Goal: Information Seeking & Learning: Learn about a topic

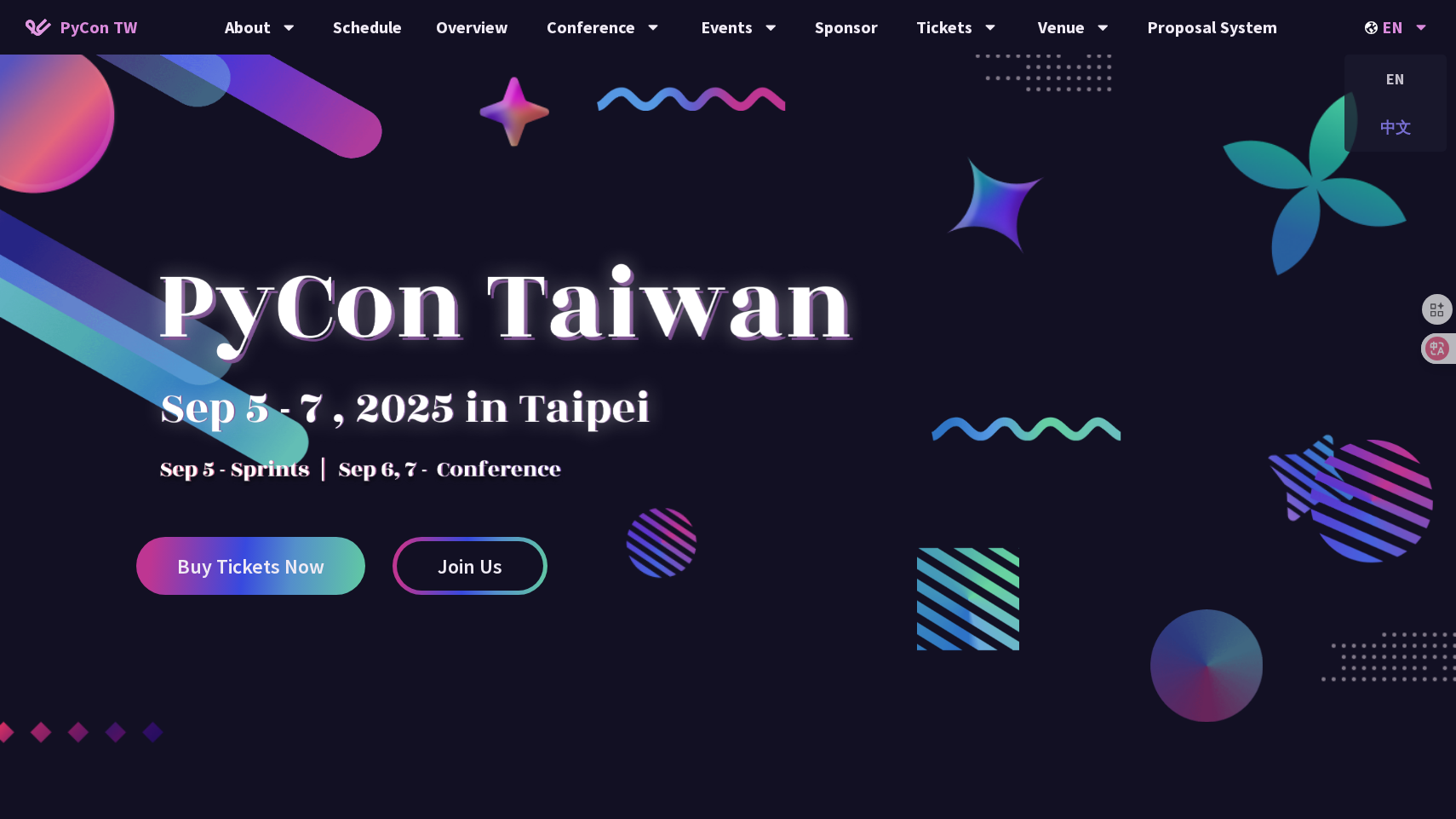
click at [1260, 114] on div "中文" at bounding box center [1395, 128] width 102 height 40
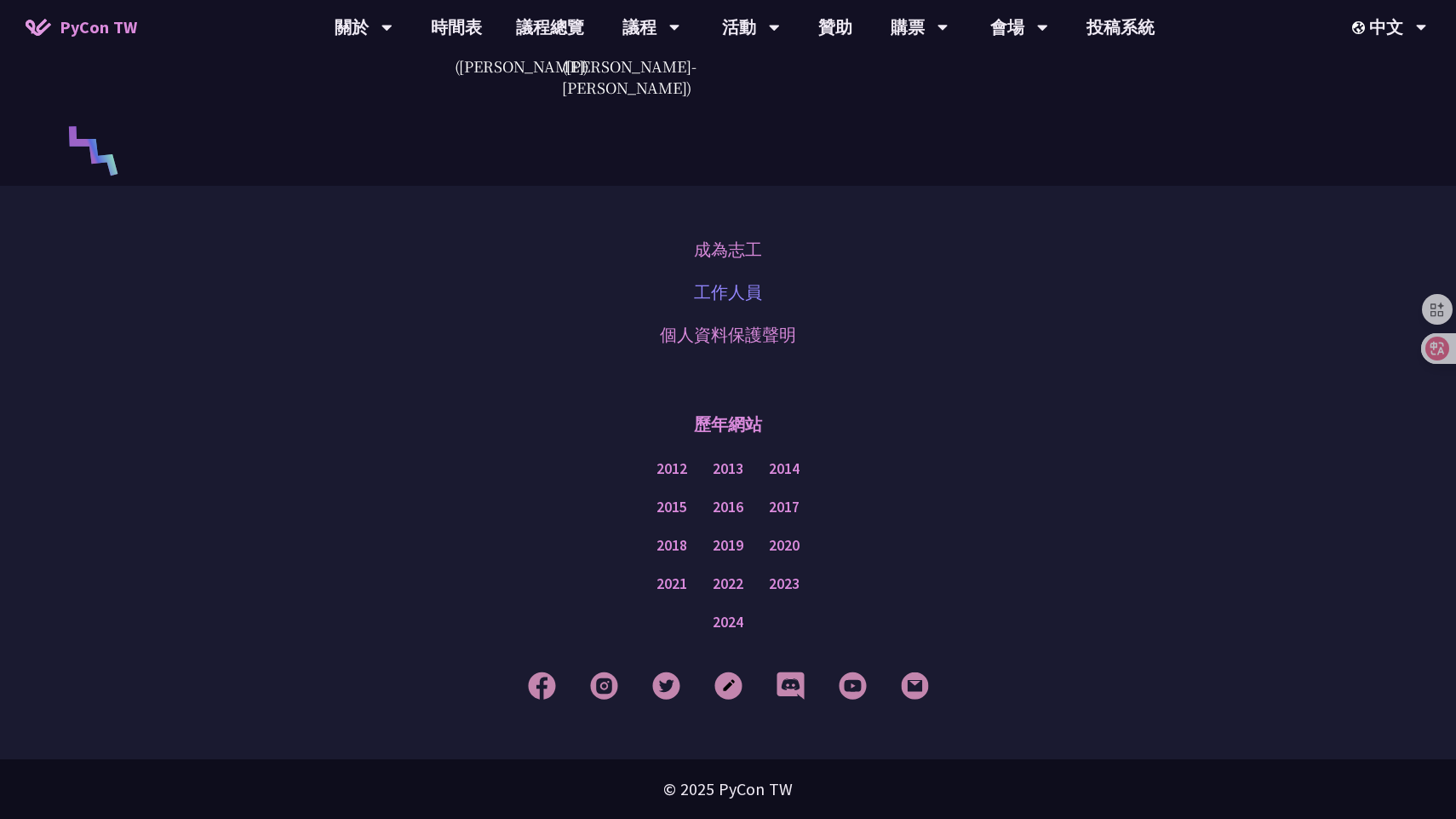
scroll to position [4761, 0]
click at [733, 688] on img at bounding box center [728, 685] width 28 height 28
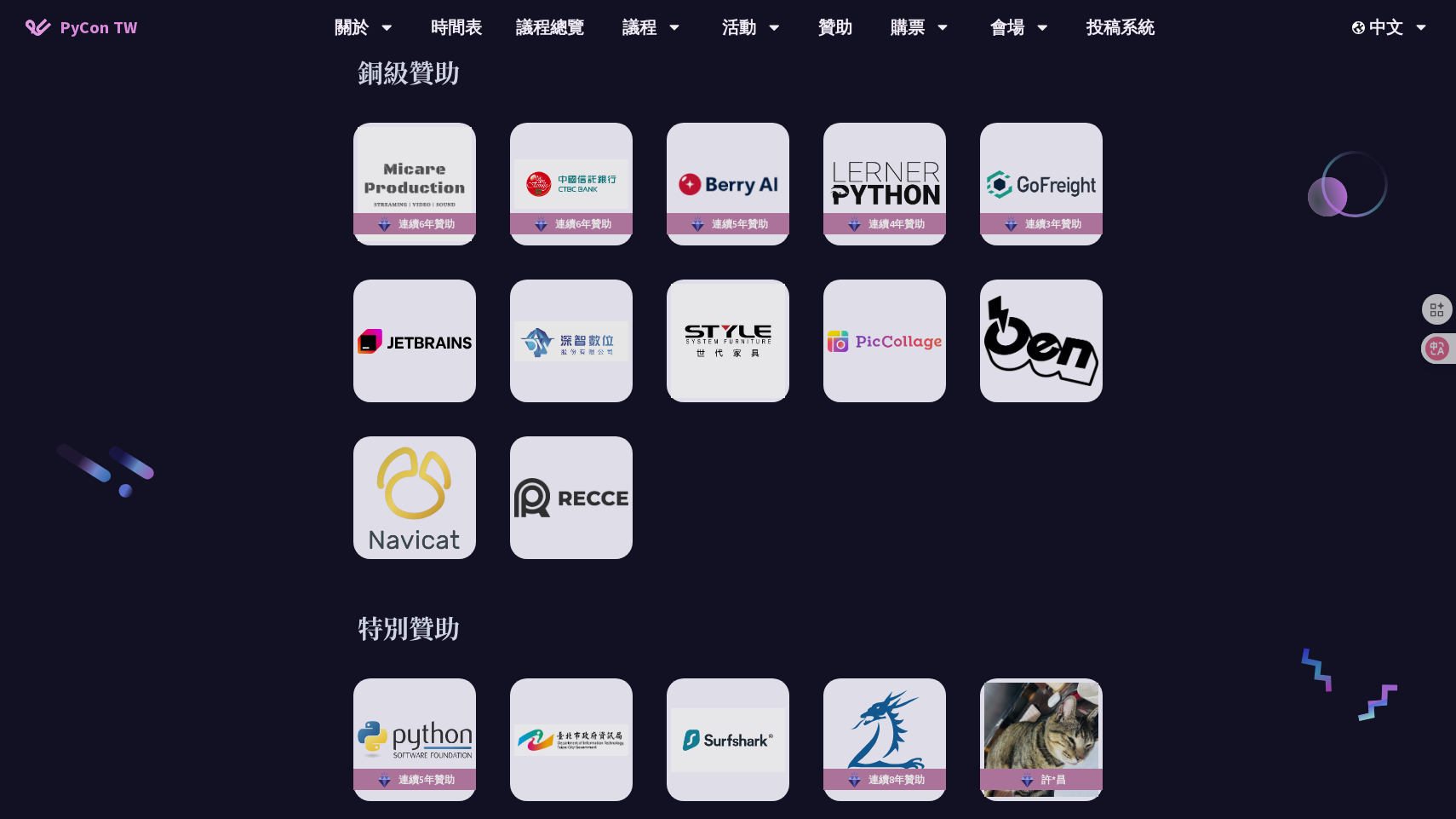
scroll to position [2400, 0]
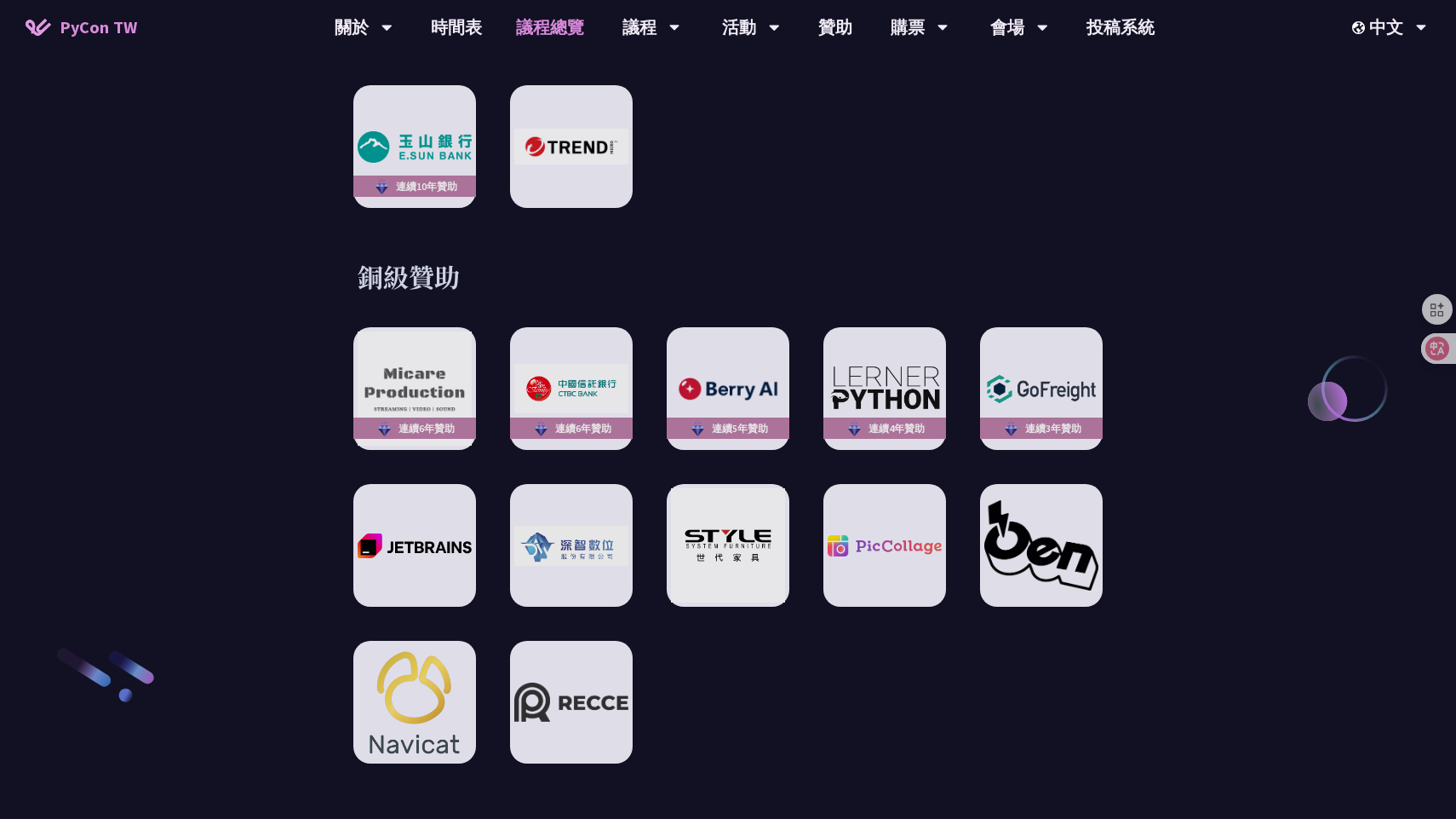
click at [569, 31] on link "議程總覽" at bounding box center [550, 27] width 102 height 54
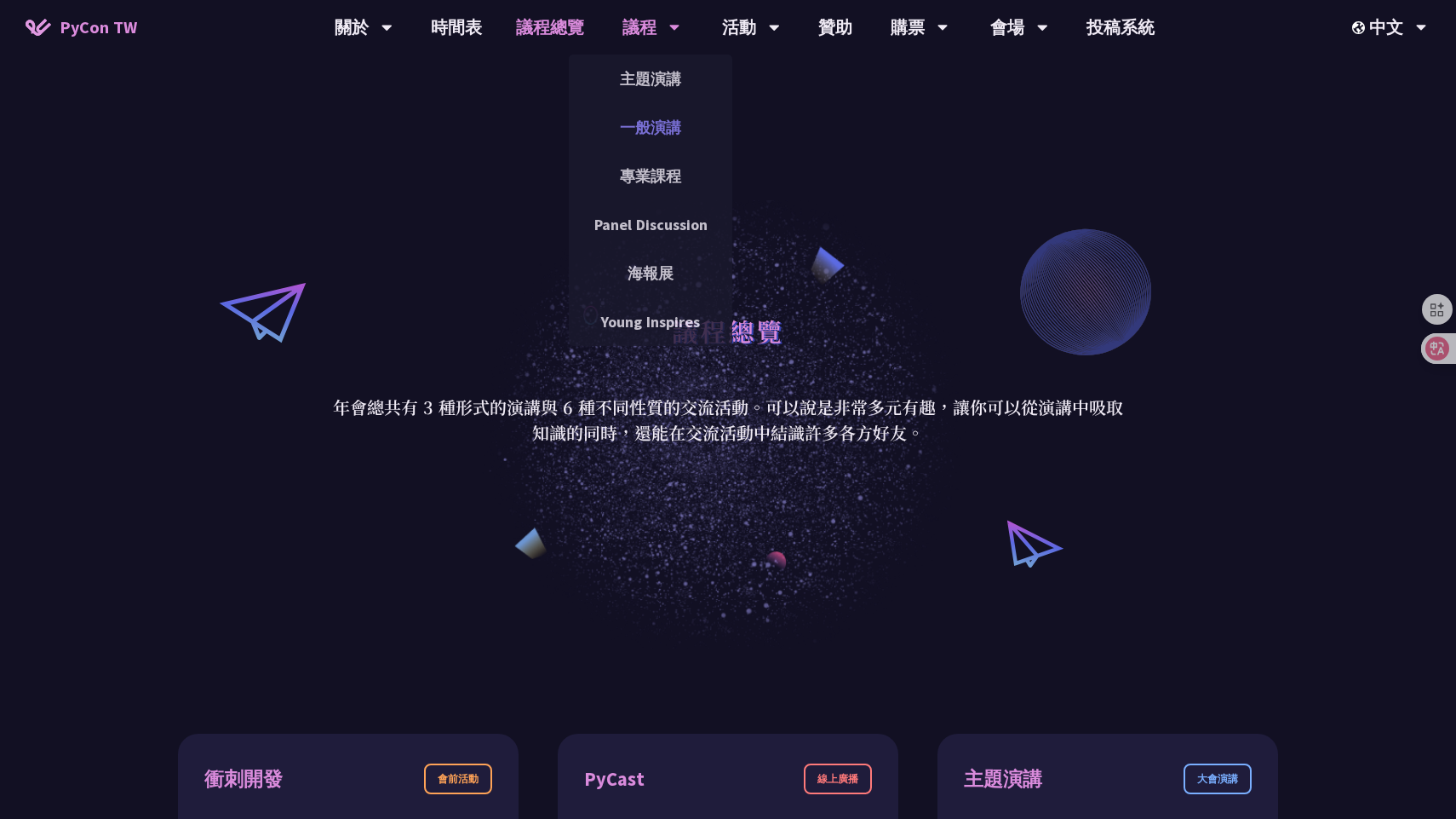
click at [639, 137] on link "一般演講" at bounding box center [651, 128] width 164 height 40
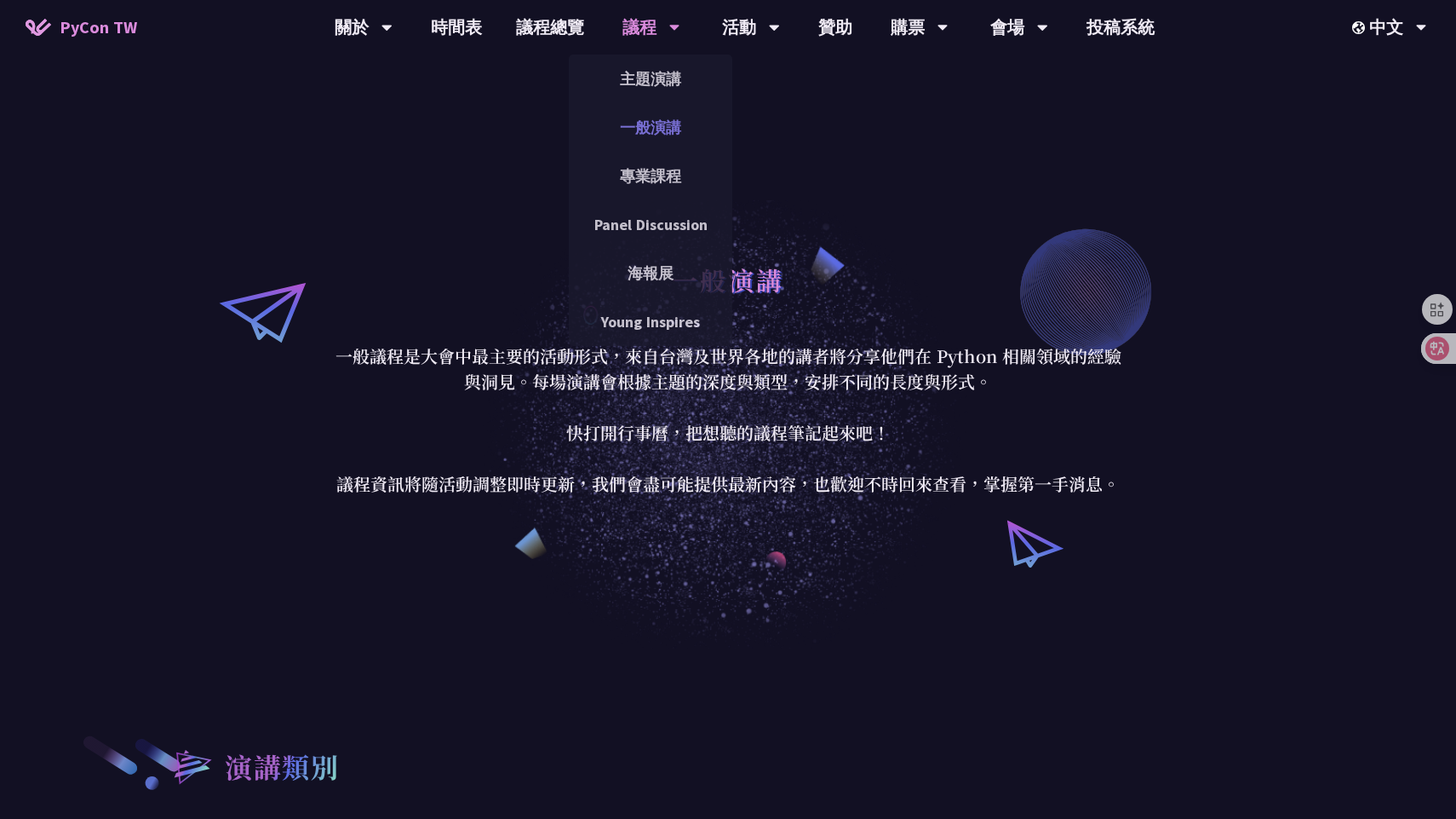
click at [644, 125] on link "一般演講" at bounding box center [651, 128] width 164 height 40
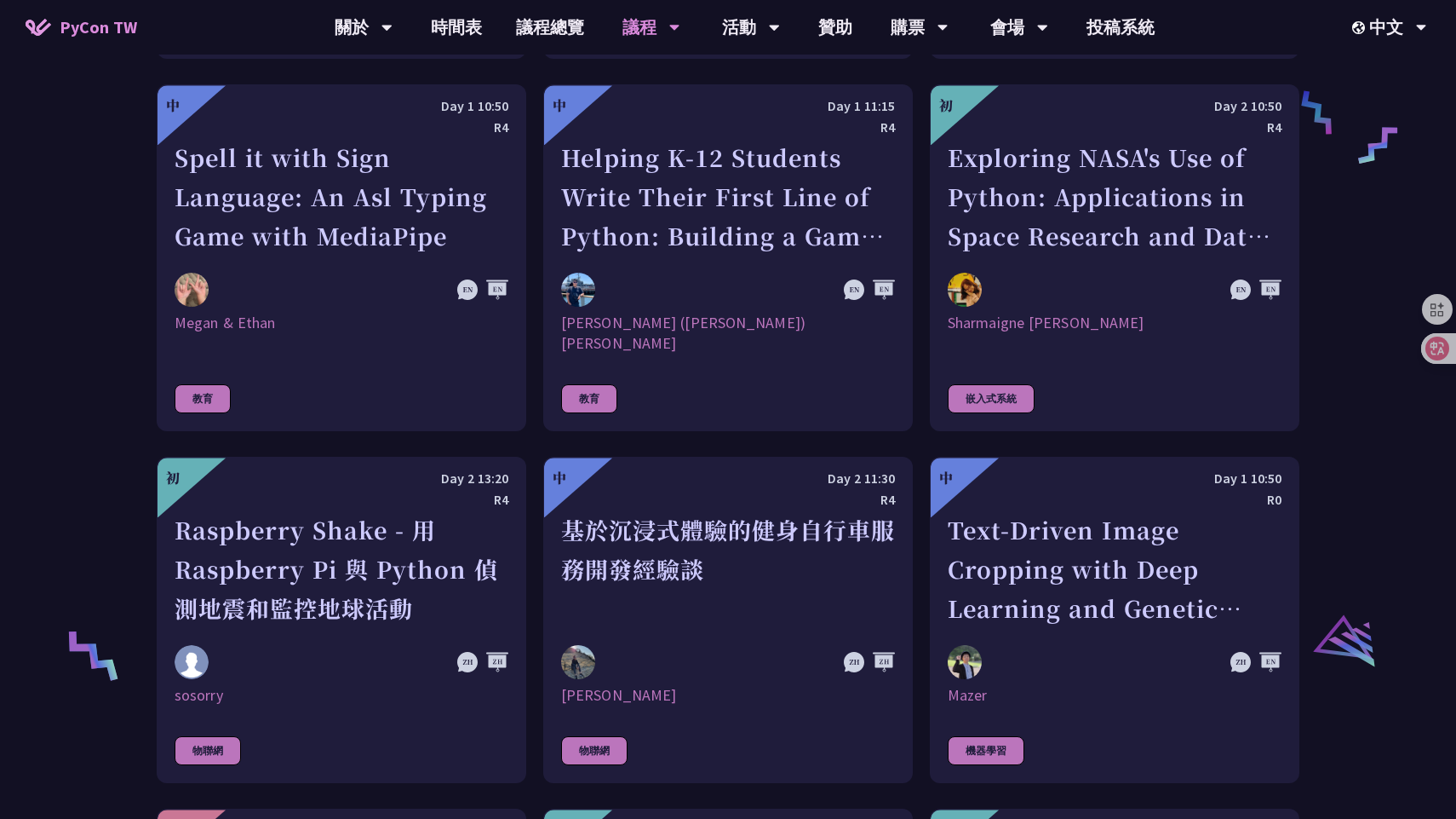
scroll to position [3001, 0]
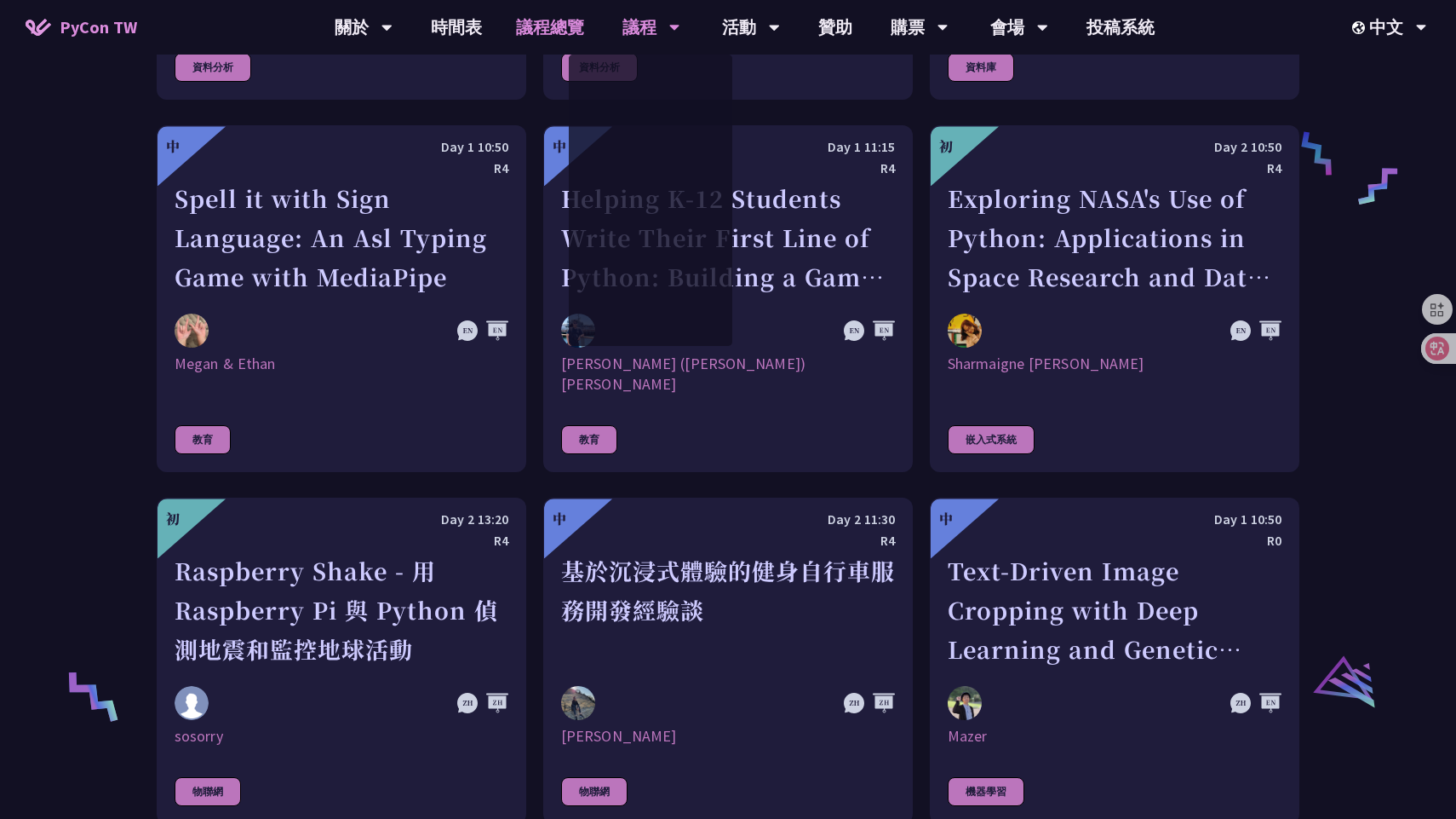
click at [547, 36] on link "議程總覽" at bounding box center [550, 27] width 102 height 54
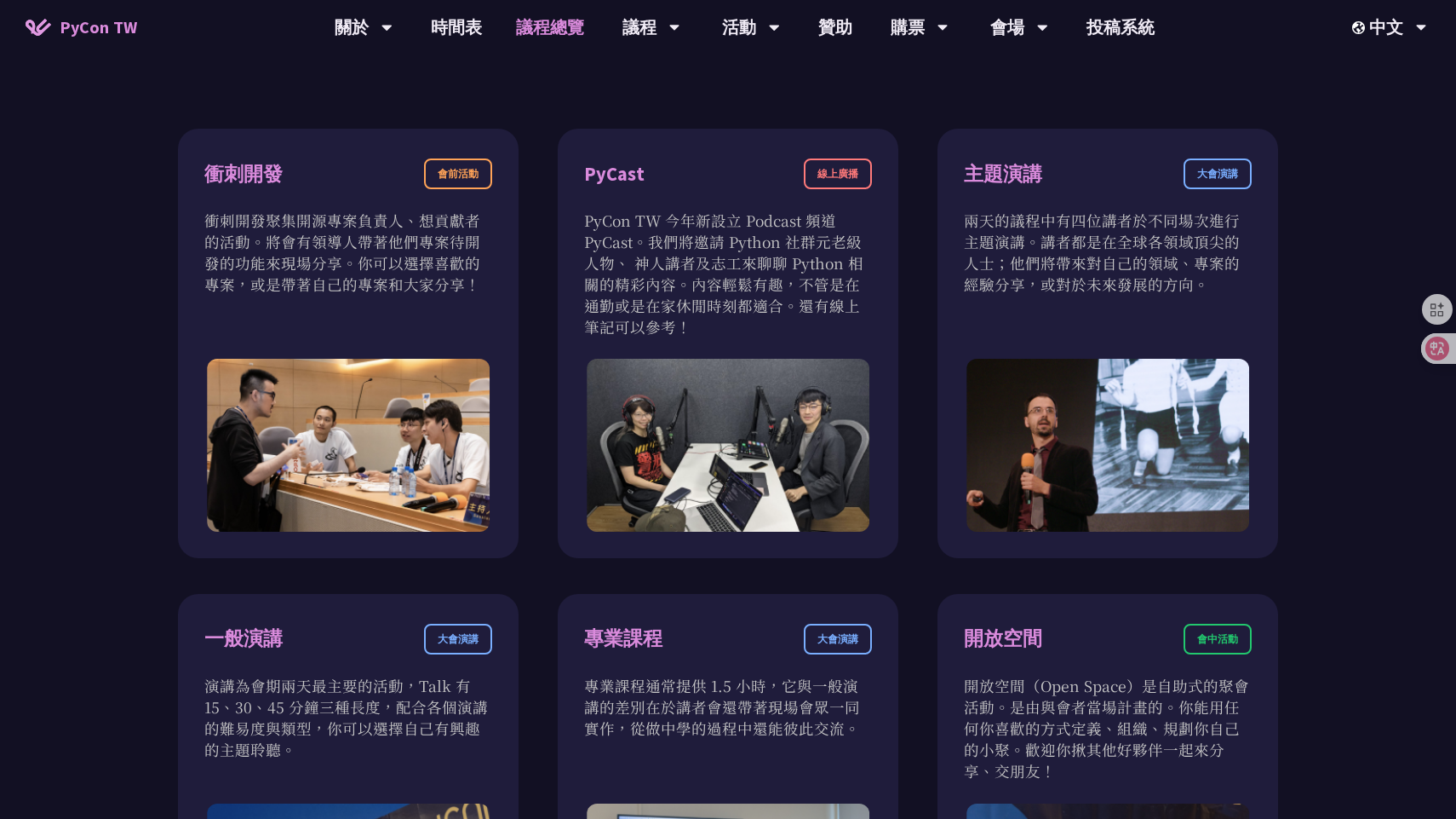
scroll to position [1144, 0]
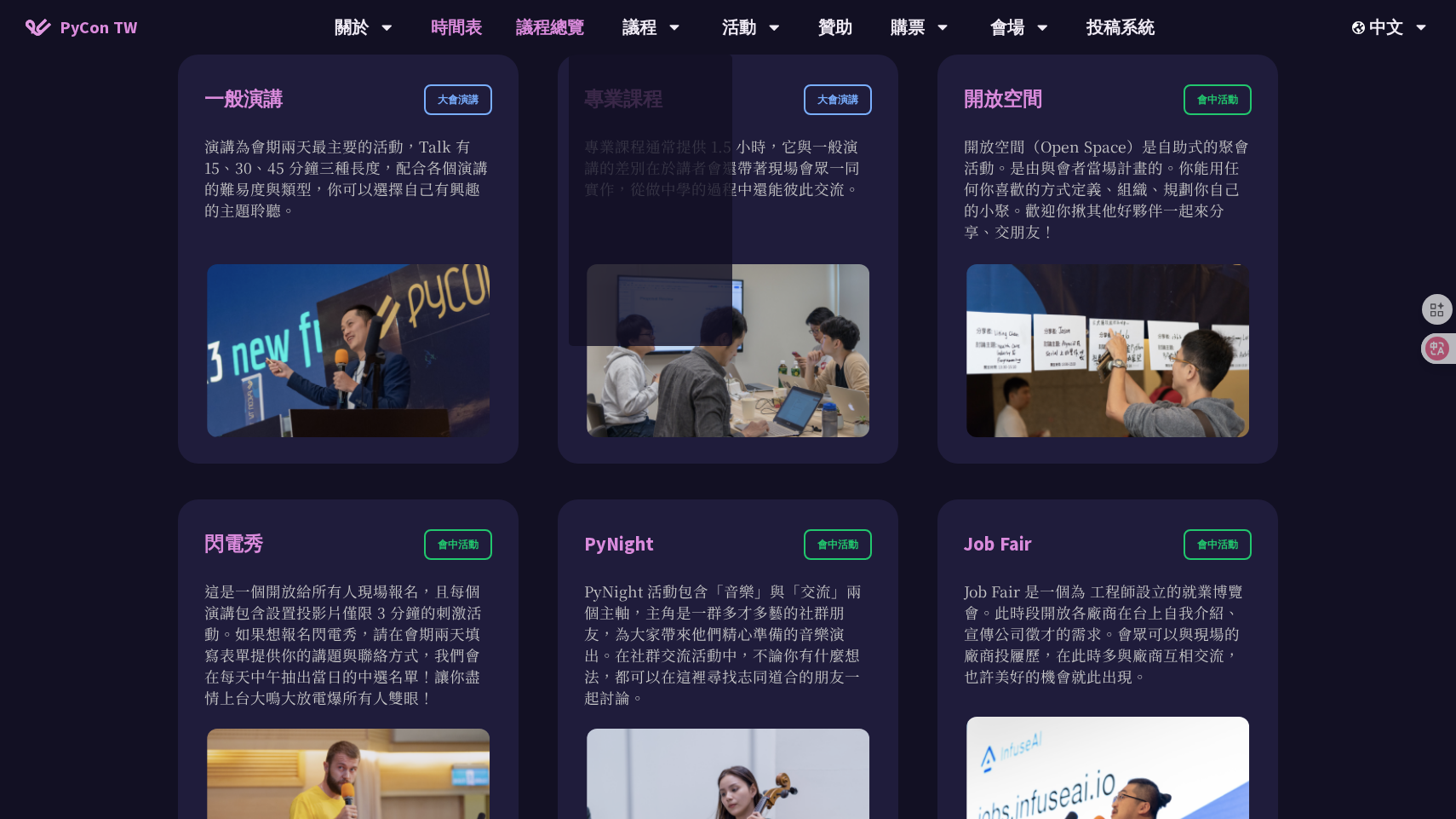
click at [485, 29] on link "時間表" at bounding box center [455, 27] width 85 height 54
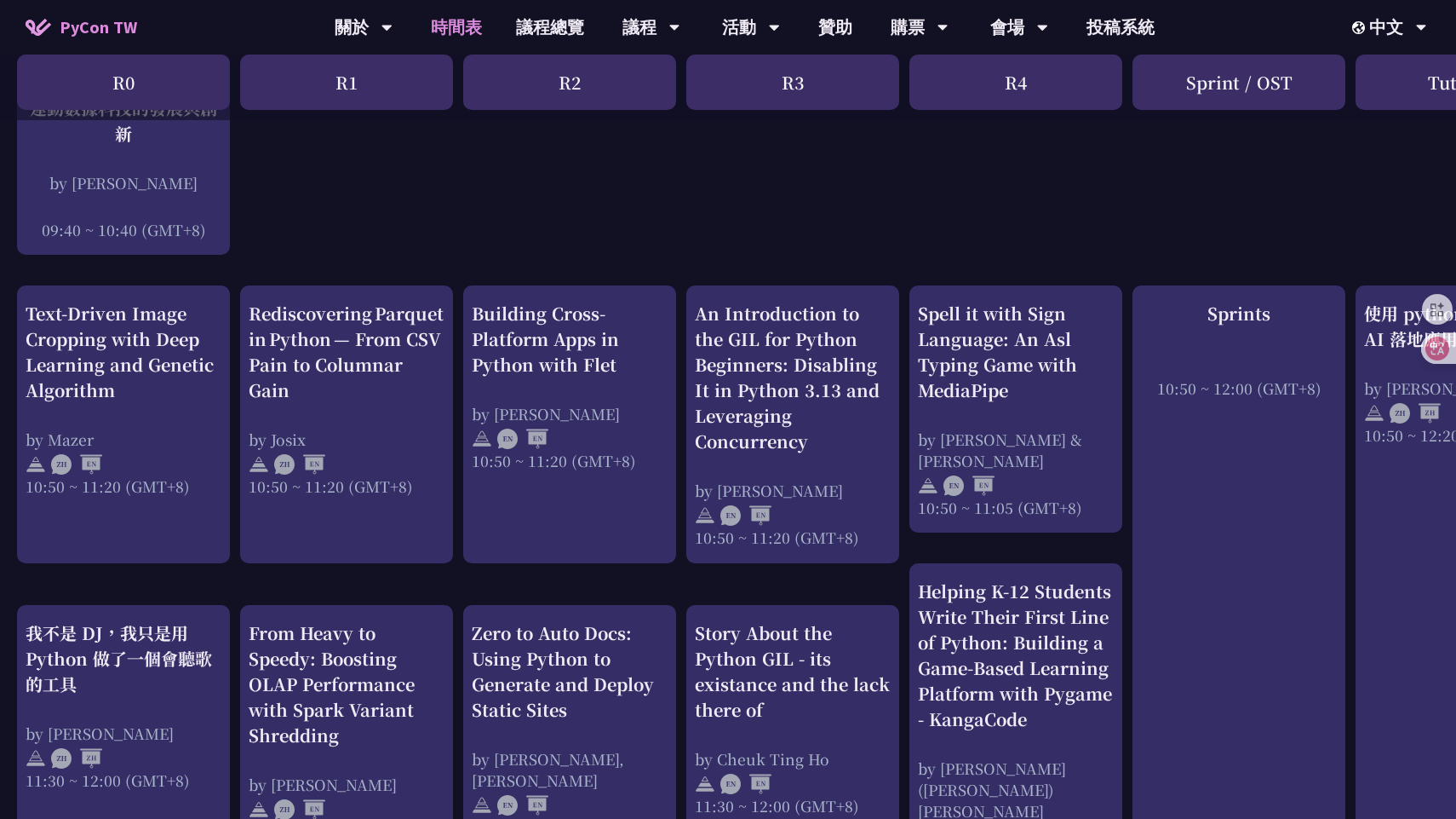
scroll to position [518, 1]
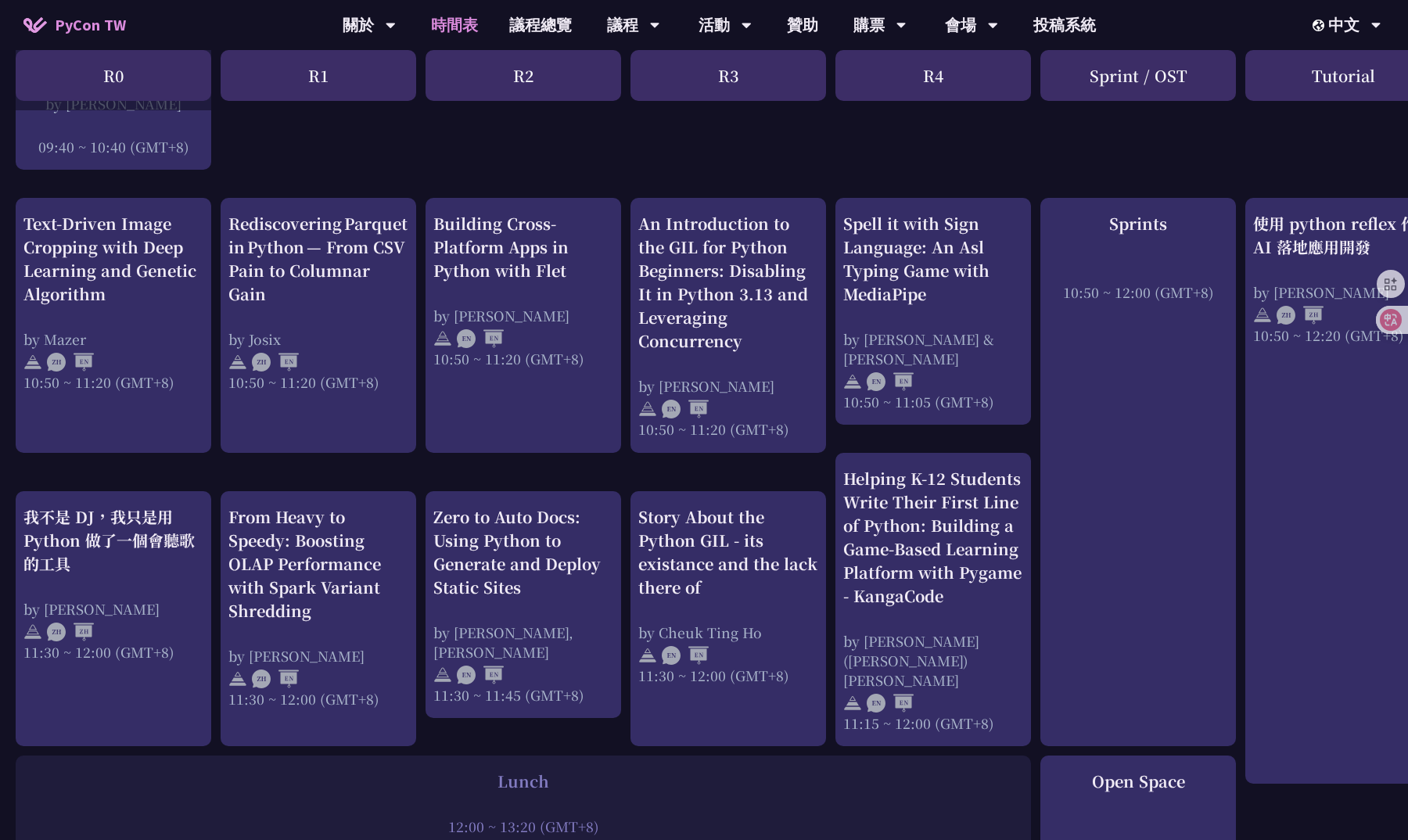
scroll to position [543, 0]
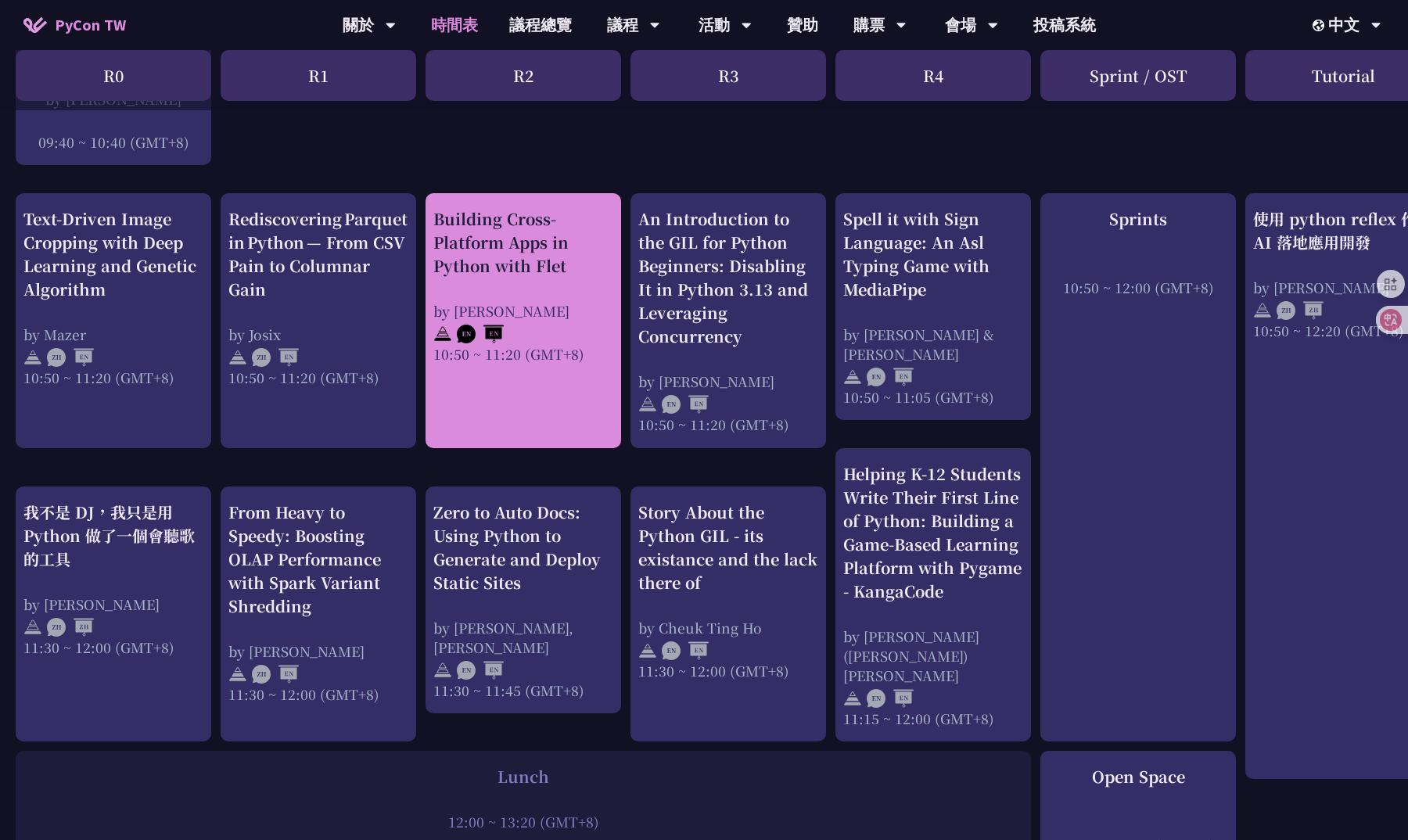
click at [572, 301] on div "by [PERSON_NAME]" at bounding box center [523, 311] width 180 height 19
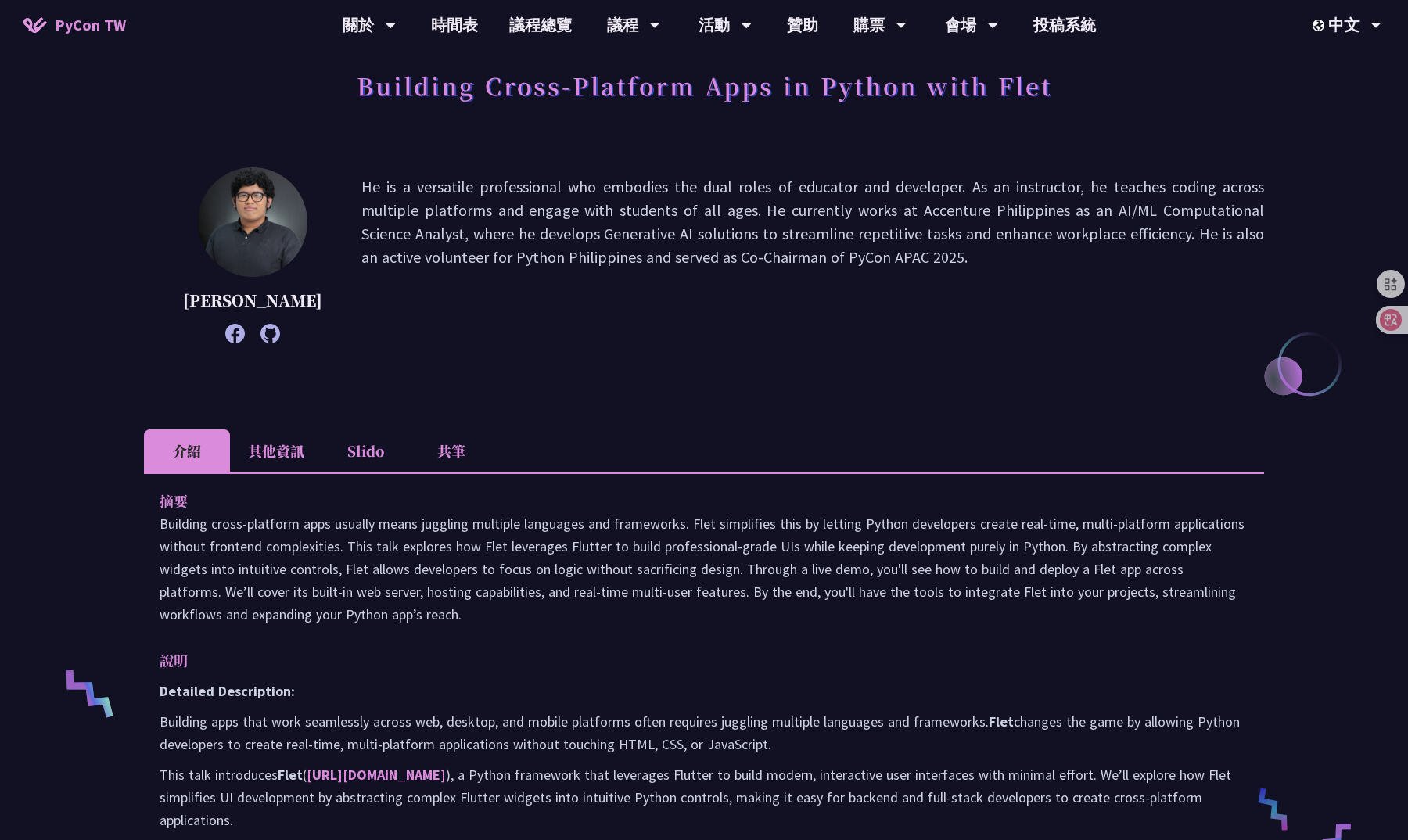
scroll to position [96, 0]
click at [572, 301] on p "He is a versatile professional who embodies the dual roles of educator and deve…" at bounding box center [812, 253] width 902 height 160
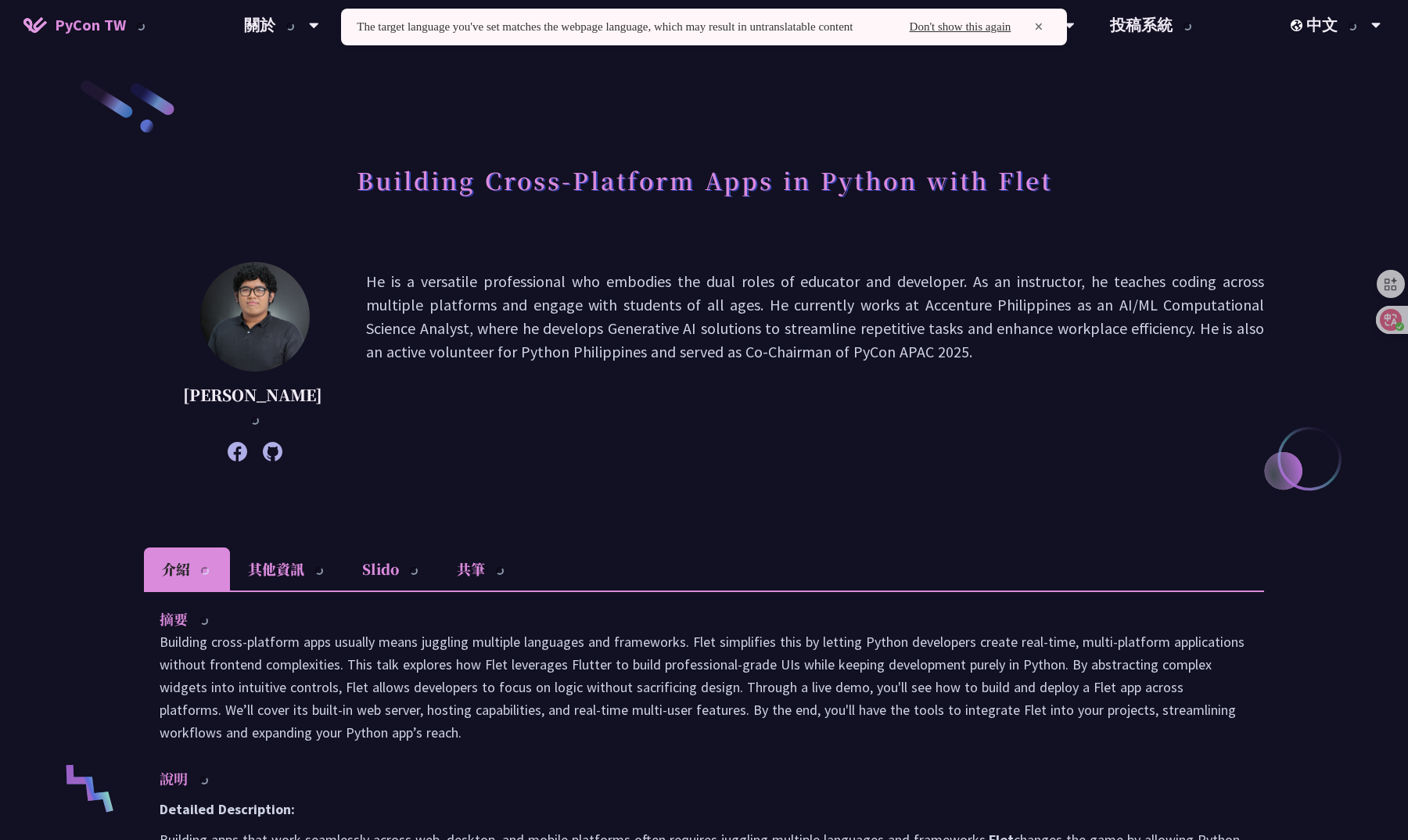
scroll to position [0, 0]
click at [1050, 26] on span "×" at bounding box center [1038, 27] width 25 height 18
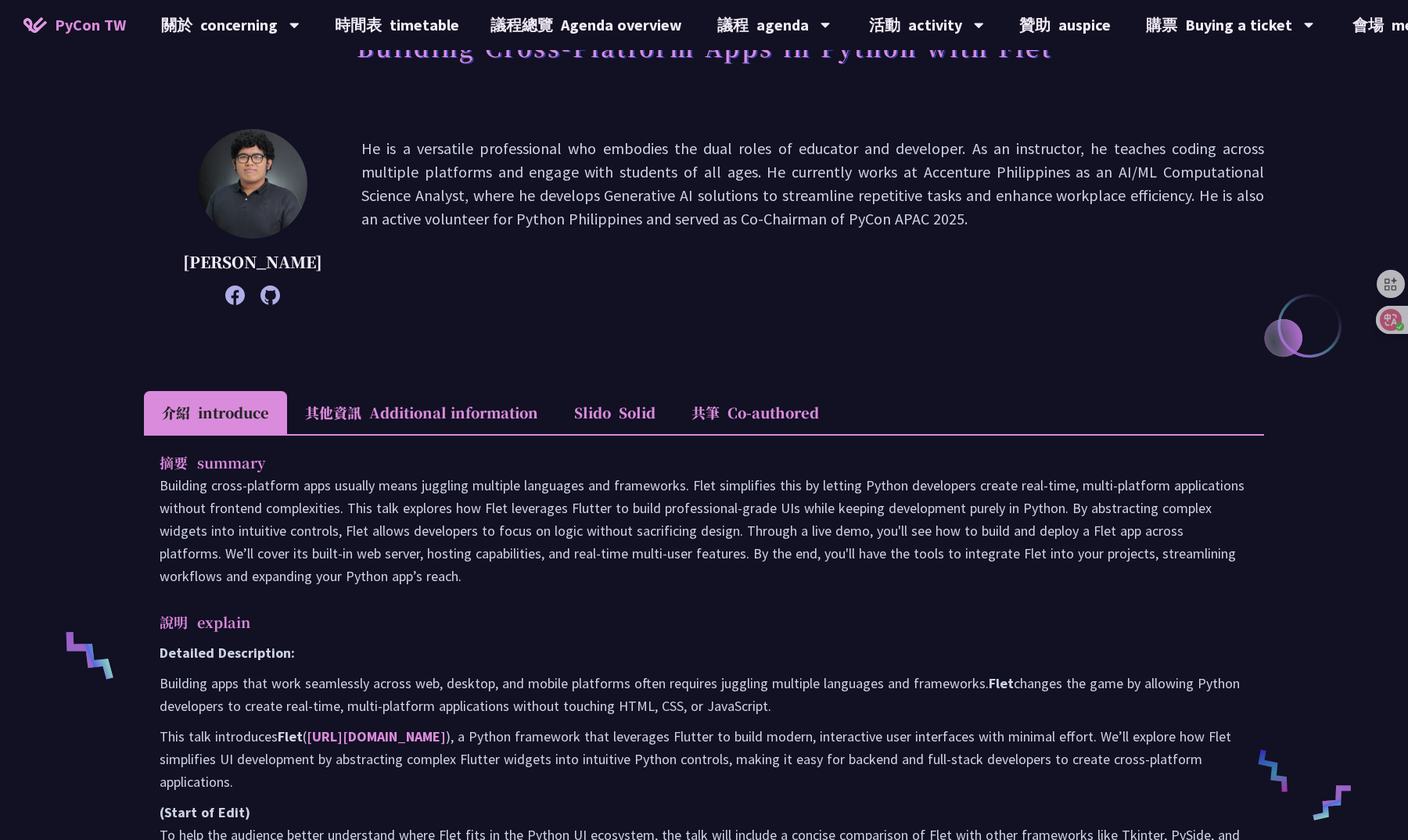
scroll to position [48, 0]
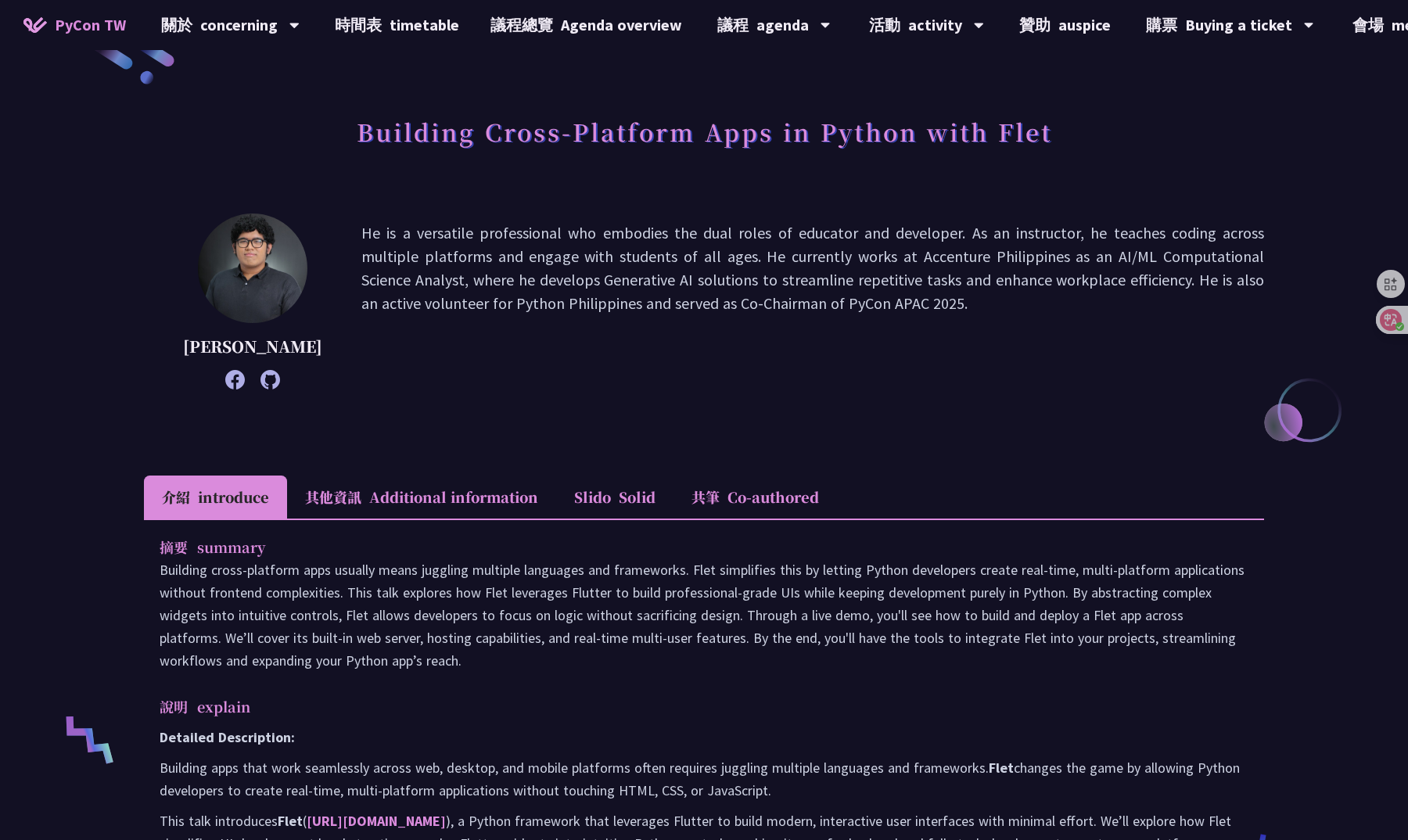
click at [349, 494] on li "其他資訊 Additional information" at bounding box center [421, 496] width 269 height 43
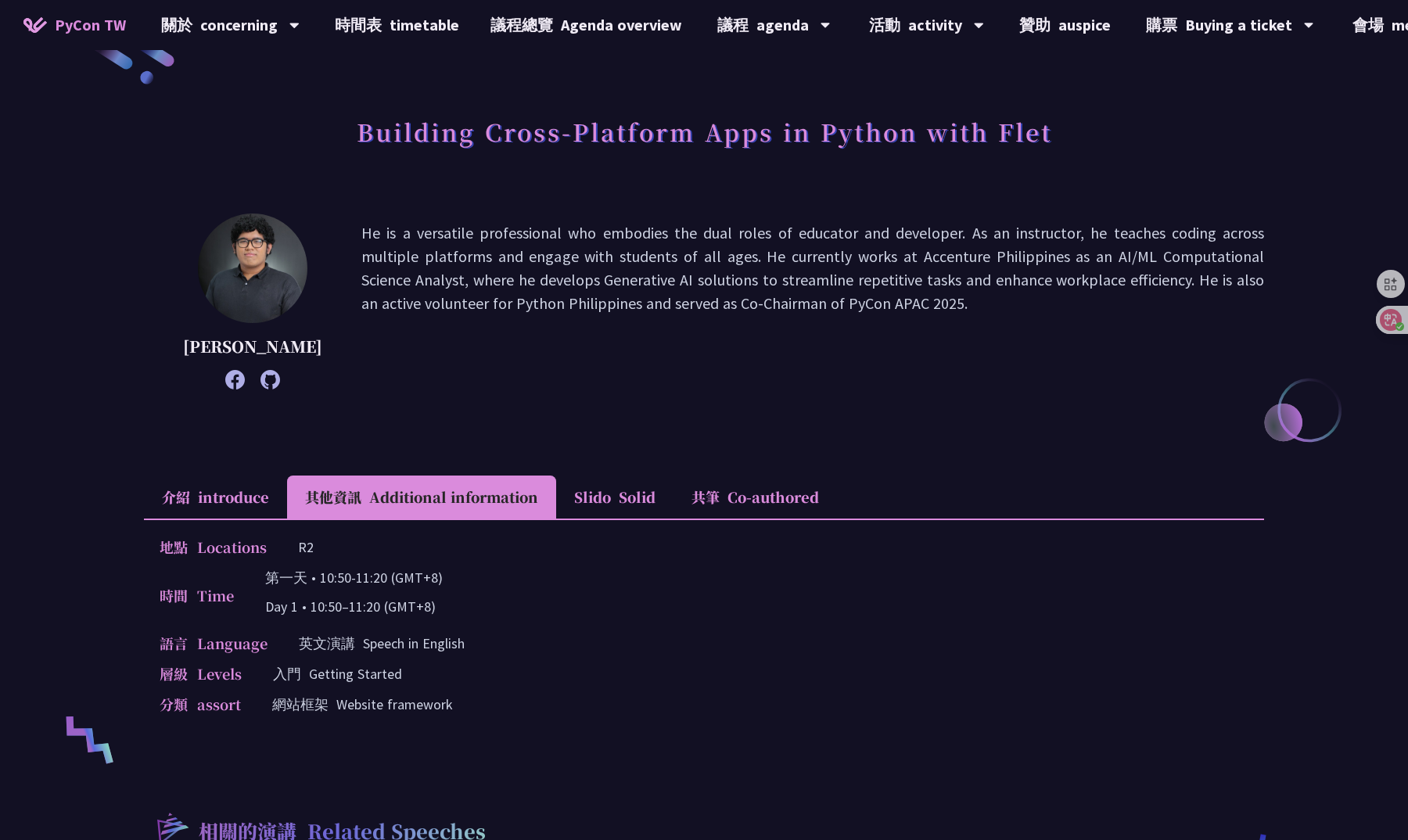
click at [242, 509] on li "介紹 introduce" at bounding box center [215, 496] width 144 height 43
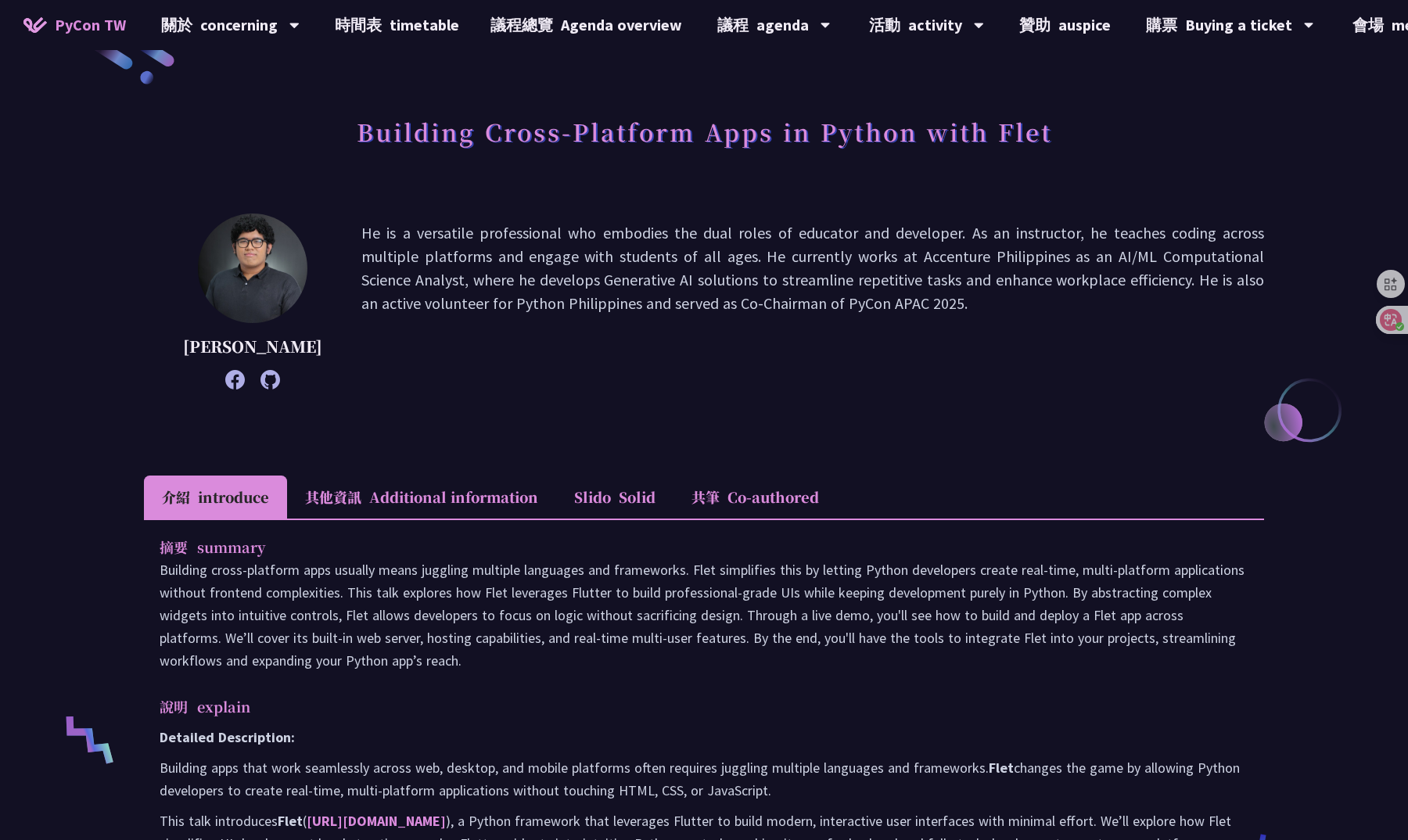
click at [803, 496] on font "Co-authored" at bounding box center [773, 496] width 92 height 20
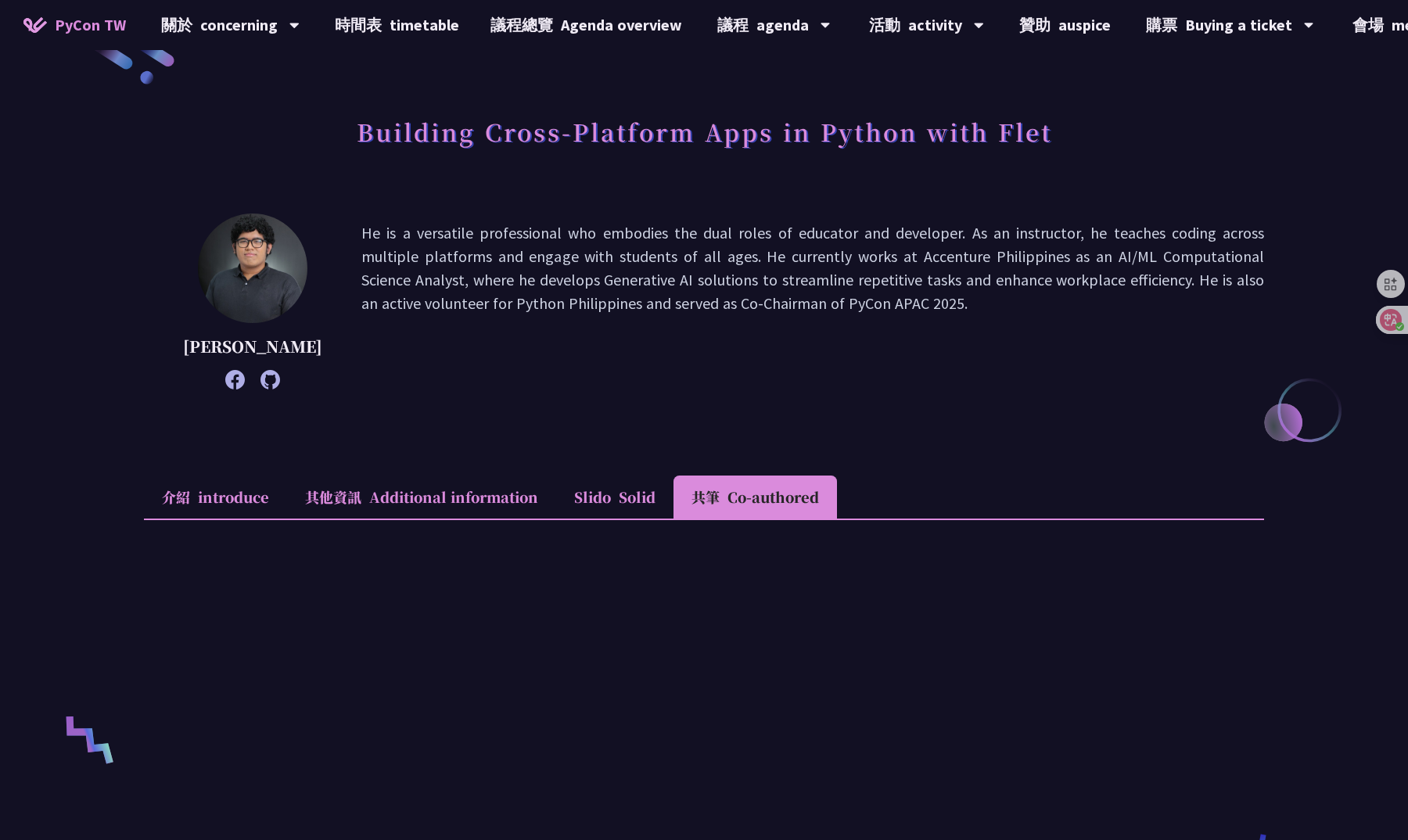
scroll to position [416, 0]
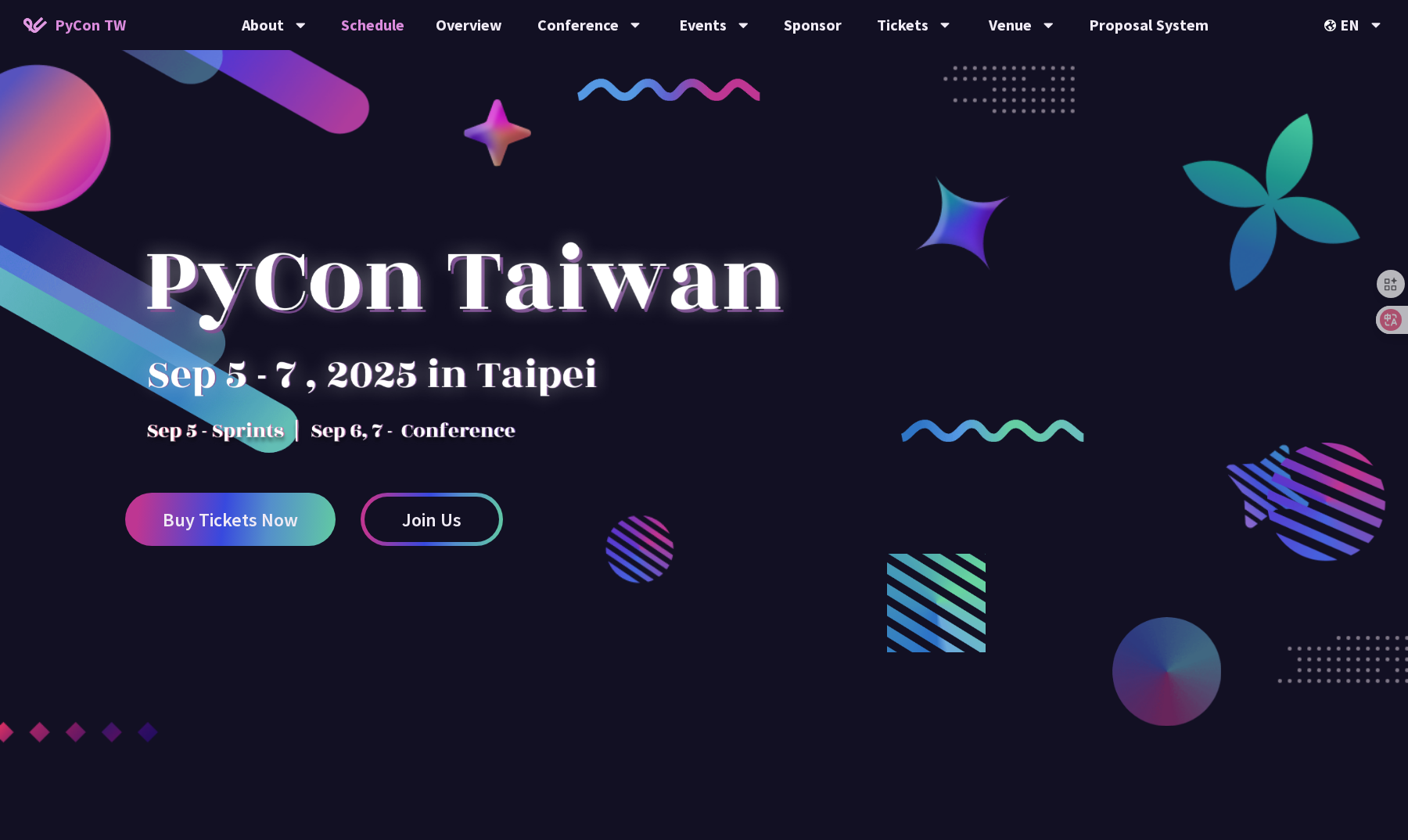
click at [397, 18] on link "Schedule" at bounding box center [373, 24] width 95 height 50
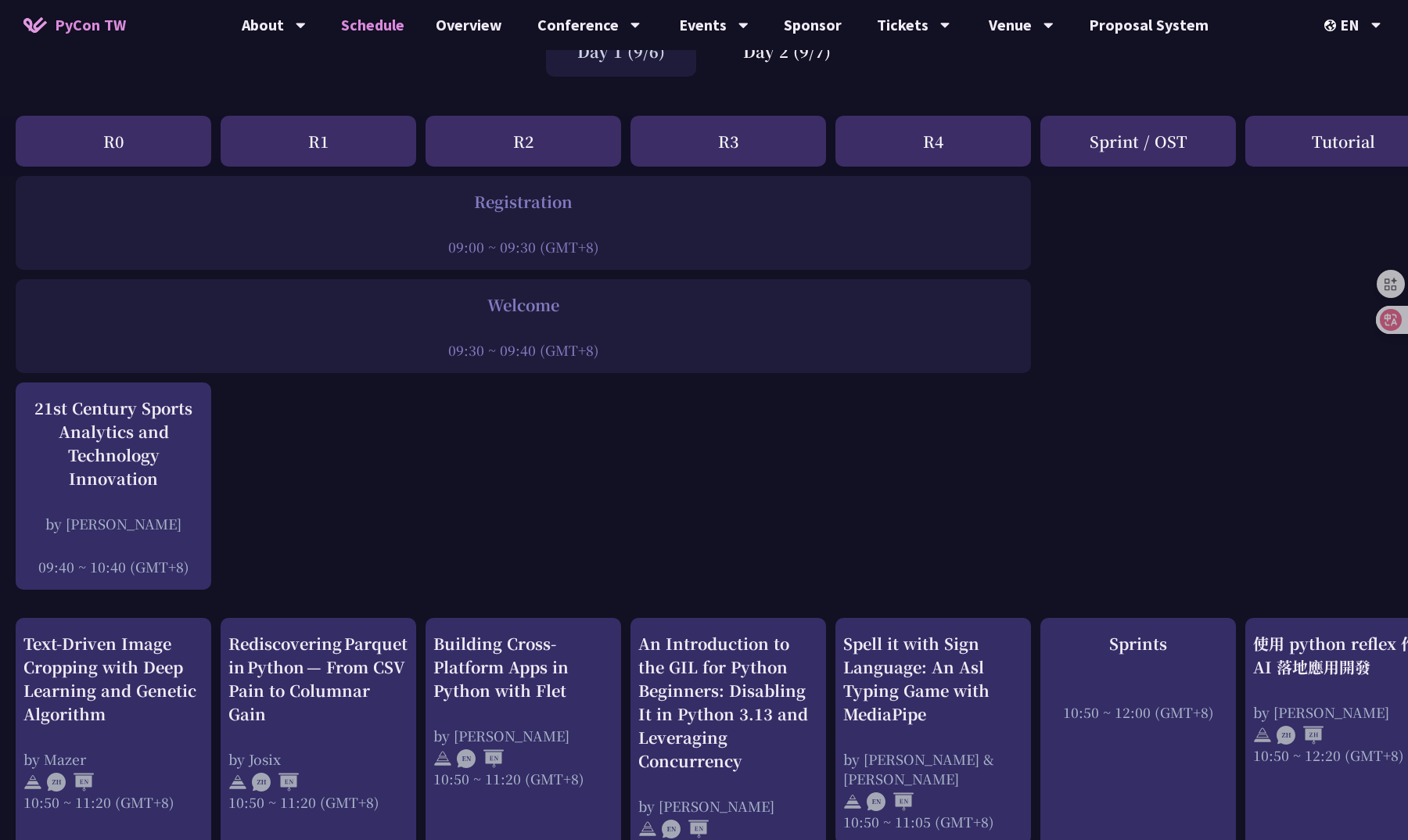
scroll to position [130, 0]
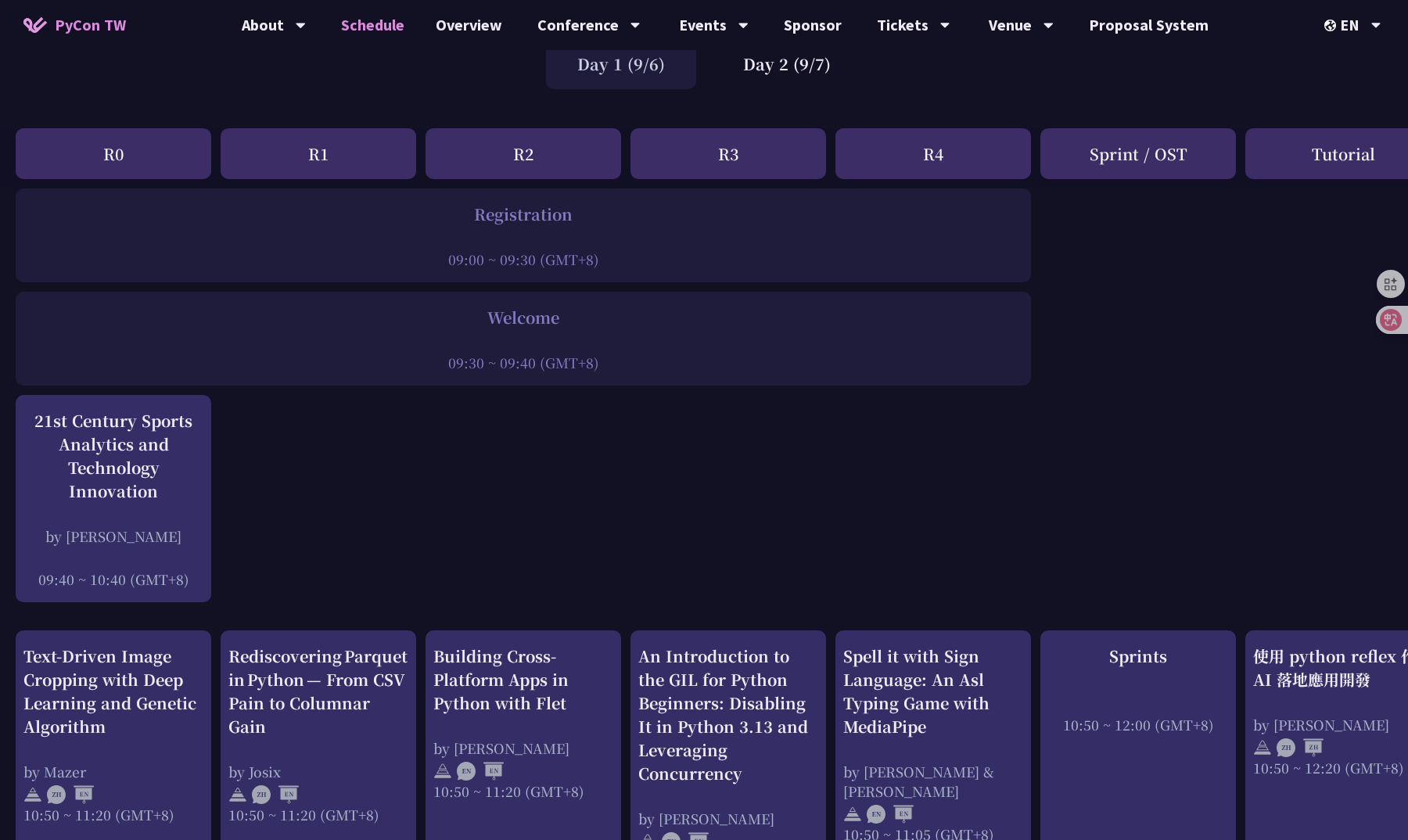
drag, startPoint x: 442, startPoint y: 315, endPoint x: 693, endPoint y: 401, distance: 265.3
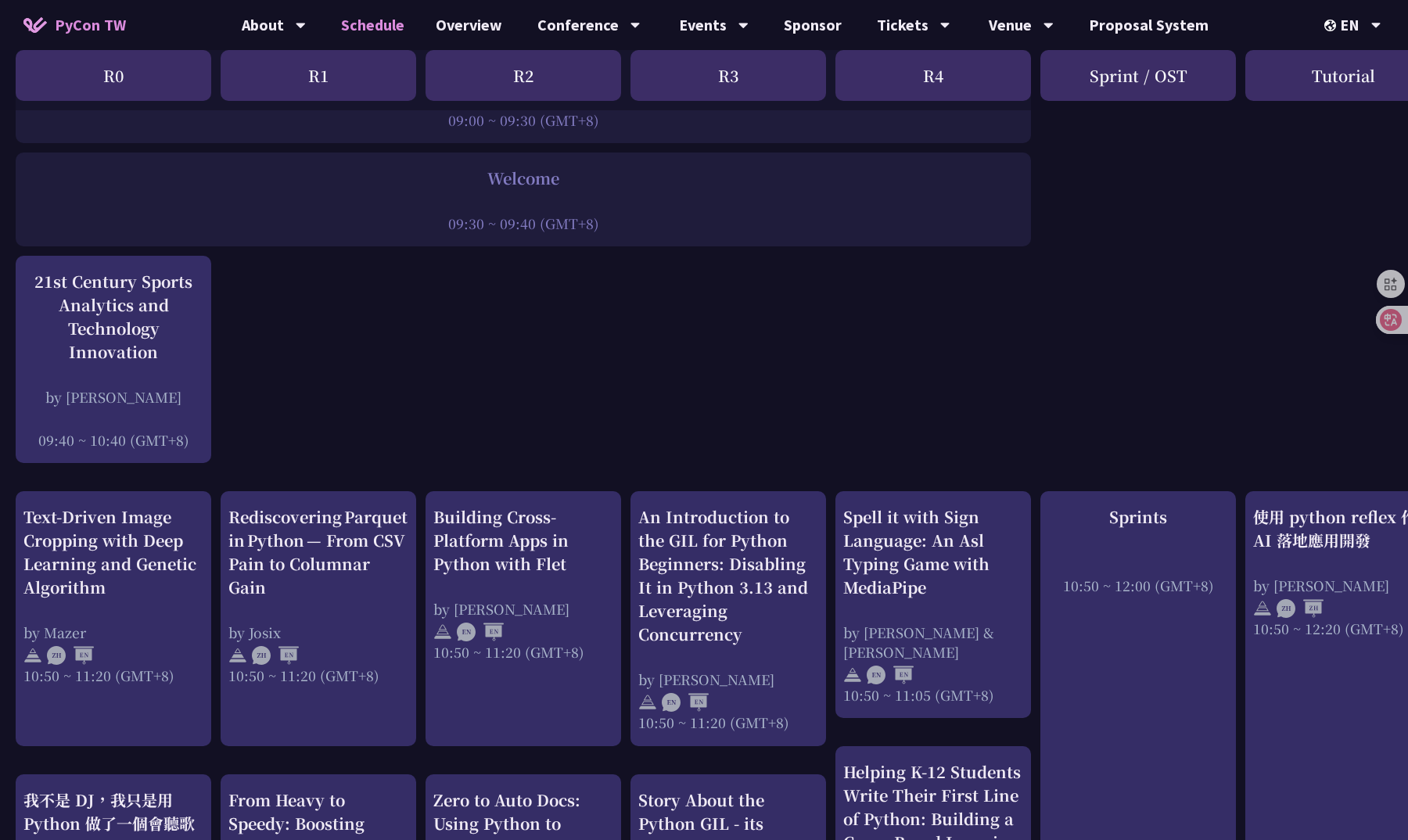
scroll to position [279, 0]
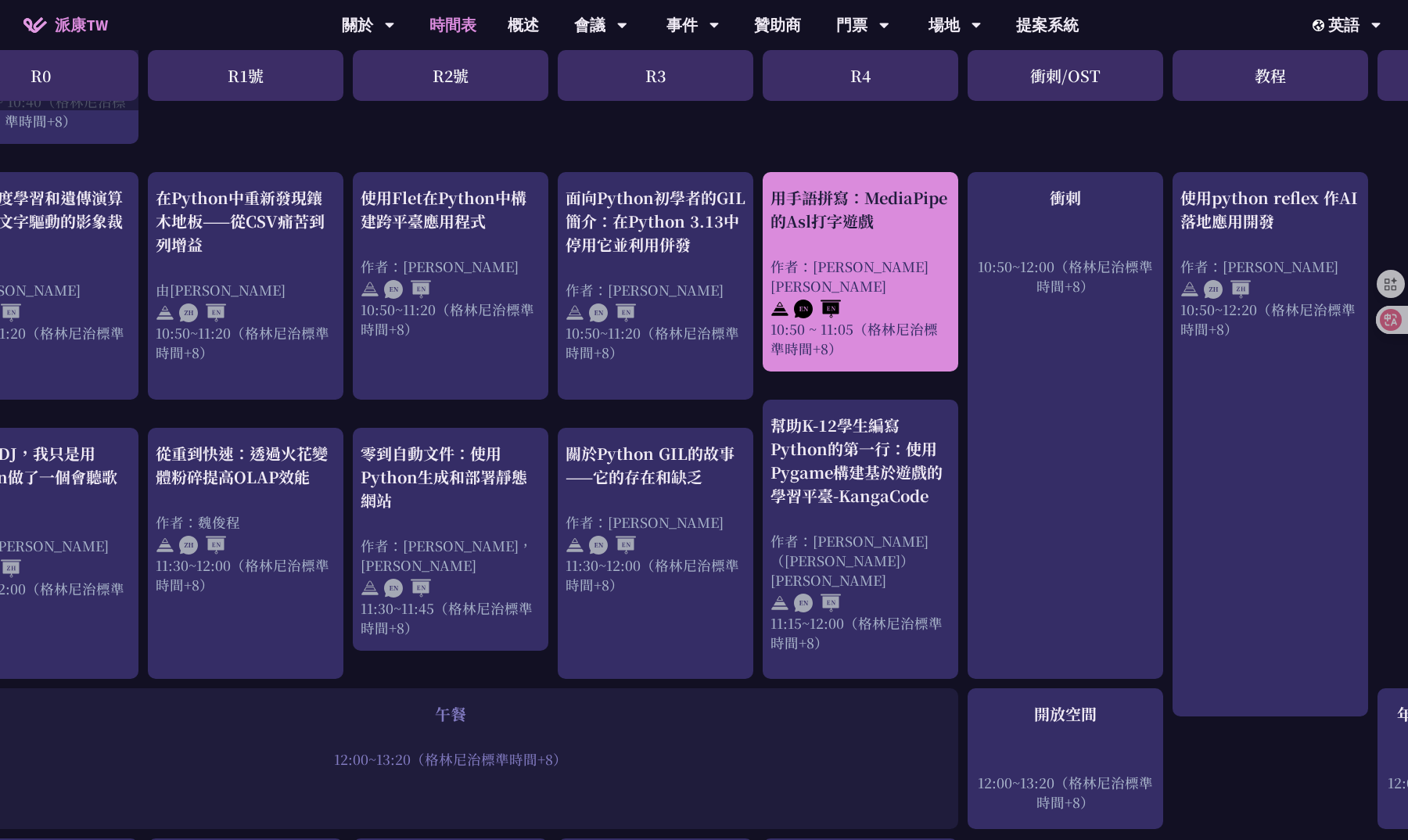
scroll to position [561, 0]
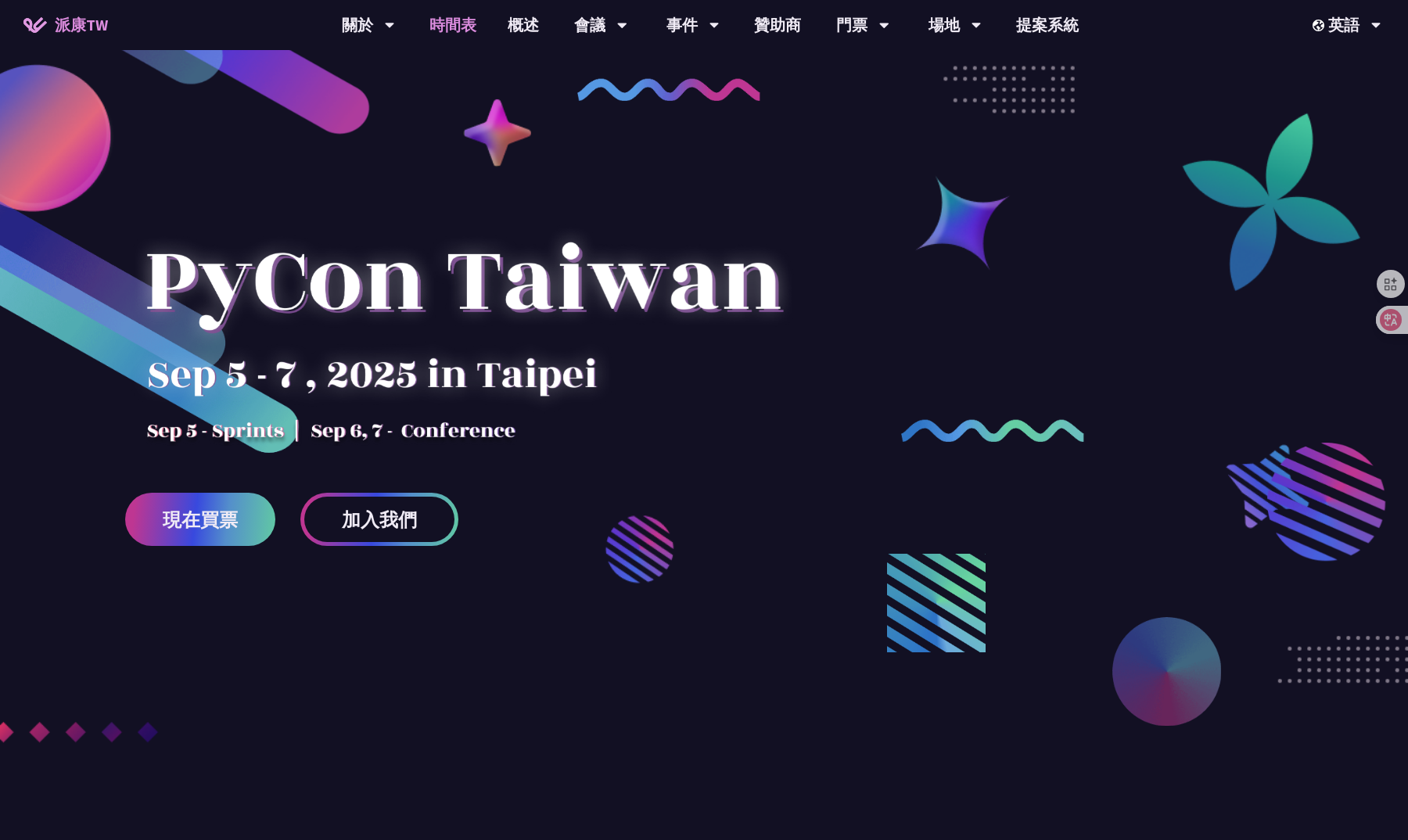
click at [467, 13] on link "時間表" at bounding box center [452, 24] width 78 height 50
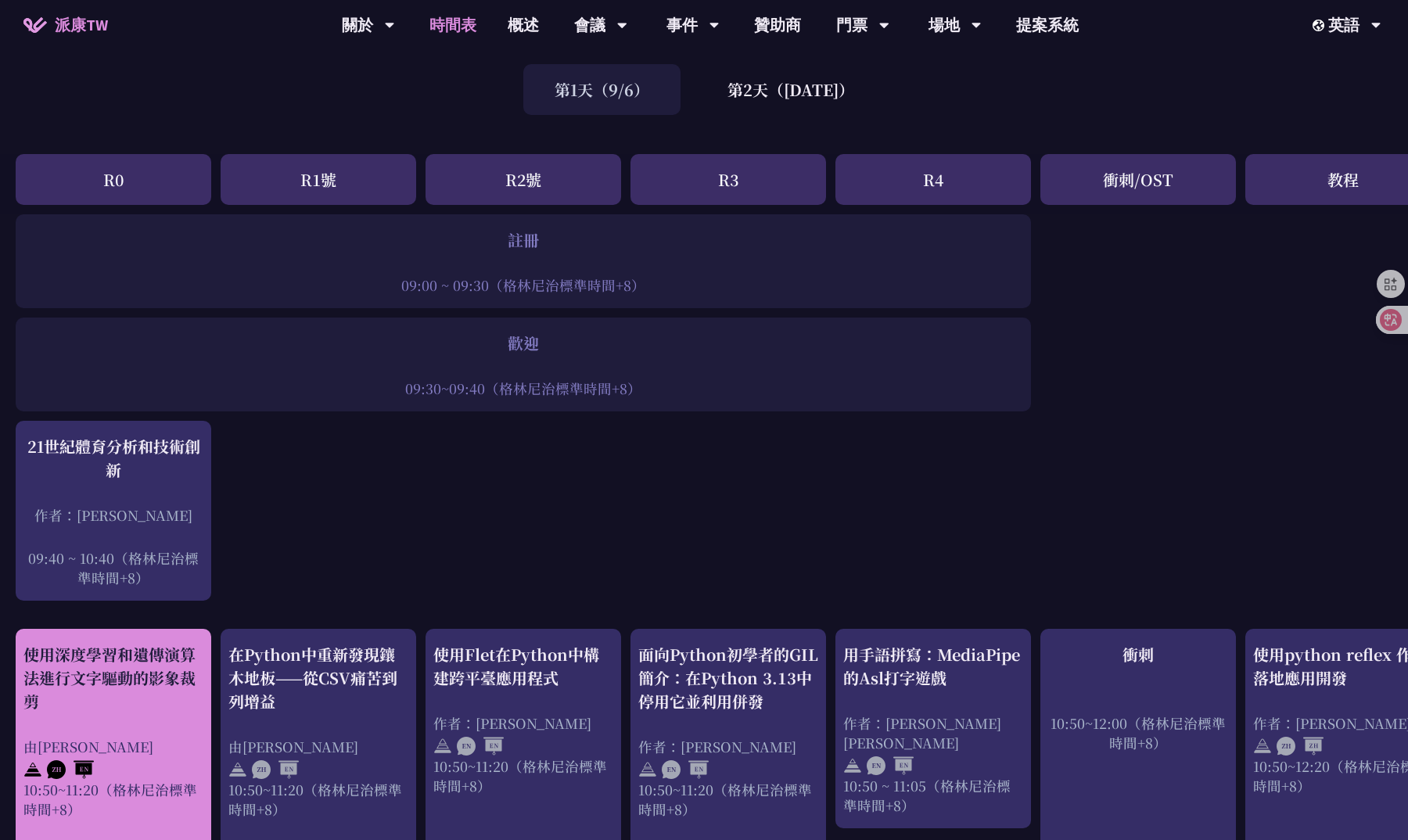
scroll to position [4, 0]
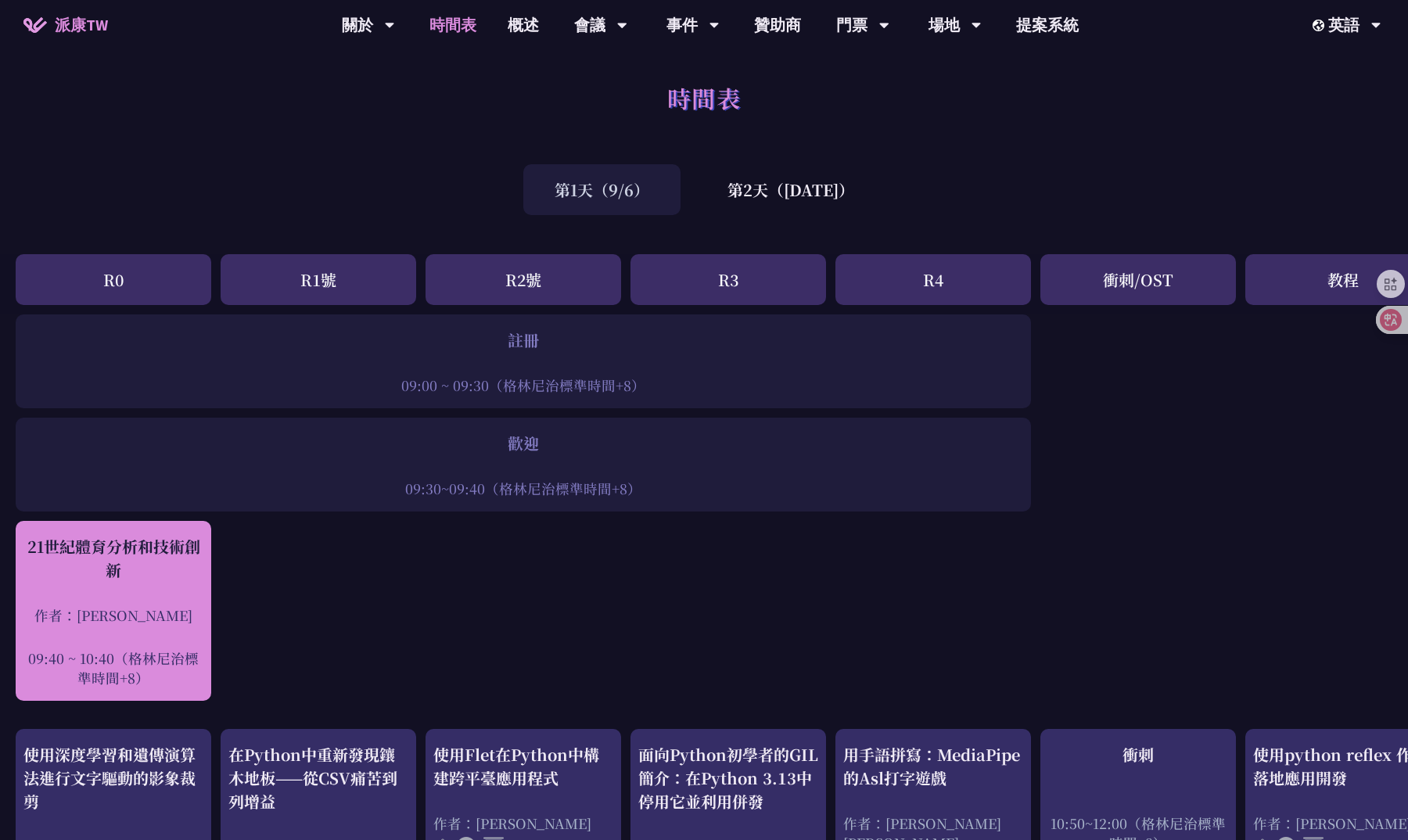
click at [174, 563] on div "21世紀體育分析和技術創新" at bounding box center [114, 558] width 180 height 47
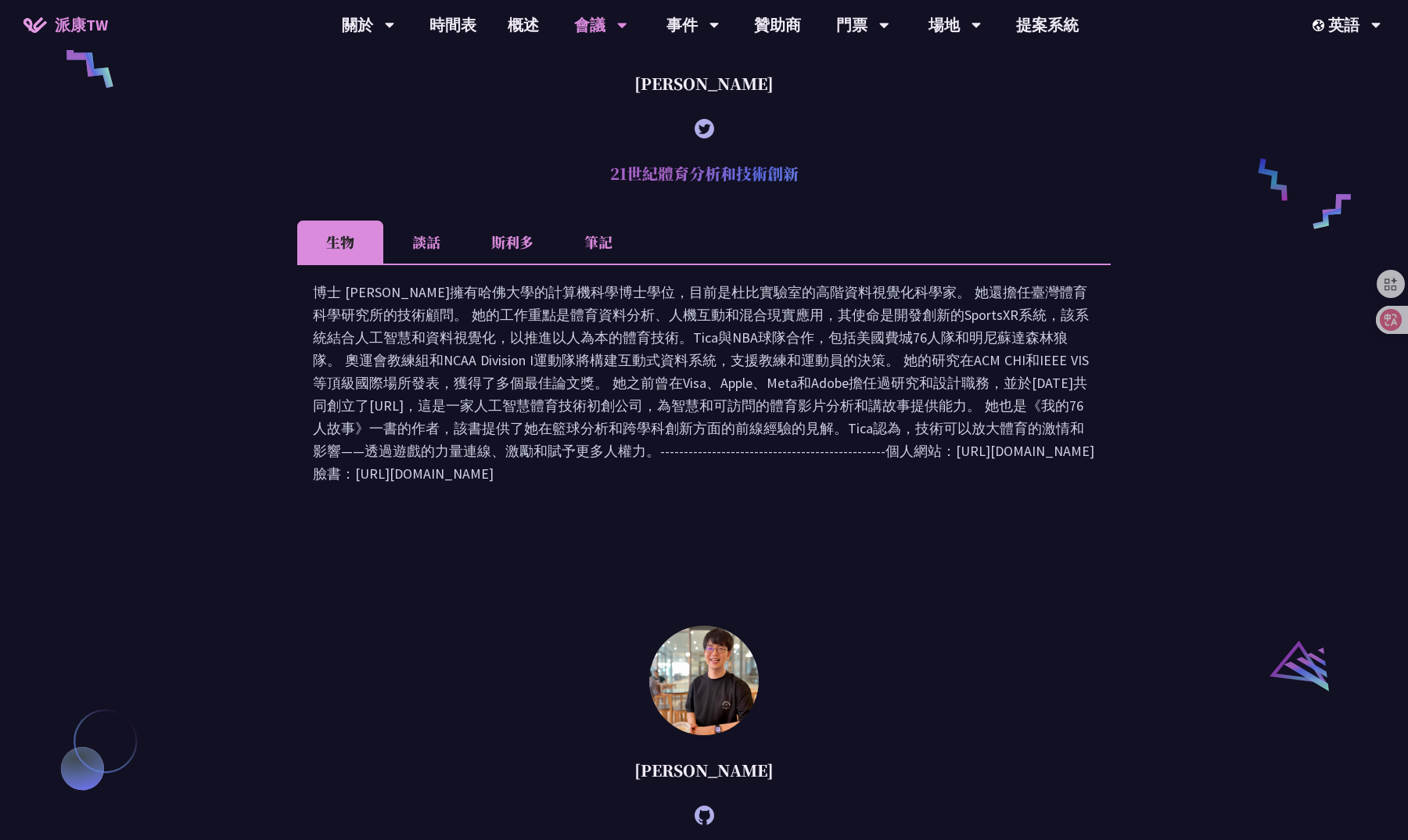
scroll to position [2048, 0]
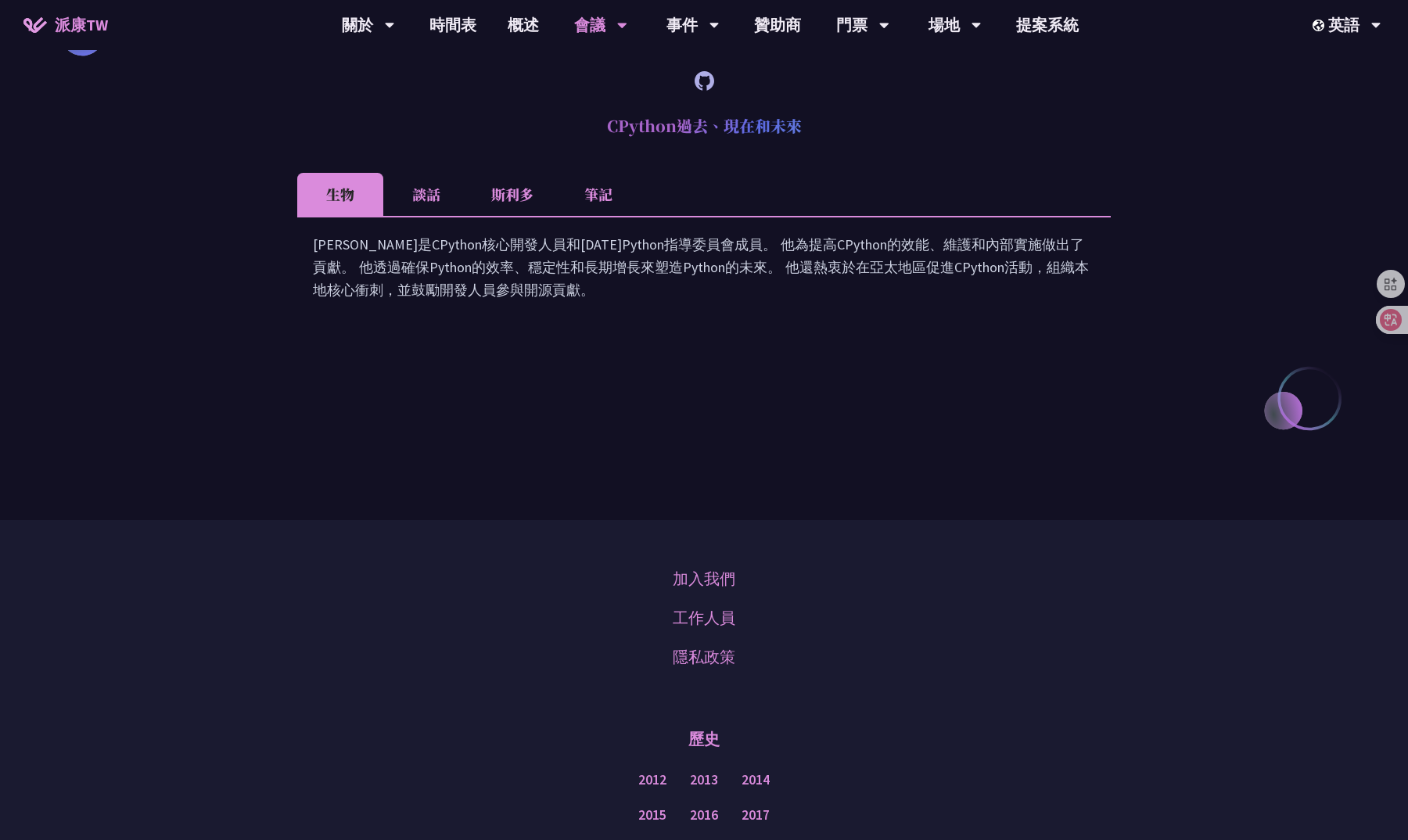
click at [614, 172] on li "筆記" at bounding box center [598, 193] width 86 height 43
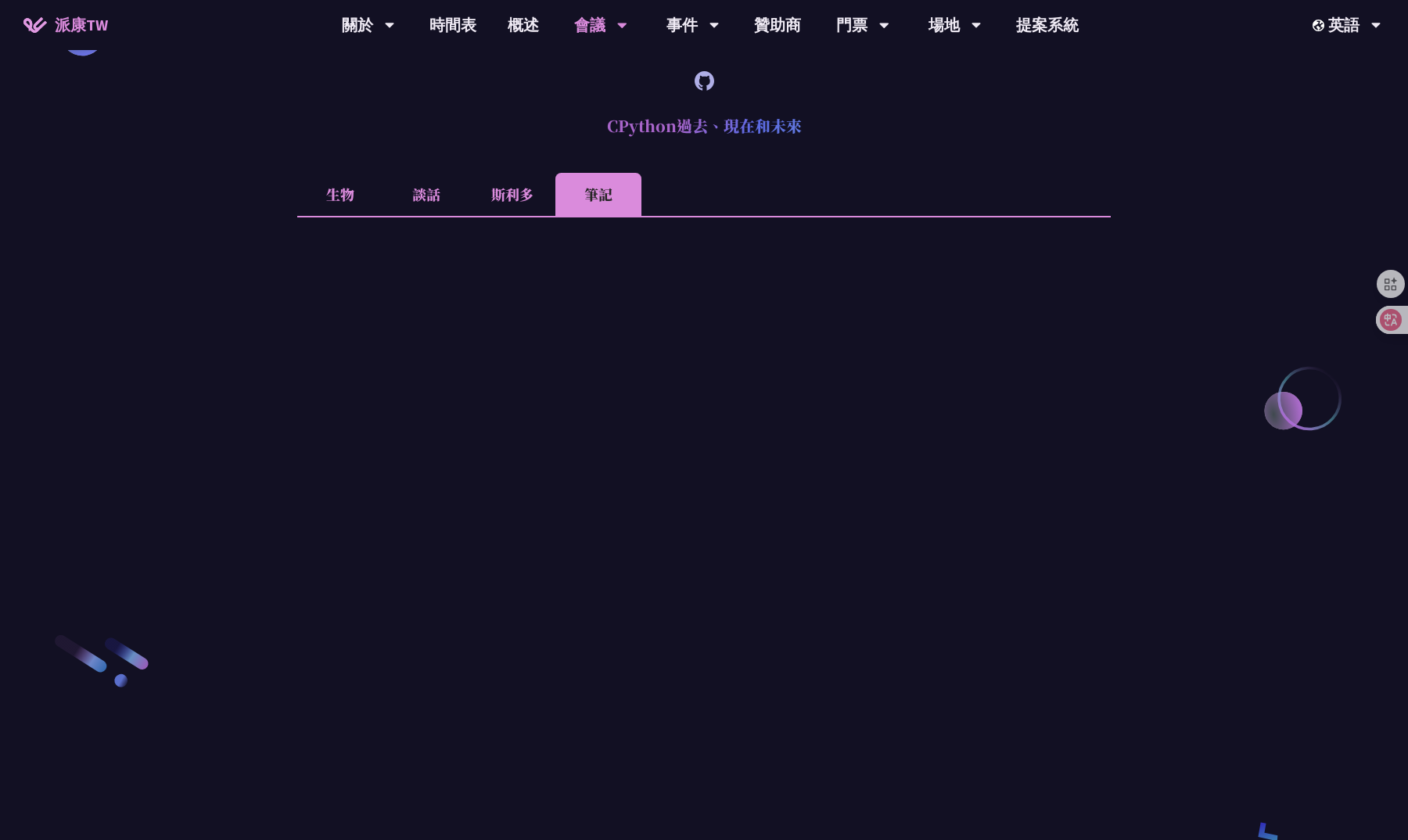
click at [515, 175] on li "斯利多" at bounding box center [512, 193] width 86 height 43
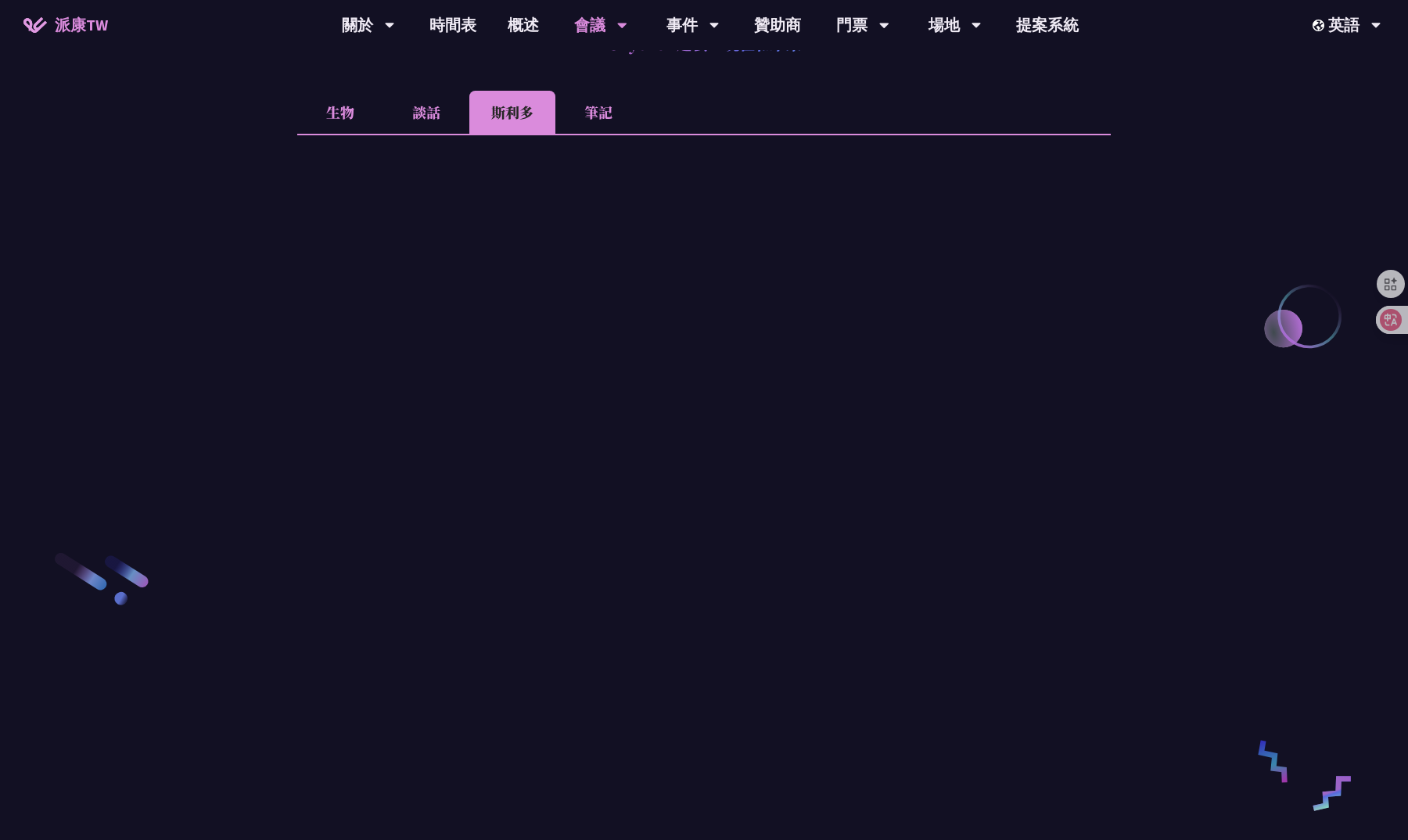
scroll to position [2119, 0]
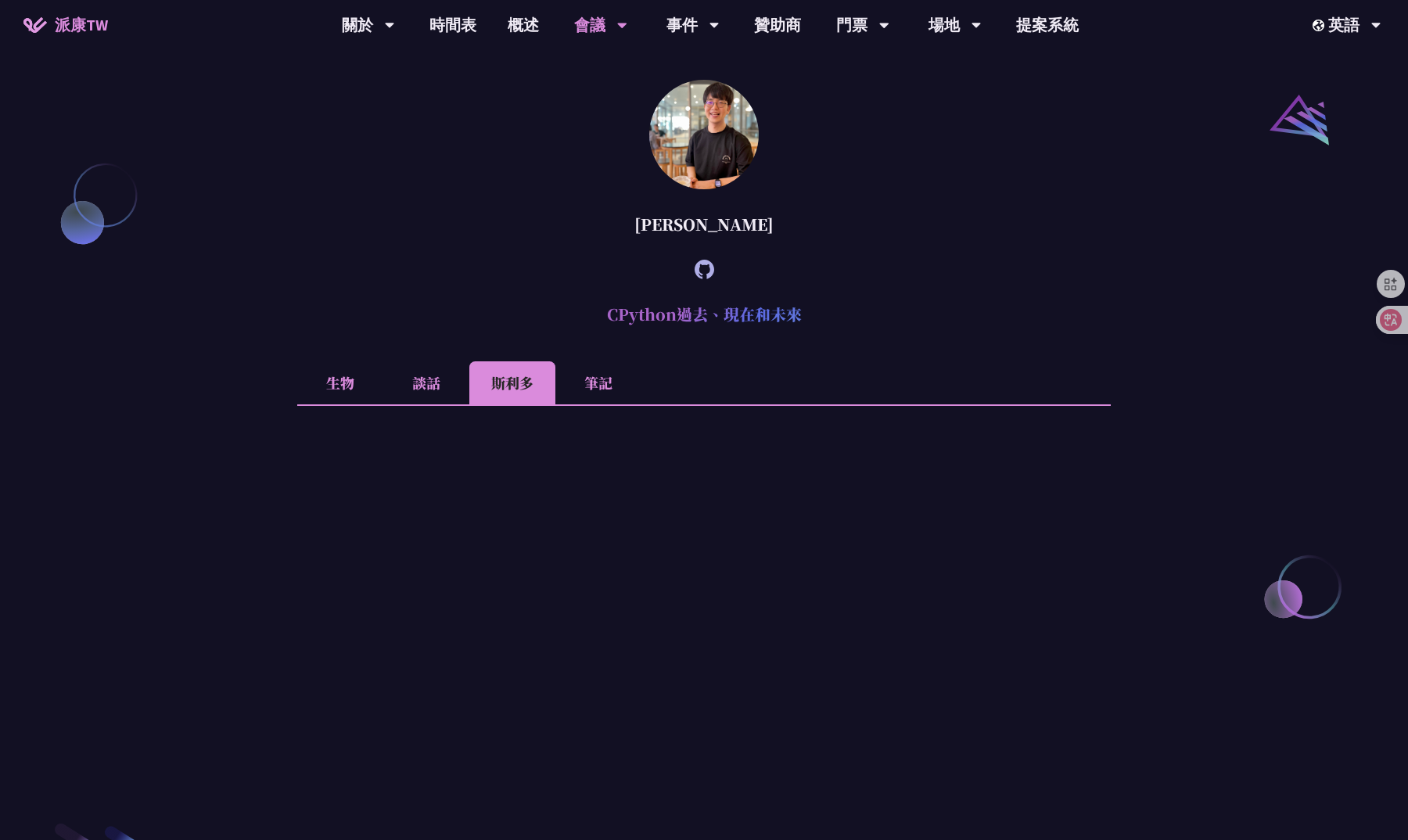
scroll to position [1793, 0]
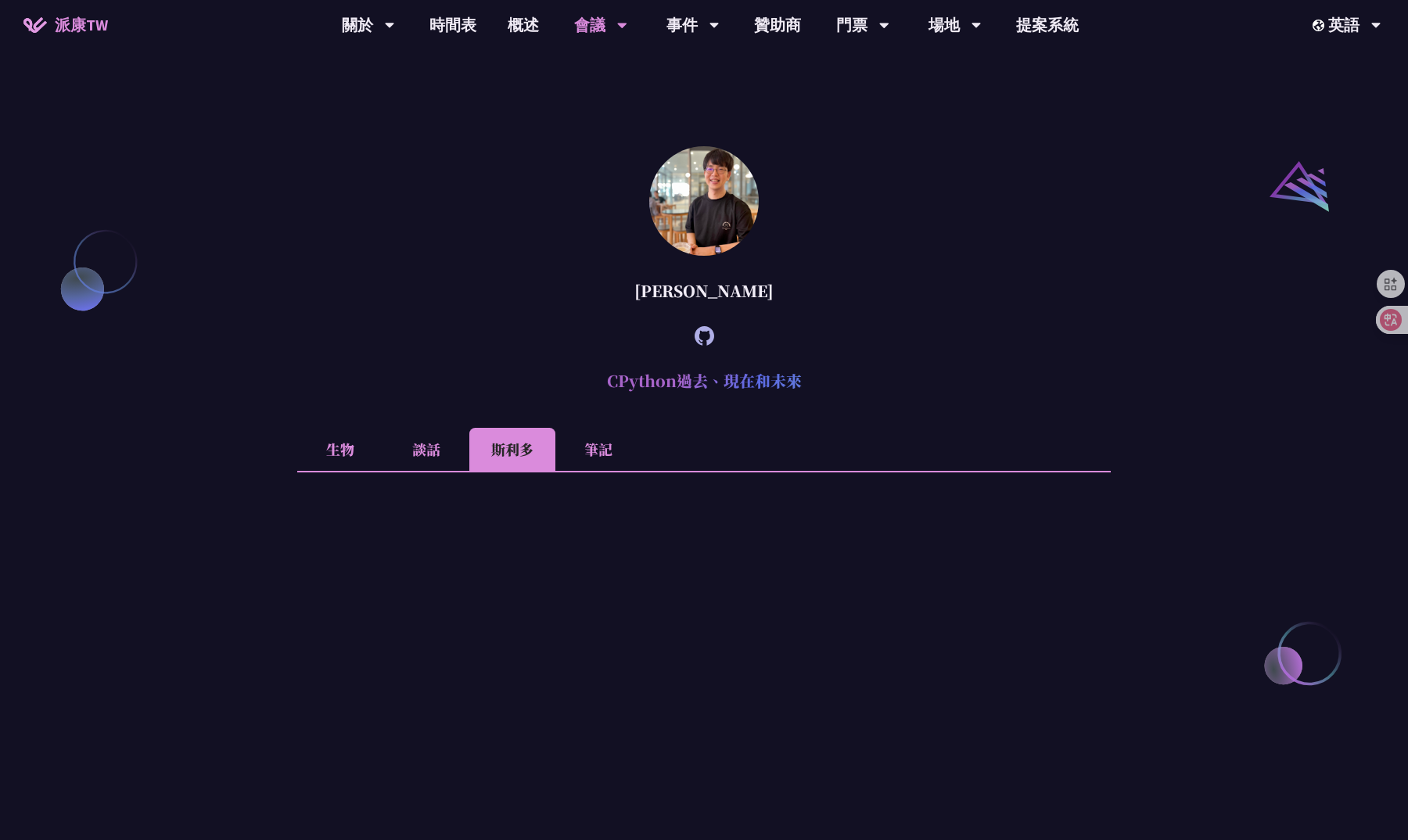
click at [578, 430] on li "筆記" at bounding box center [598, 449] width 86 height 43
click at [545, 430] on li "斯利多" at bounding box center [512, 449] width 86 height 43
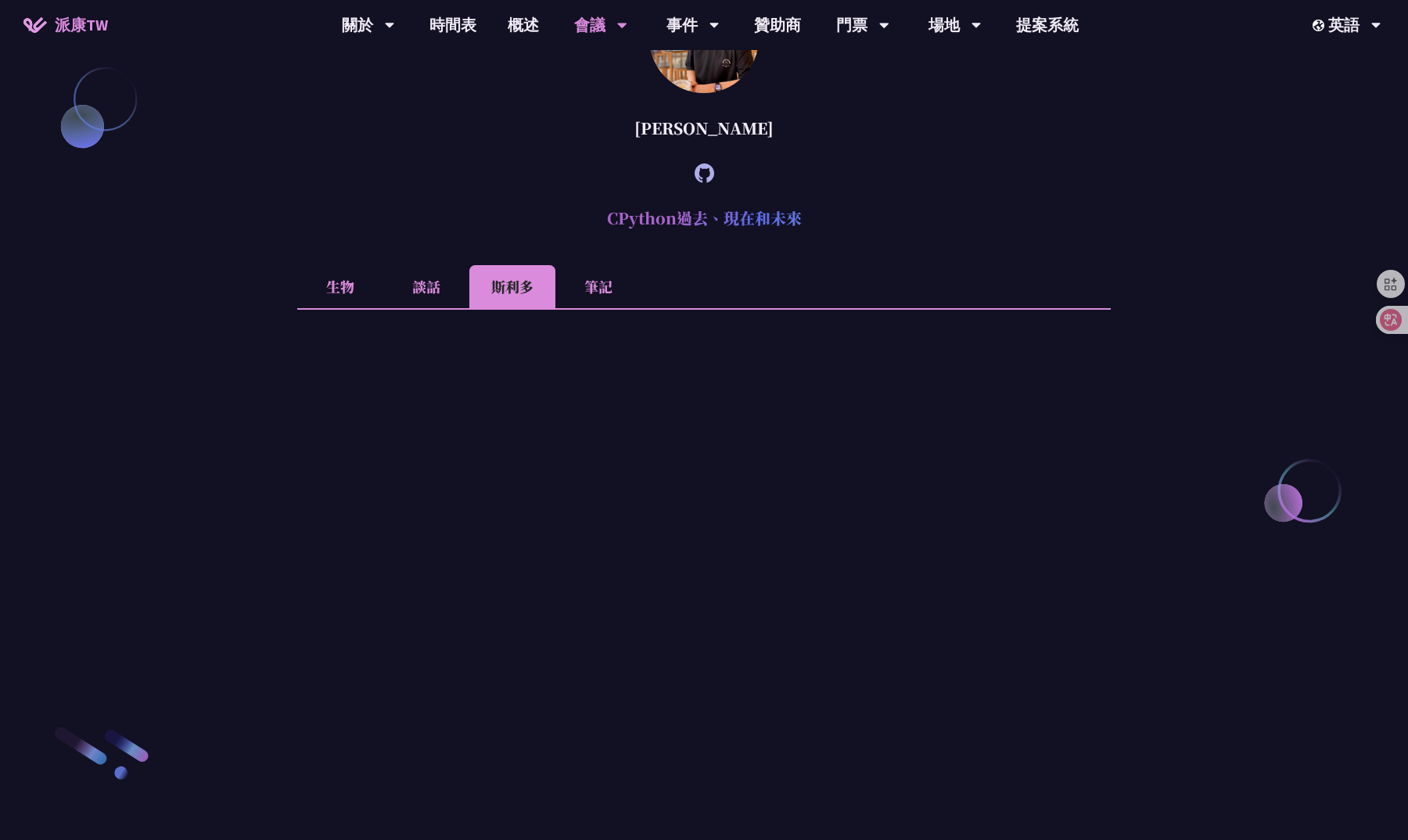
scroll to position [1998, 0]
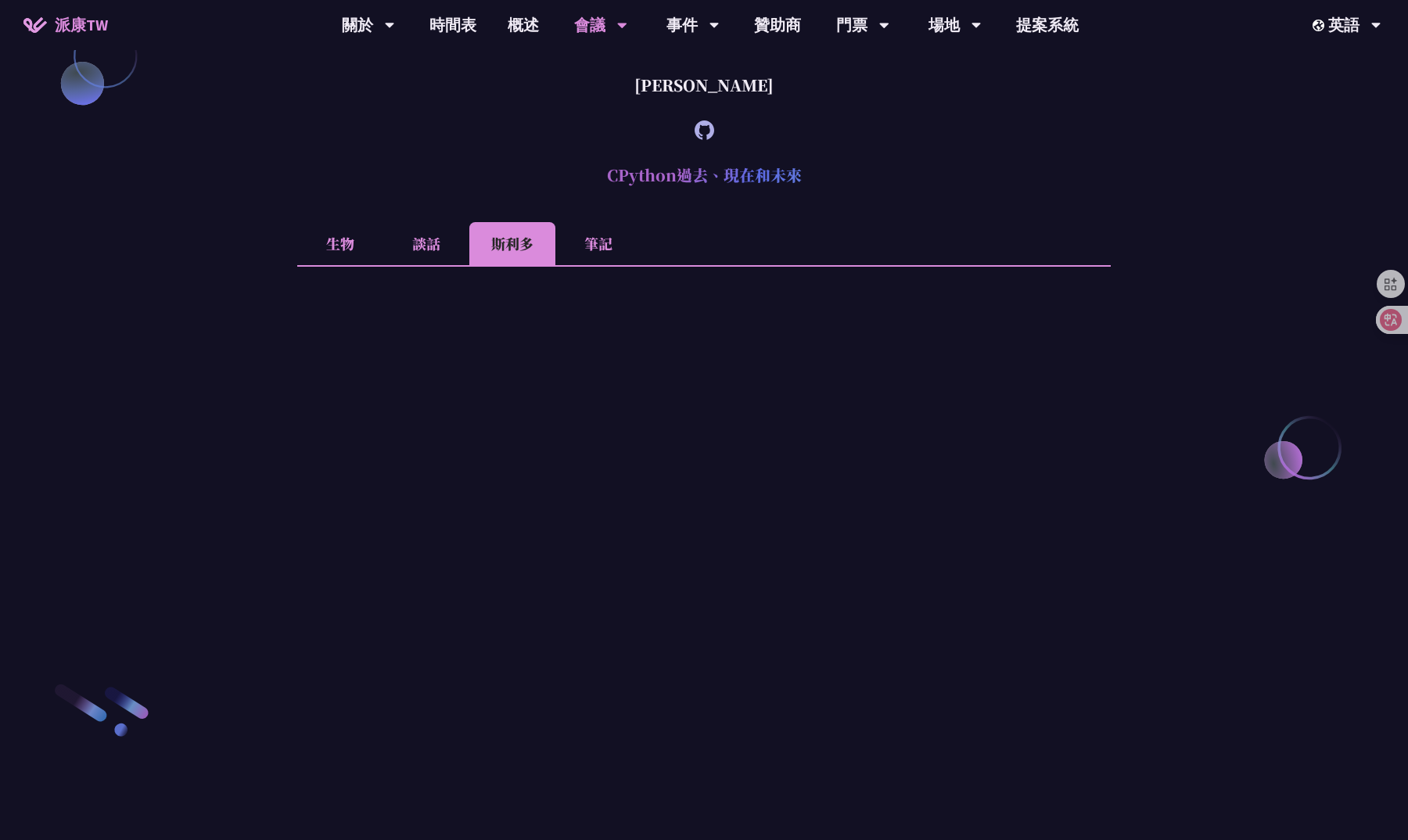
click at [592, 228] on li "筆記" at bounding box center [598, 243] width 86 height 43
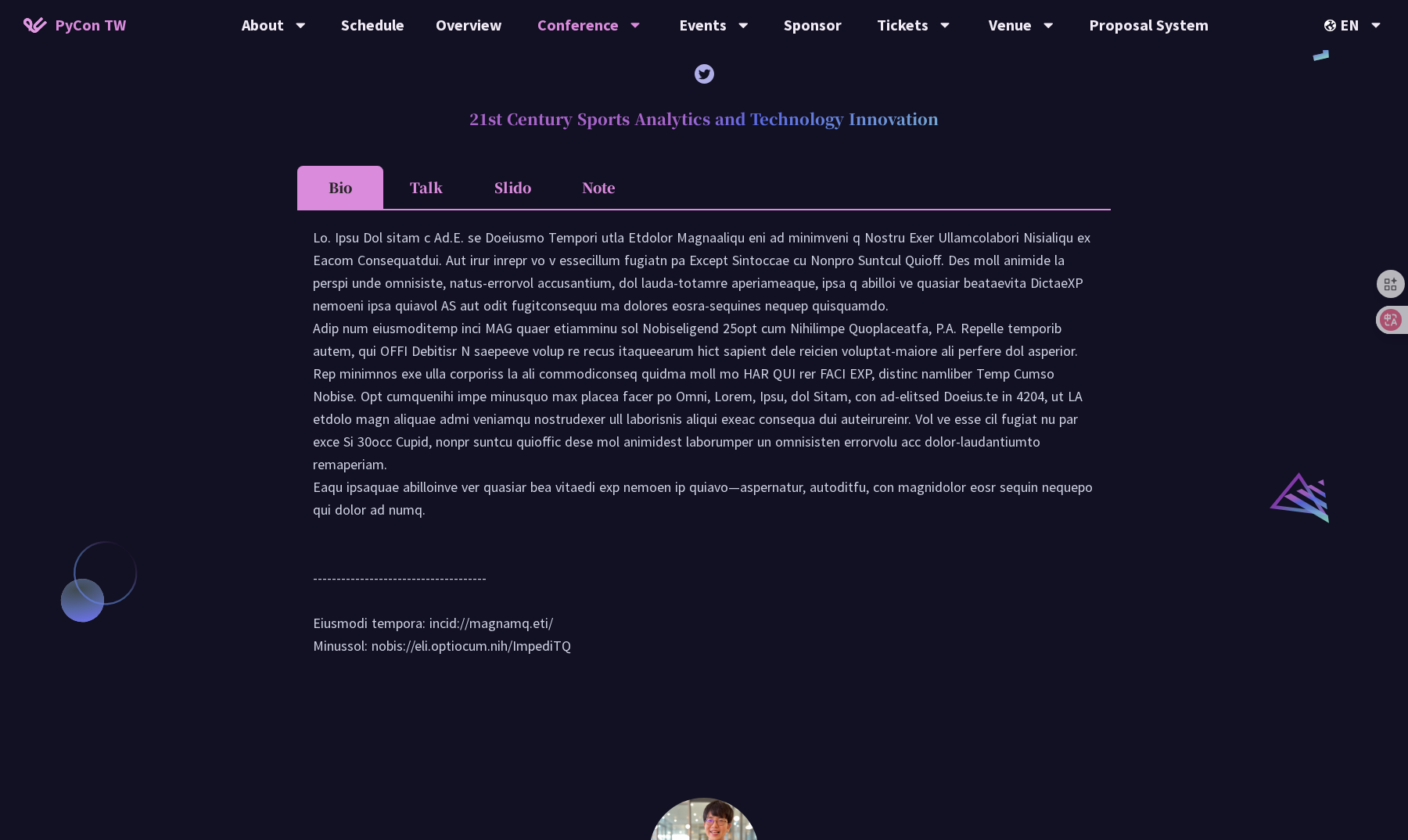
scroll to position [1515, 0]
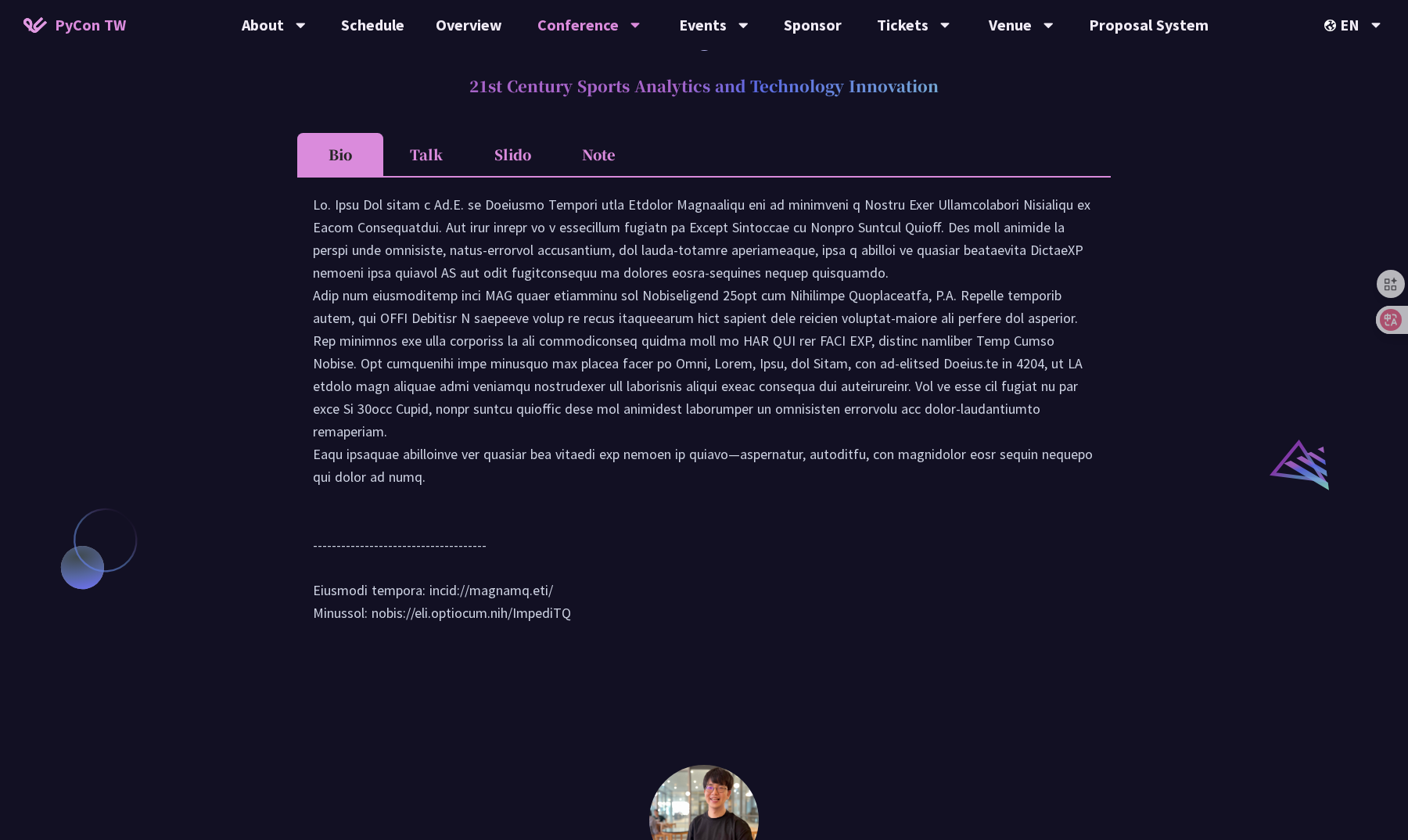
click at [543, 176] on li "Slido" at bounding box center [512, 154] width 86 height 43
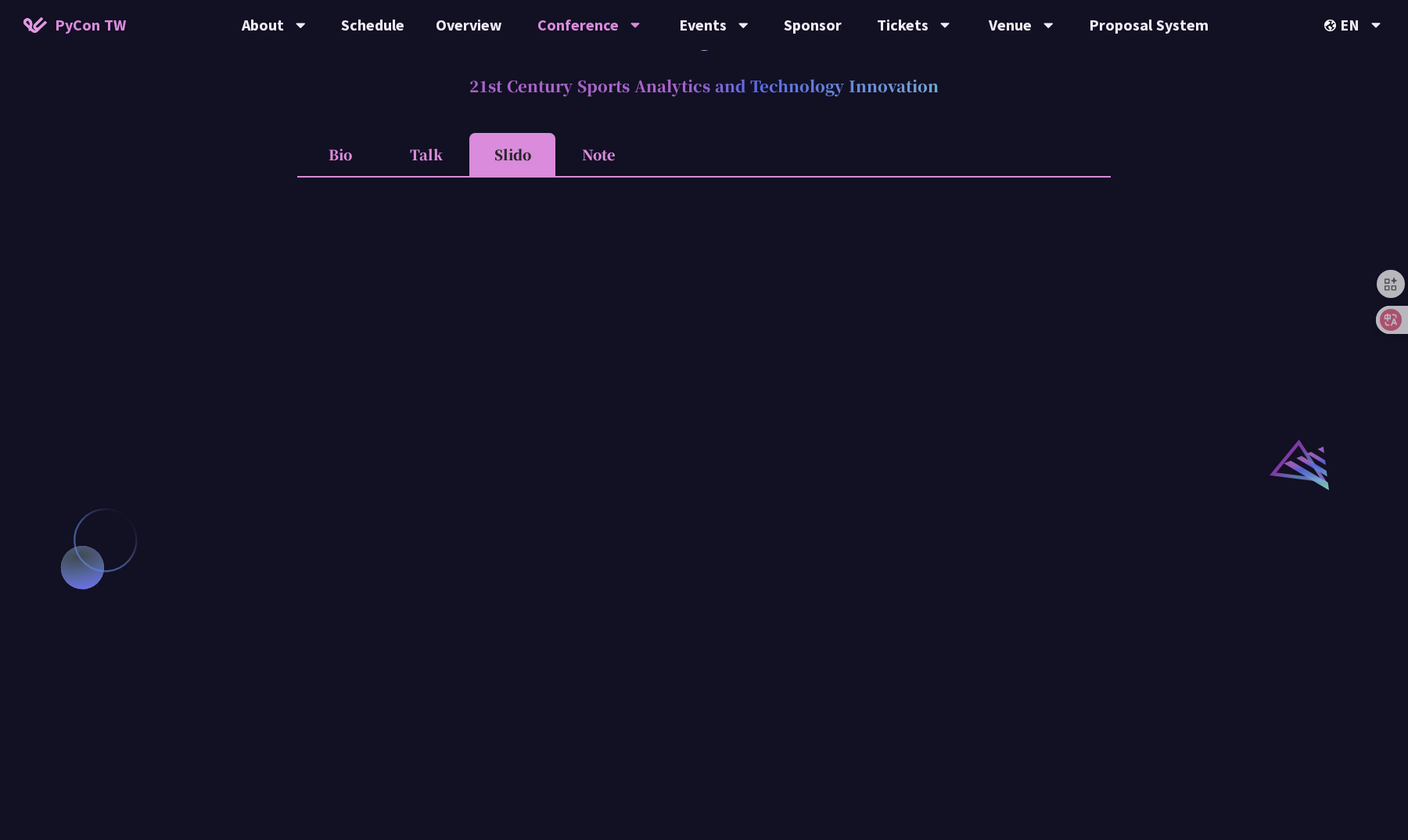
click at [596, 176] on li "Note" at bounding box center [598, 154] width 86 height 43
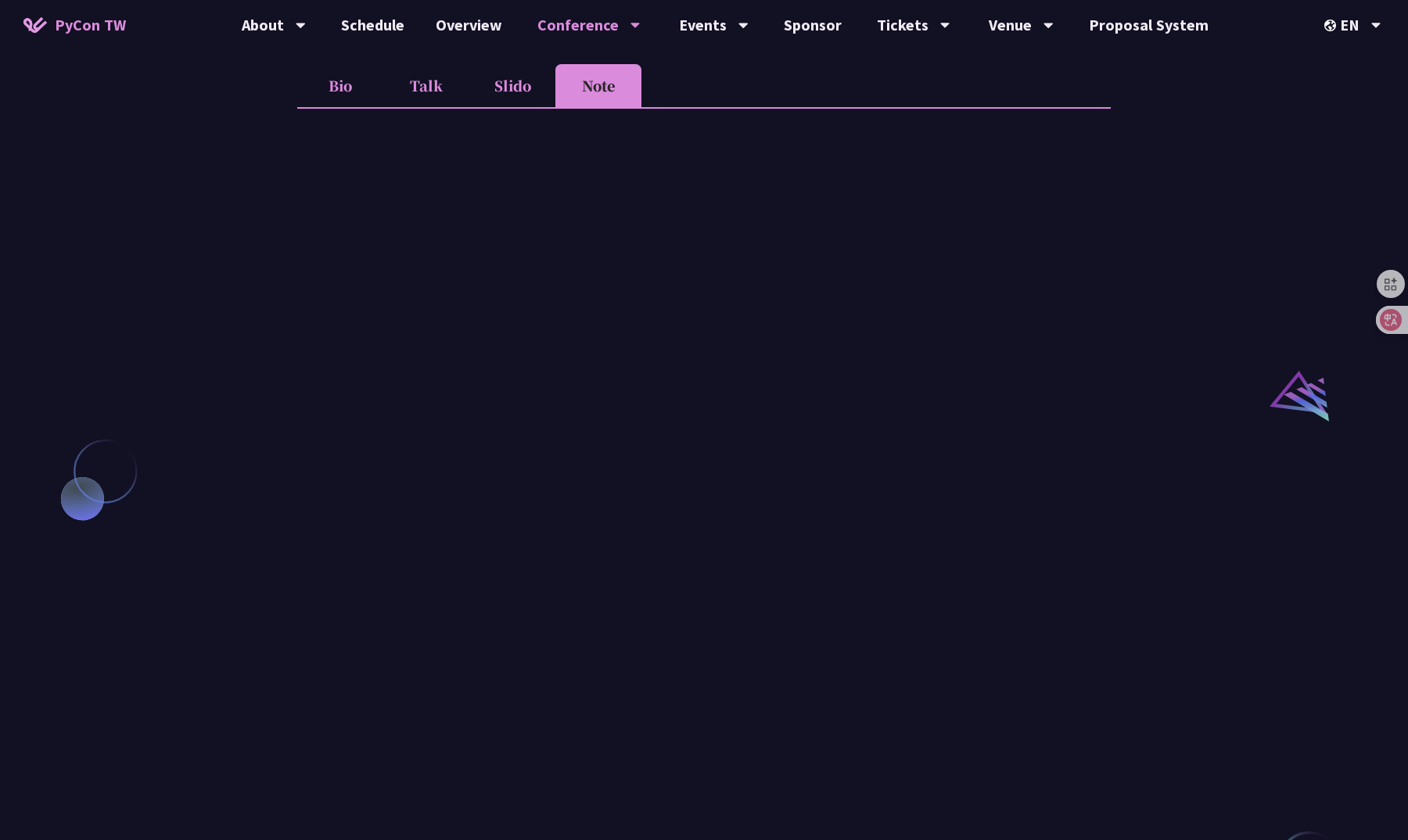
click at [529, 107] on li "Slido" at bounding box center [512, 85] width 86 height 43
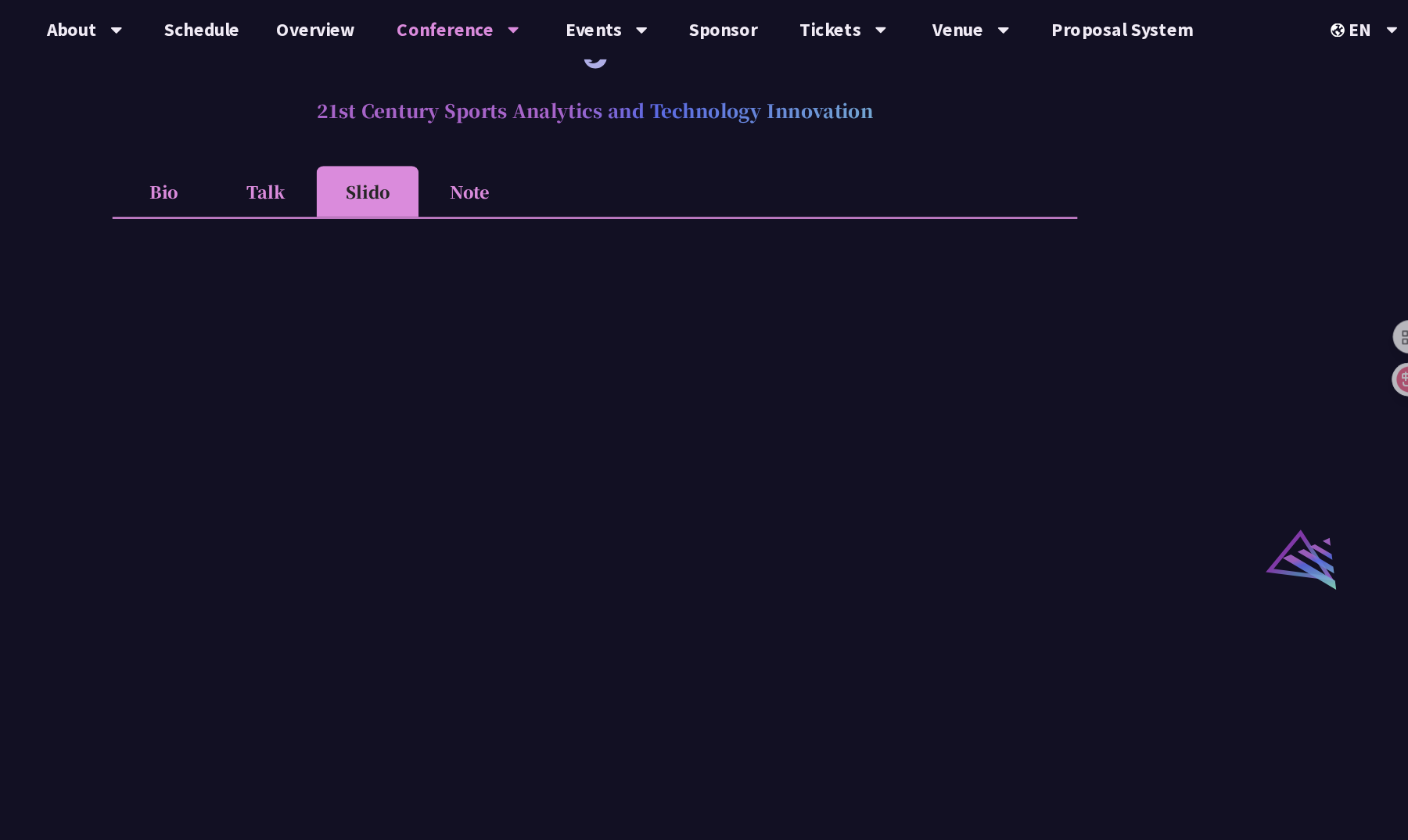
scroll to position [1427, 0]
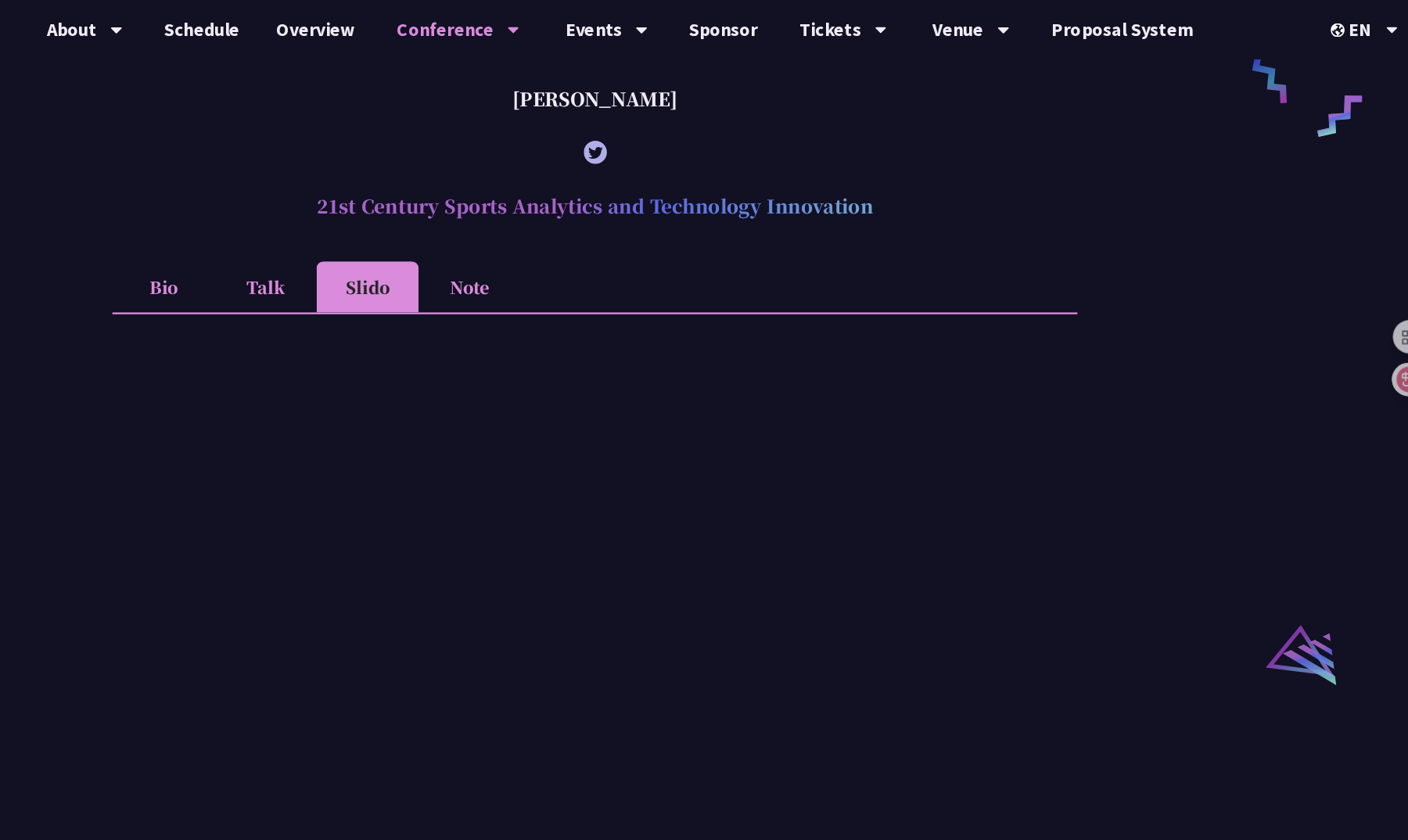
click at [555, 263] on li "Note" at bounding box center [598, 242] width 86 height 43
click at [1046, 292] on div "Sebastián Ramírez (tiangolo) Behind the scenes of FastAPI and friends for devel…" at bounding box center [704, 425] width 1408 height 2526
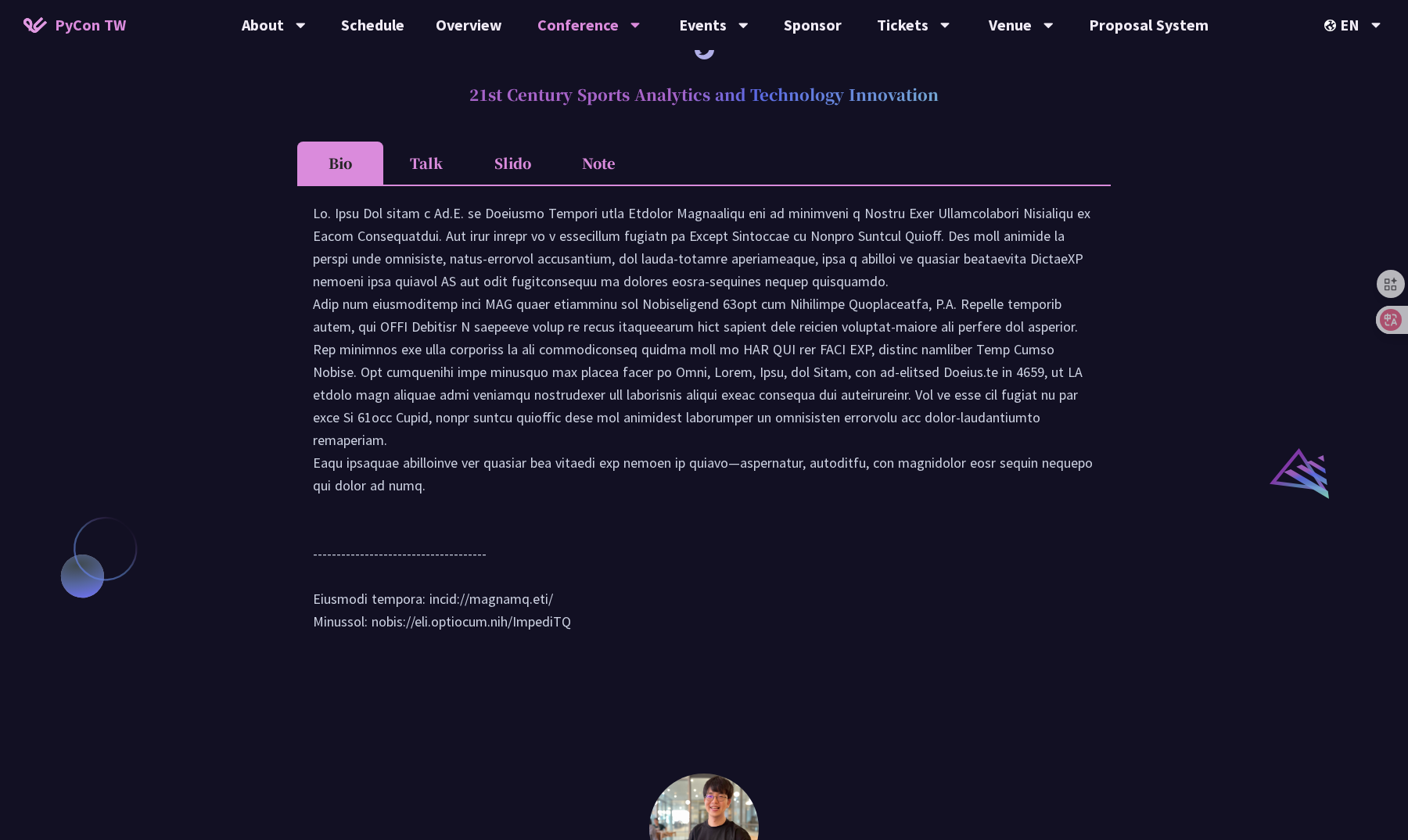
scroll to position [1533, 0]
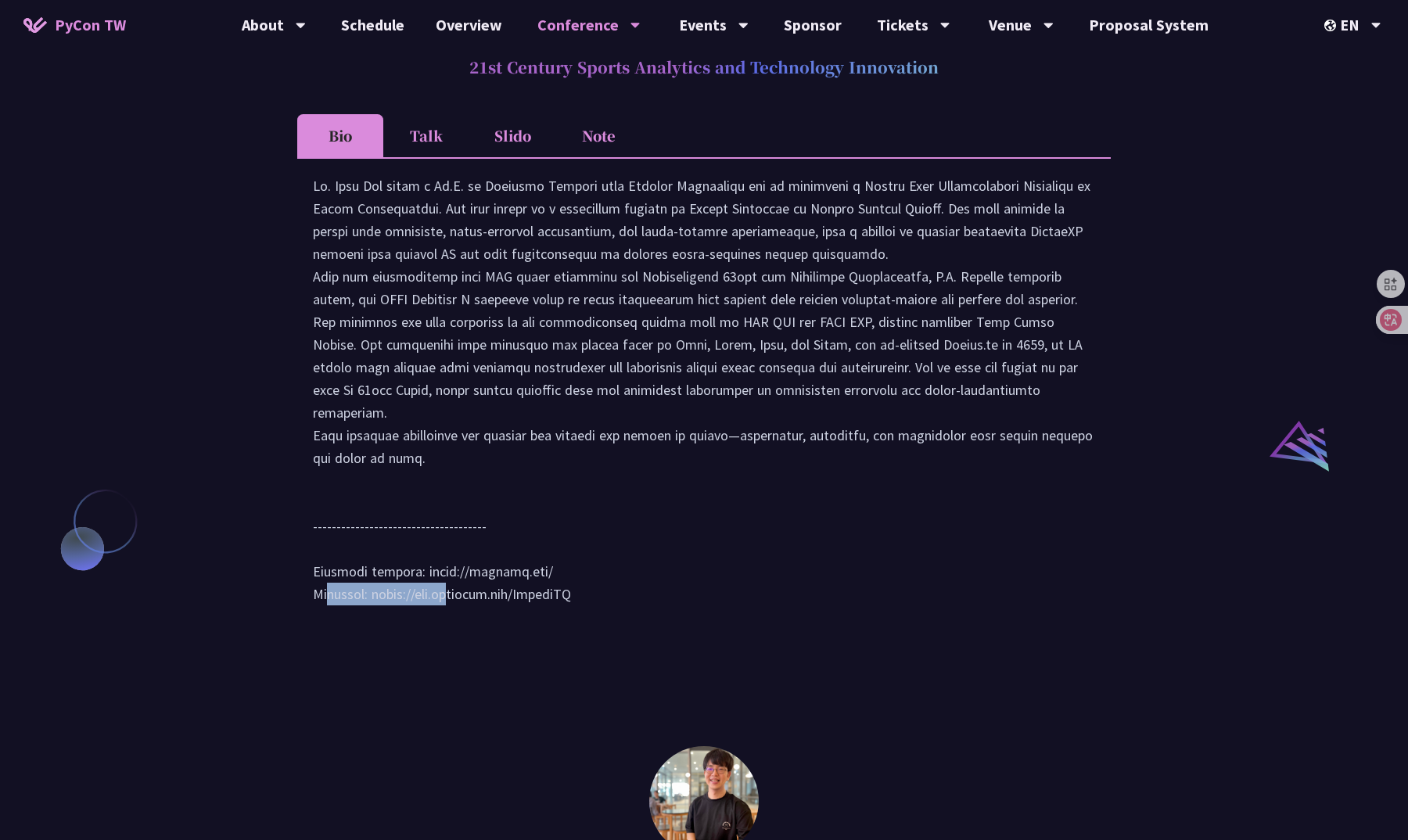
drag, startPoint x: 420, startPoint y: 592, endPoint x: 567, endPoint y: 592, distance: 147.0
click at [567, 592] on div at bounding box center [704, 397] width 782 height 446
copy div "https://ticalin.com/"
click at [498, 157] on li "Slido" at bounding box center [512, 135] width 86 height 43
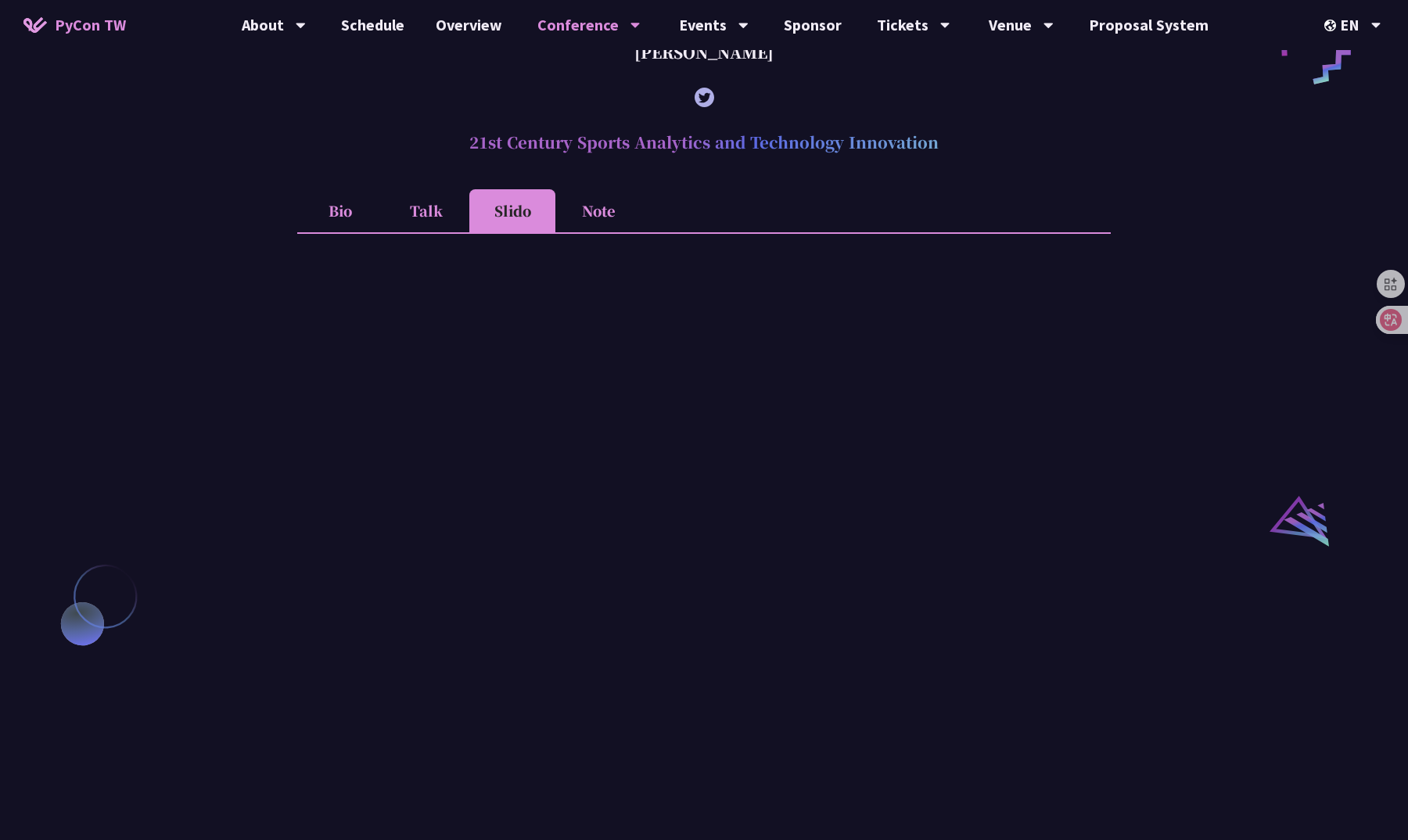
scroll to position [1561, 0]
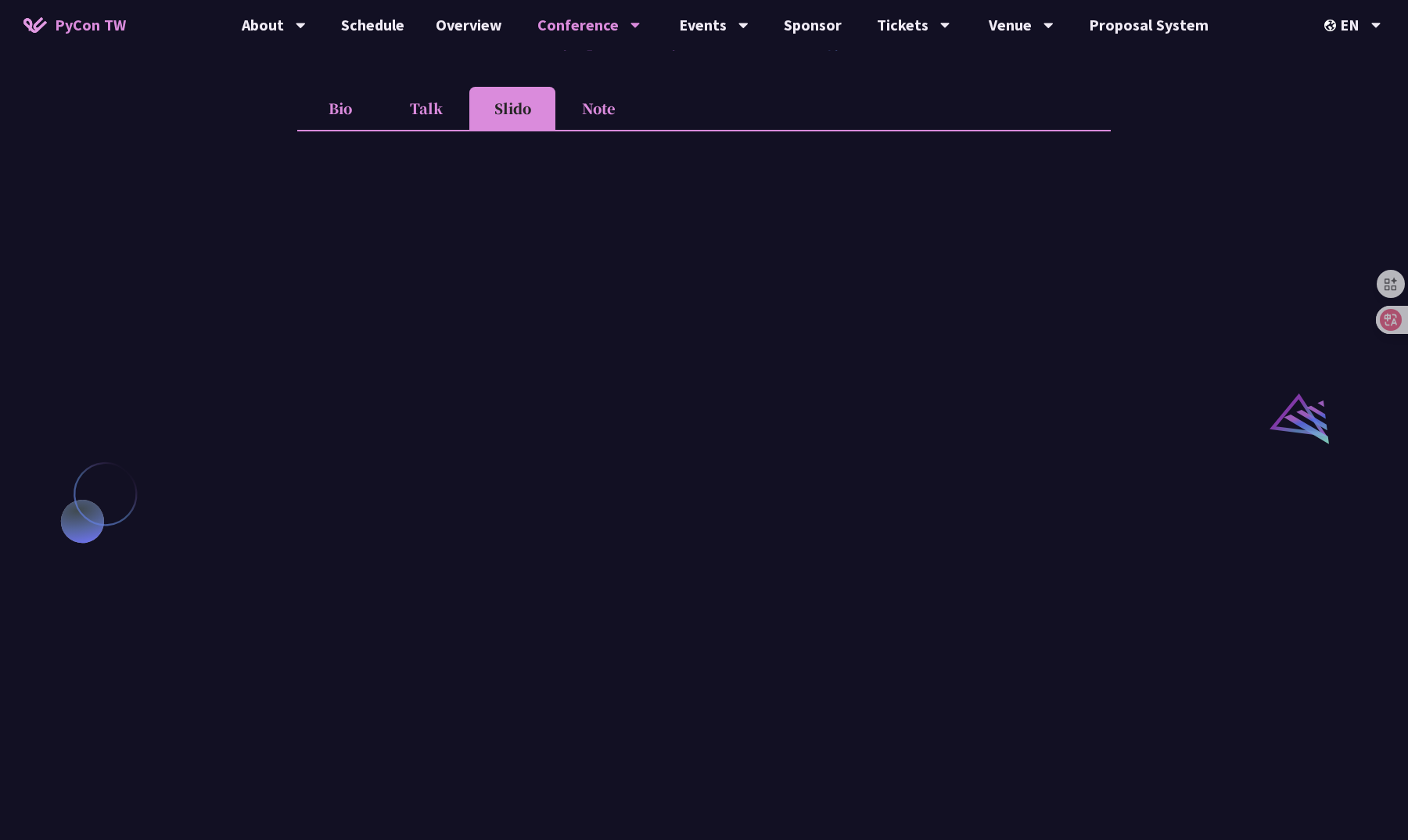
drag, startPoint x: 1312, startPoint y: 333, endPoint x: 1254, endPoint y: 248, distance: 102.9
click at [1254, 248] on div "Sebastián Ramírez (tiangolo) Behind the scenes of FastAPI and friends for devel…" at bounding box center [704, 291] width 1408 height 2526
click at [407, 24] on link "Schedule" at bounding box center [373, 24] width 95 height 50
click at [260, 408] on div "Sebastián Ramírez (tiangolo) Behind the scenes of FastAPI and friends for devel…" at bounding box center [704, 291] width 1408 height 2526
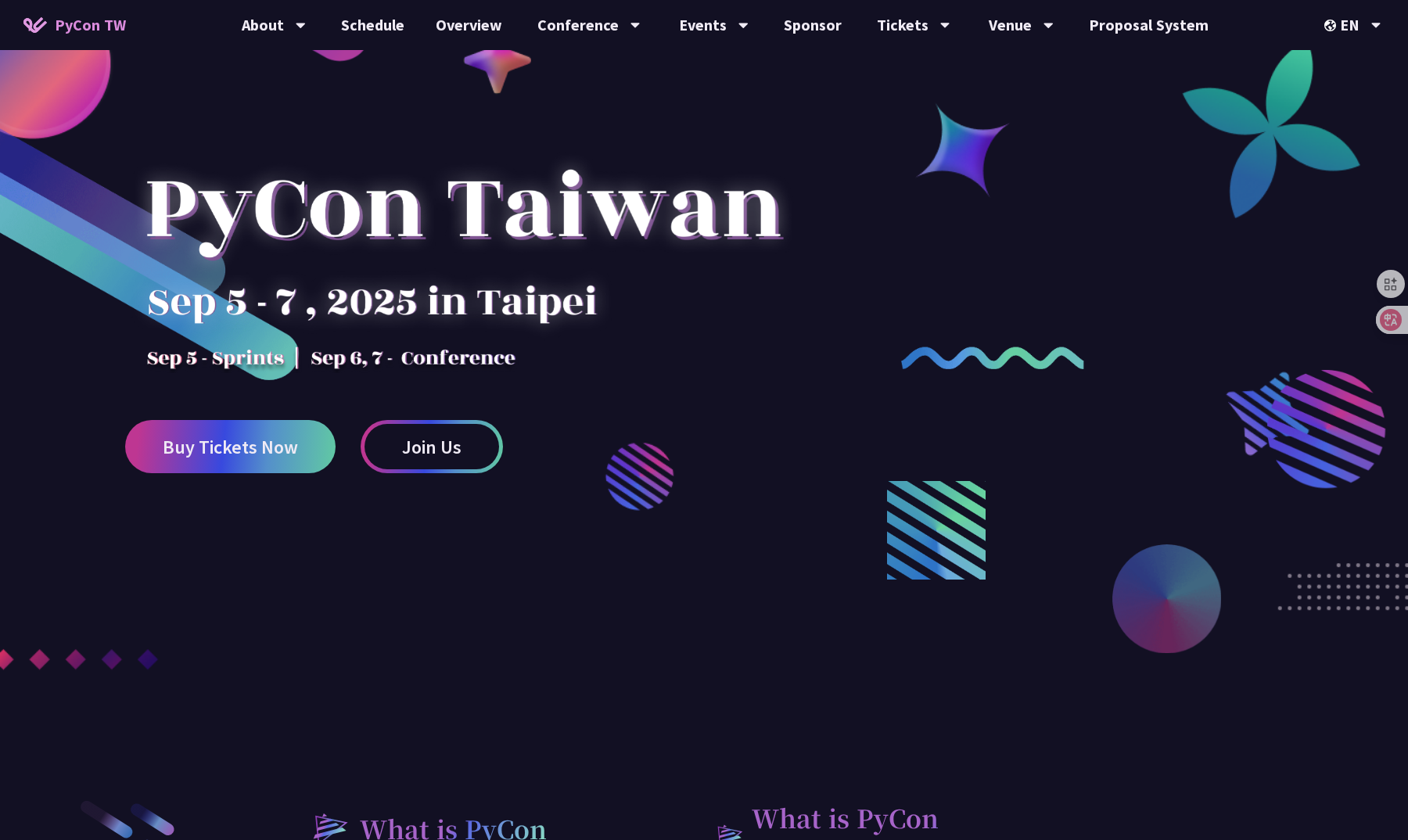
scroll to position [8, 0]
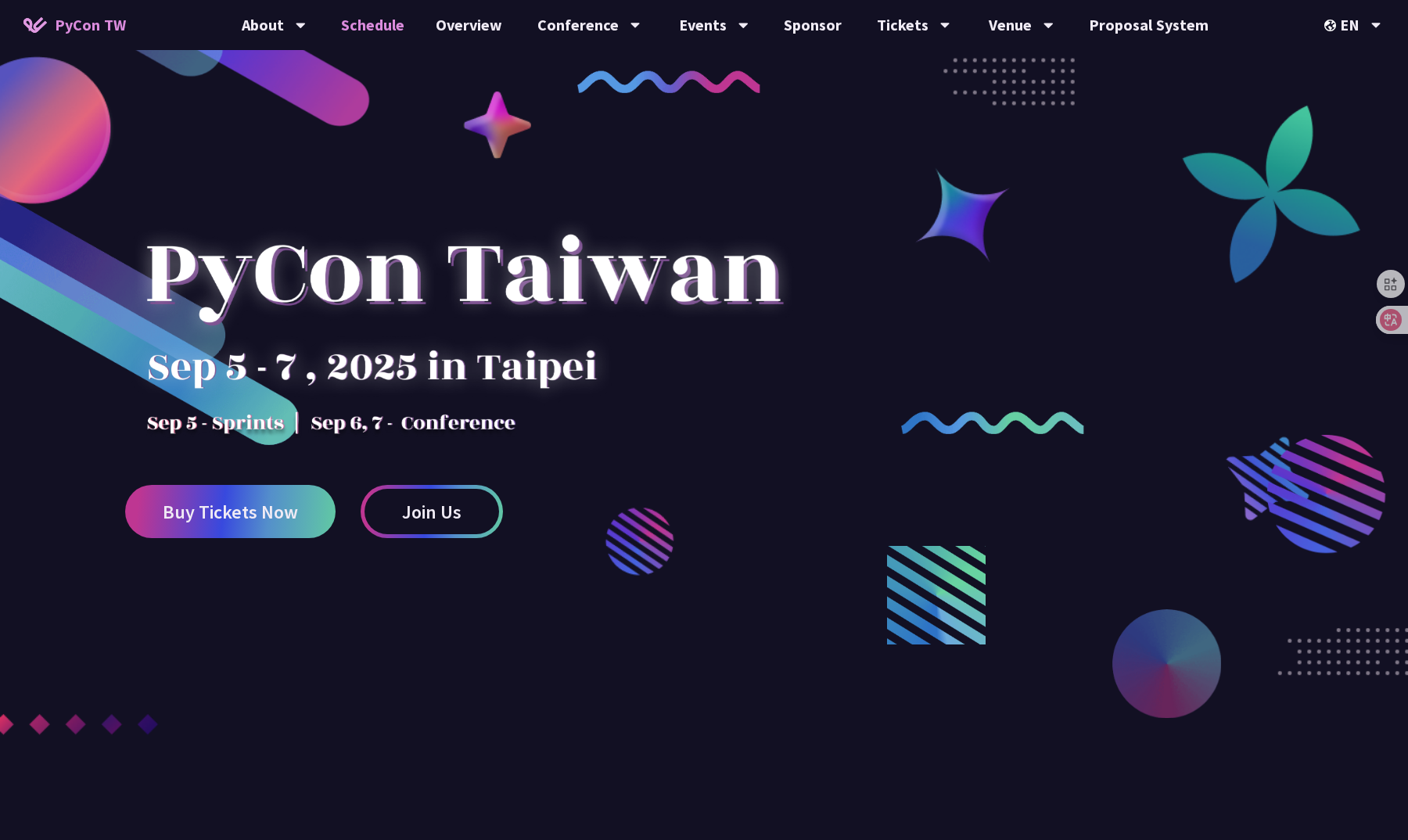
click at [375, 37] on link "Schedule" at bounding box center [373, 24] width 95 height 50
click at [399, 22] on link "Schedule" at bounding box center [373, 24] width 95 height 50
click at [770, 394] on div at bounding box center [463, 301] width 676 height 274
click at [375, 23] on link "Schedule" at bounding box center [373, 24] width 95 height 50
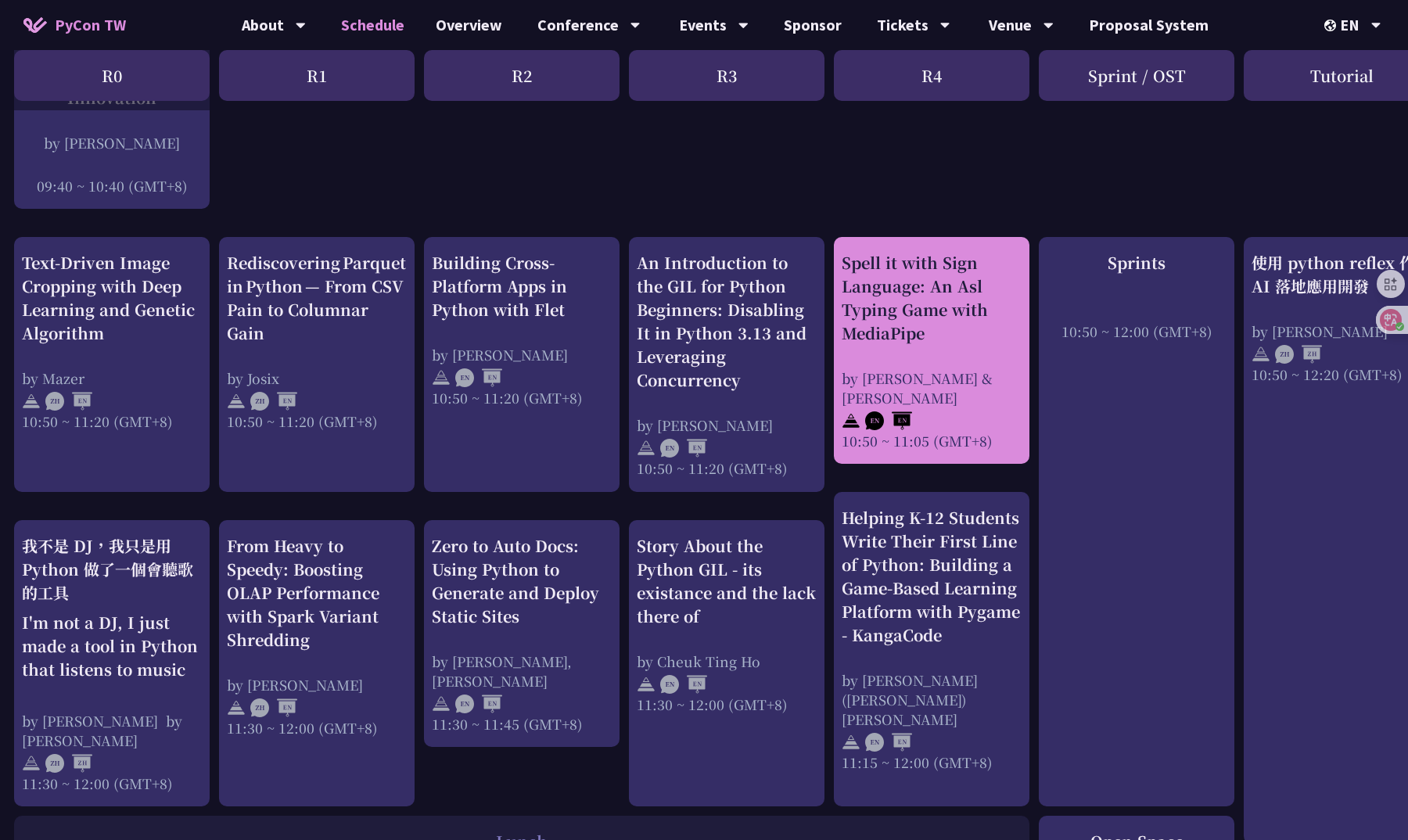
scroll to position [516, 2]
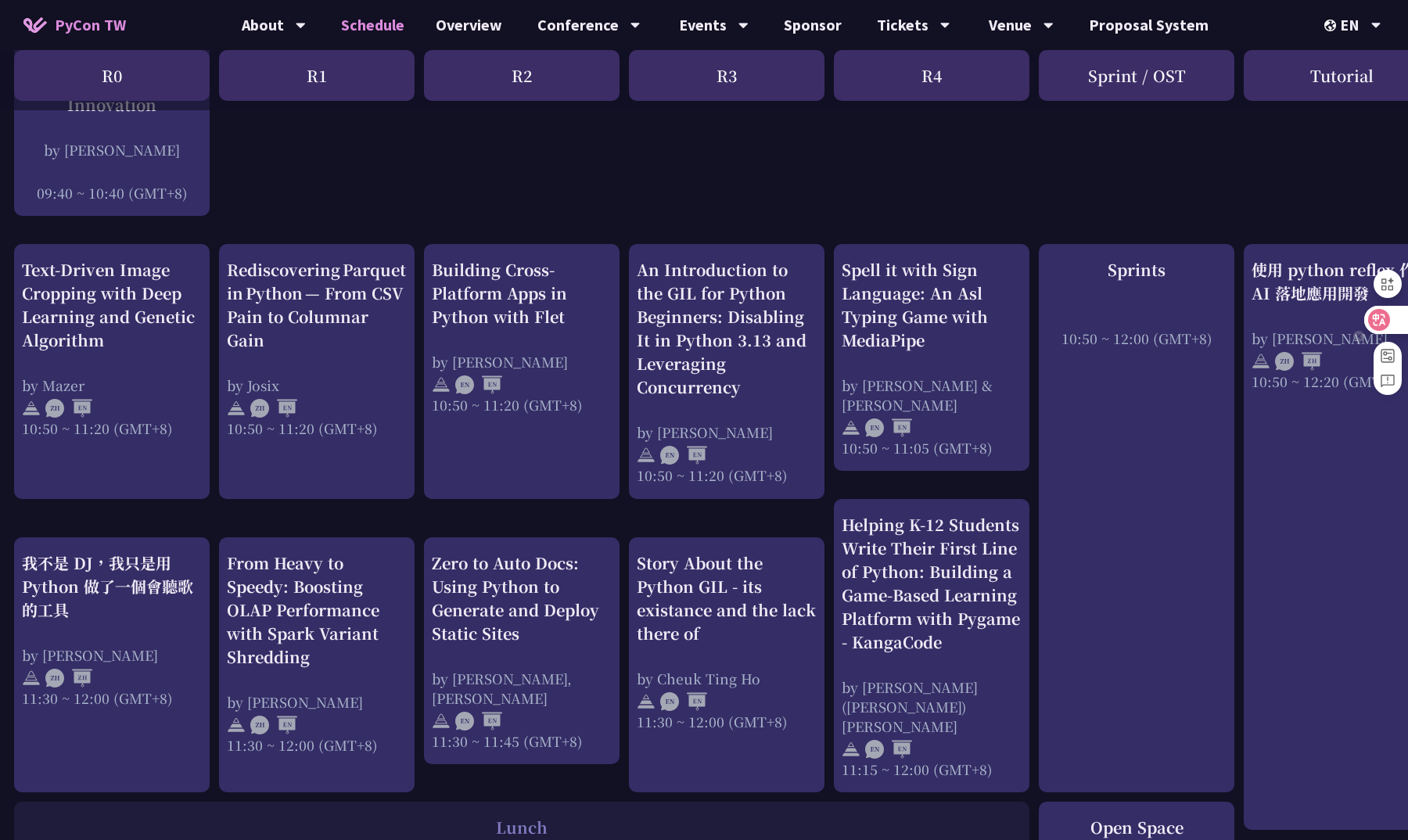
click at [1386, 318] on icon at bounding box center [1379, 320] width 16 height 16
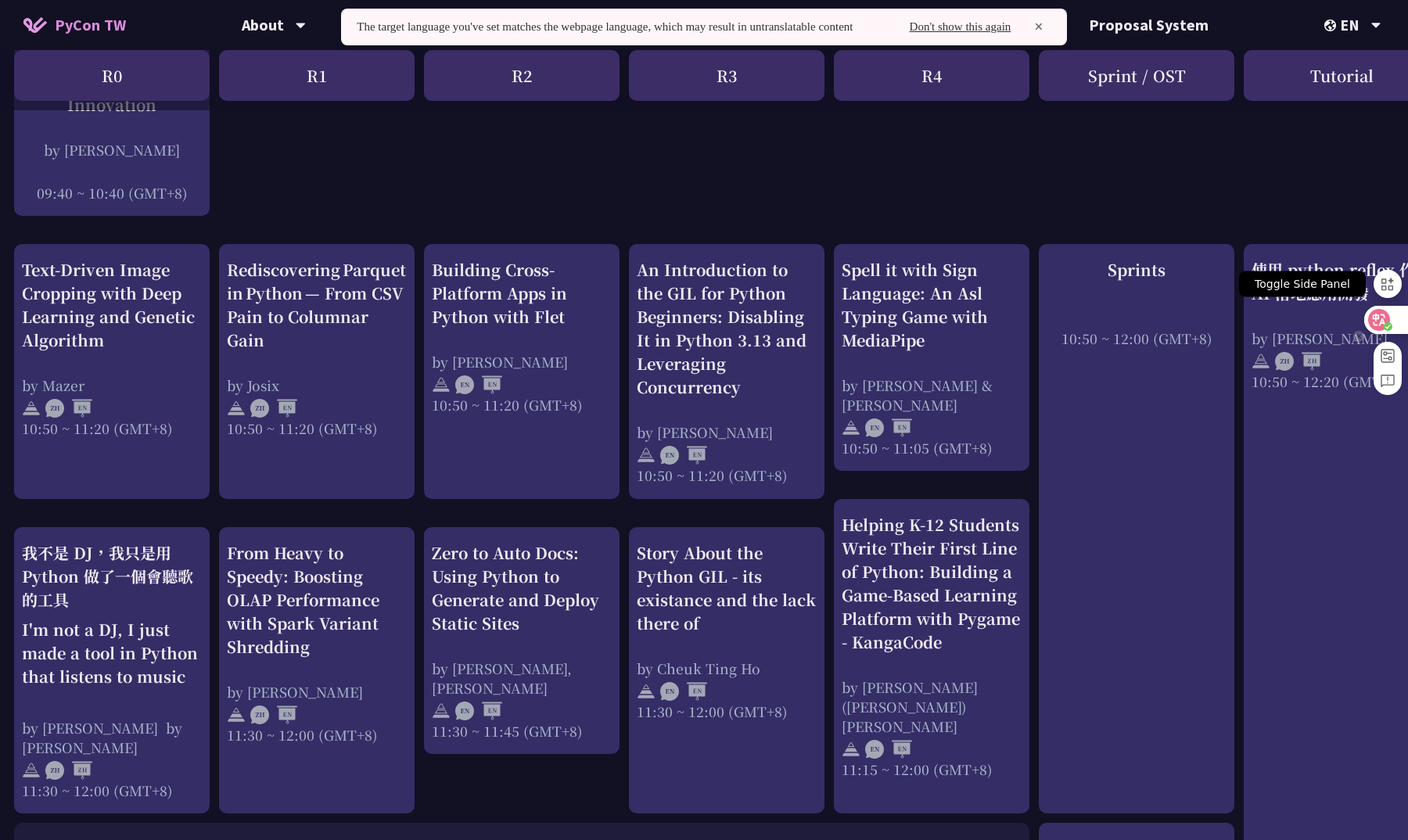
click at [1384, 284] on icon at bounding box center [1388, 284] width 18 height 18
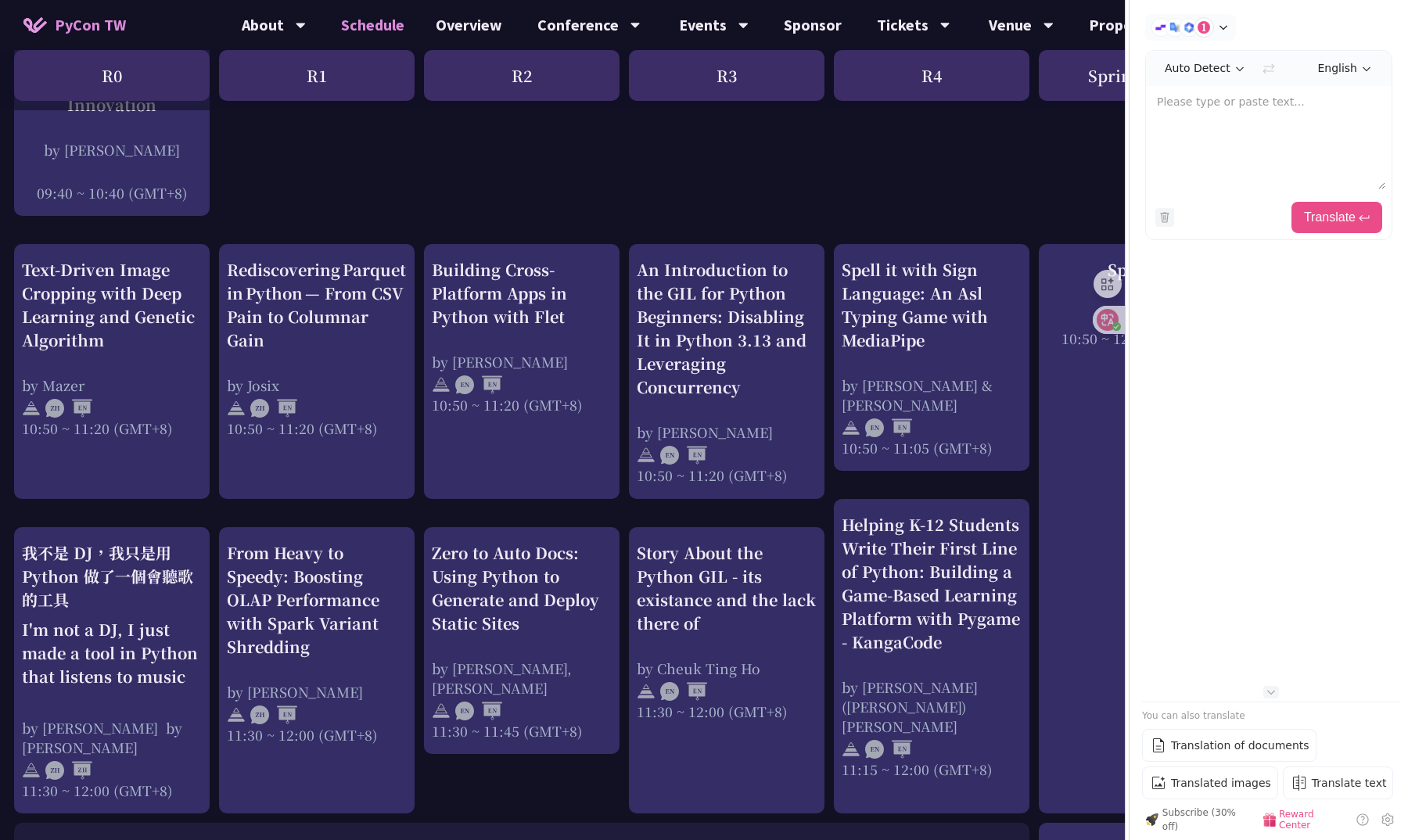
click at [1391, 24] on div "1 Free Models Google Translate Microsoft Translator GLM-4 Flash SiliconFlow Adv…" at bounding box center [1268, 127] width 247 height 226
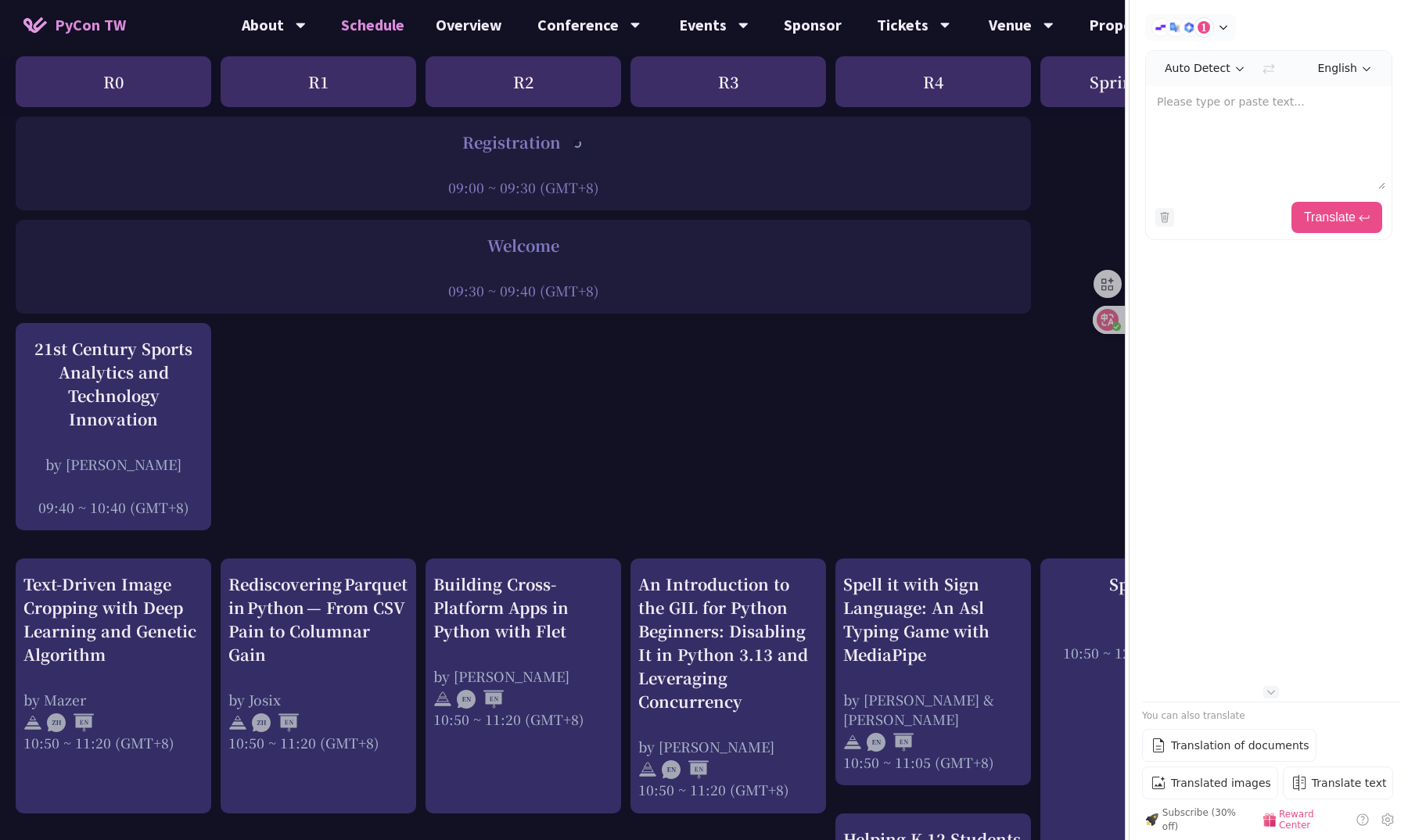
scroll to position [264, 2]
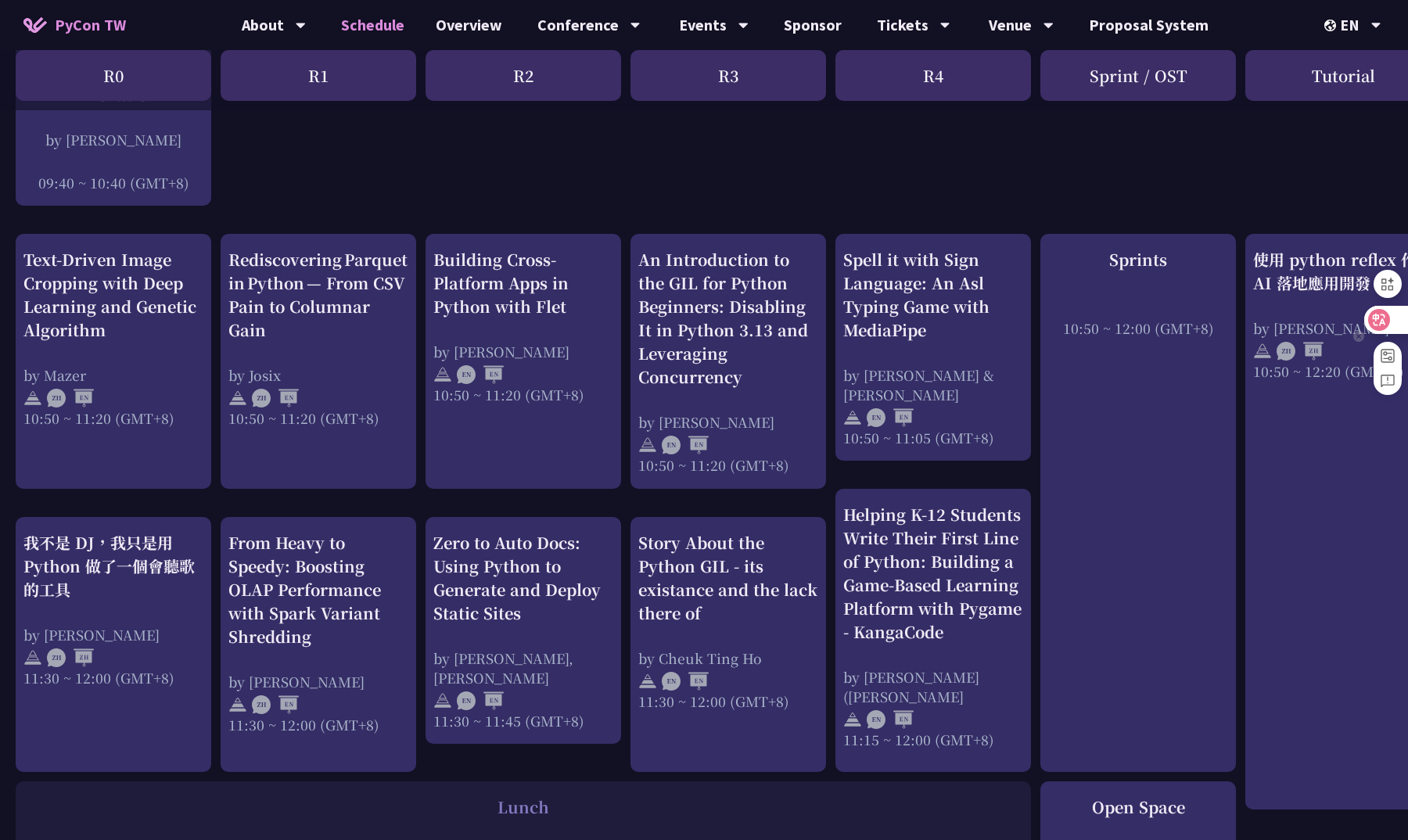
click at [1377, 314] on icon at bounding box center [1378, 319] width 13 height 12
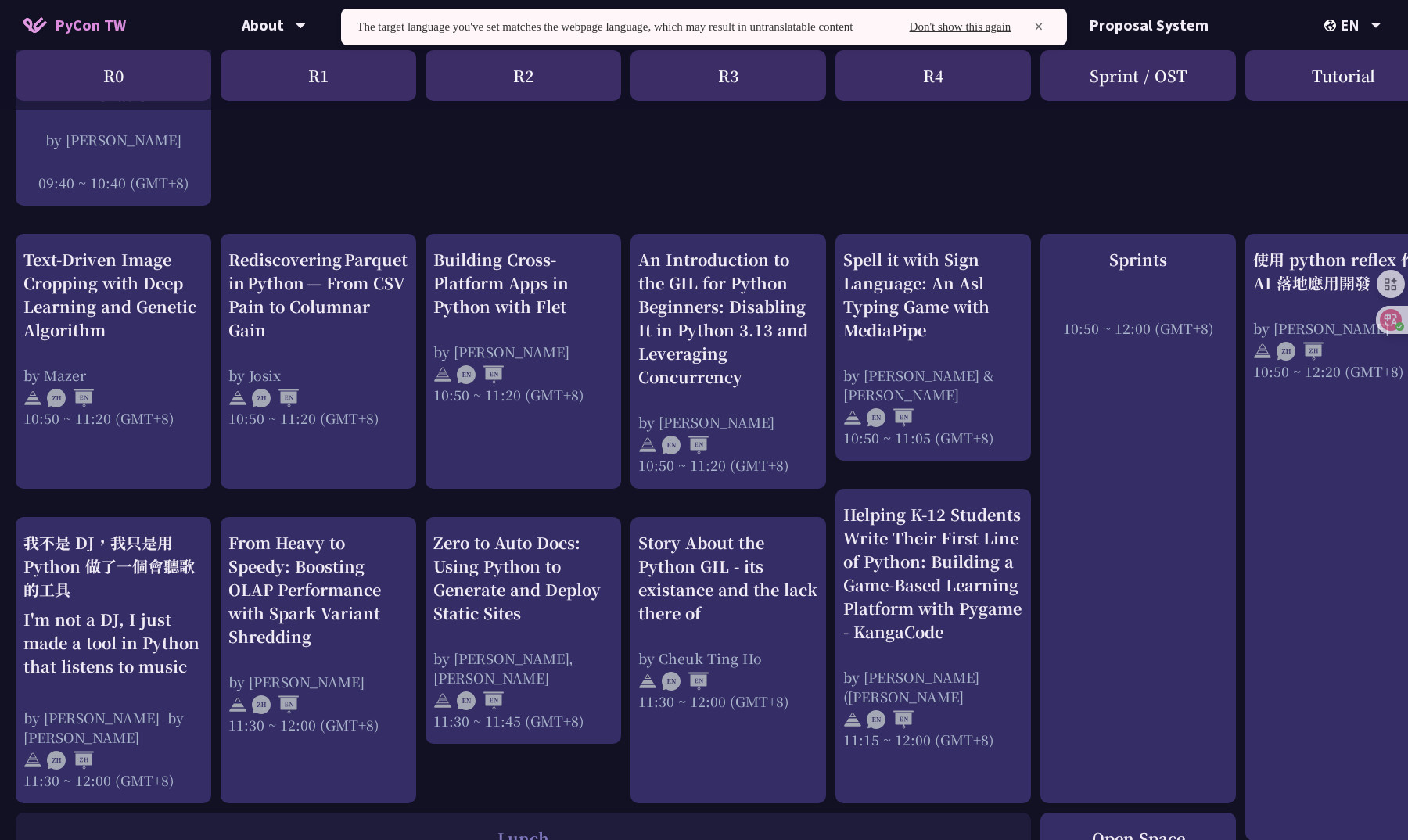
click at [1001, 31] on div "Don't show this again" at bounding box center [960, 26] width 102 height 13
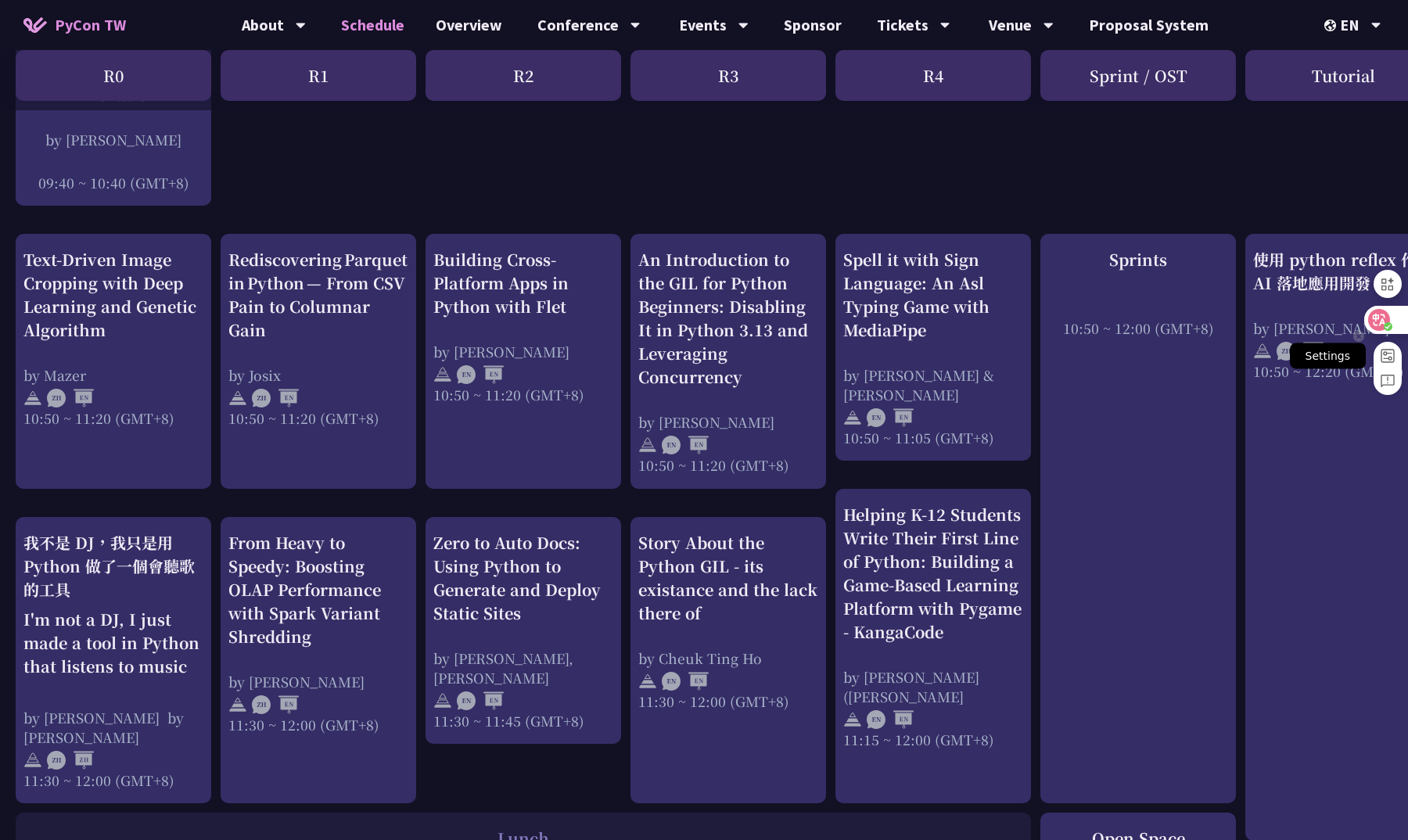
click at [1383, 356] on rect at bounding box center [1387, 355] width 12 height 12
select select "en"
select select "mini"
click at [1376, 321] on icon at bounding box center [1378, 319] width 13 height 12
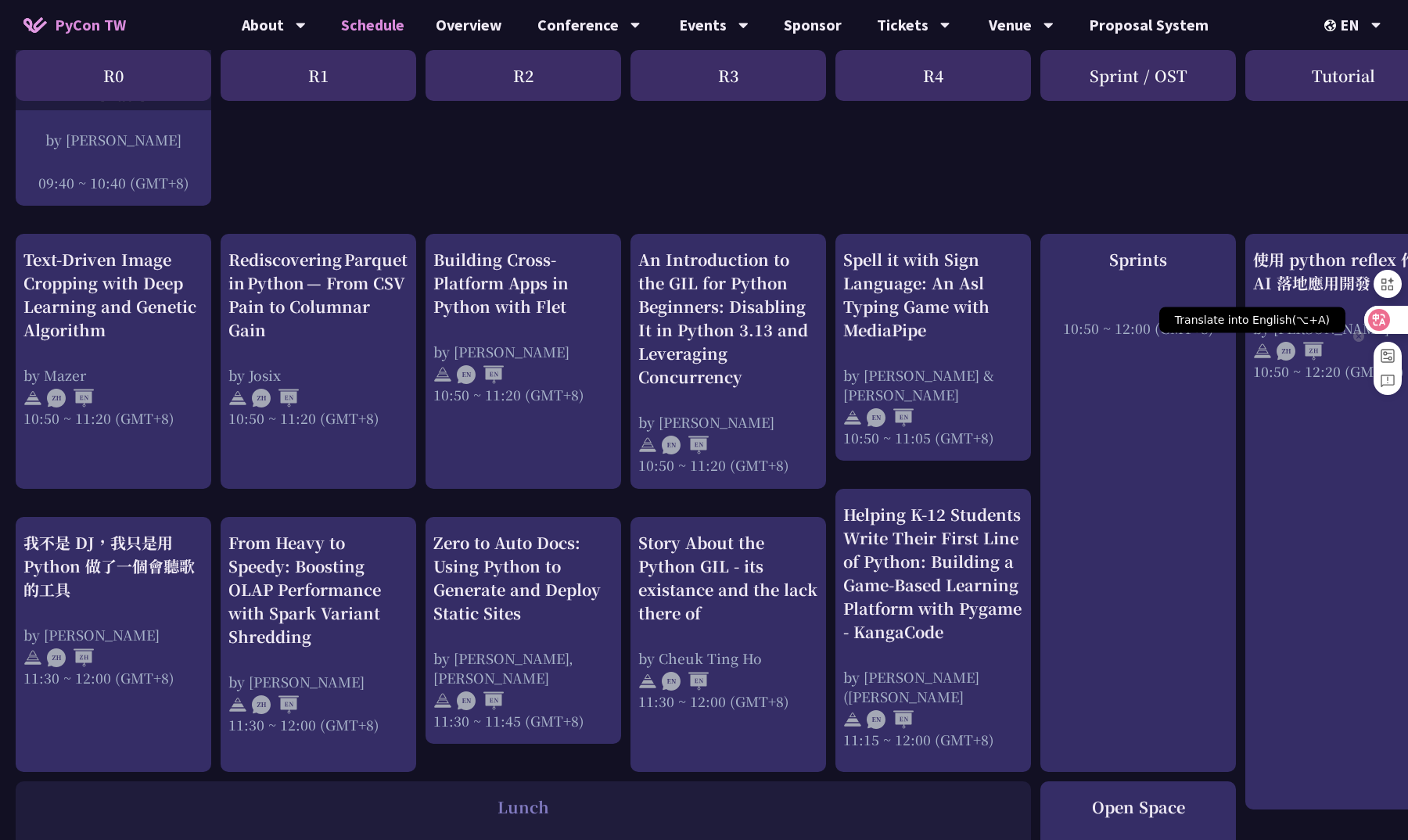
click at [1388, 320] on icon at bounding box center [1378, 319] width 22 height 22
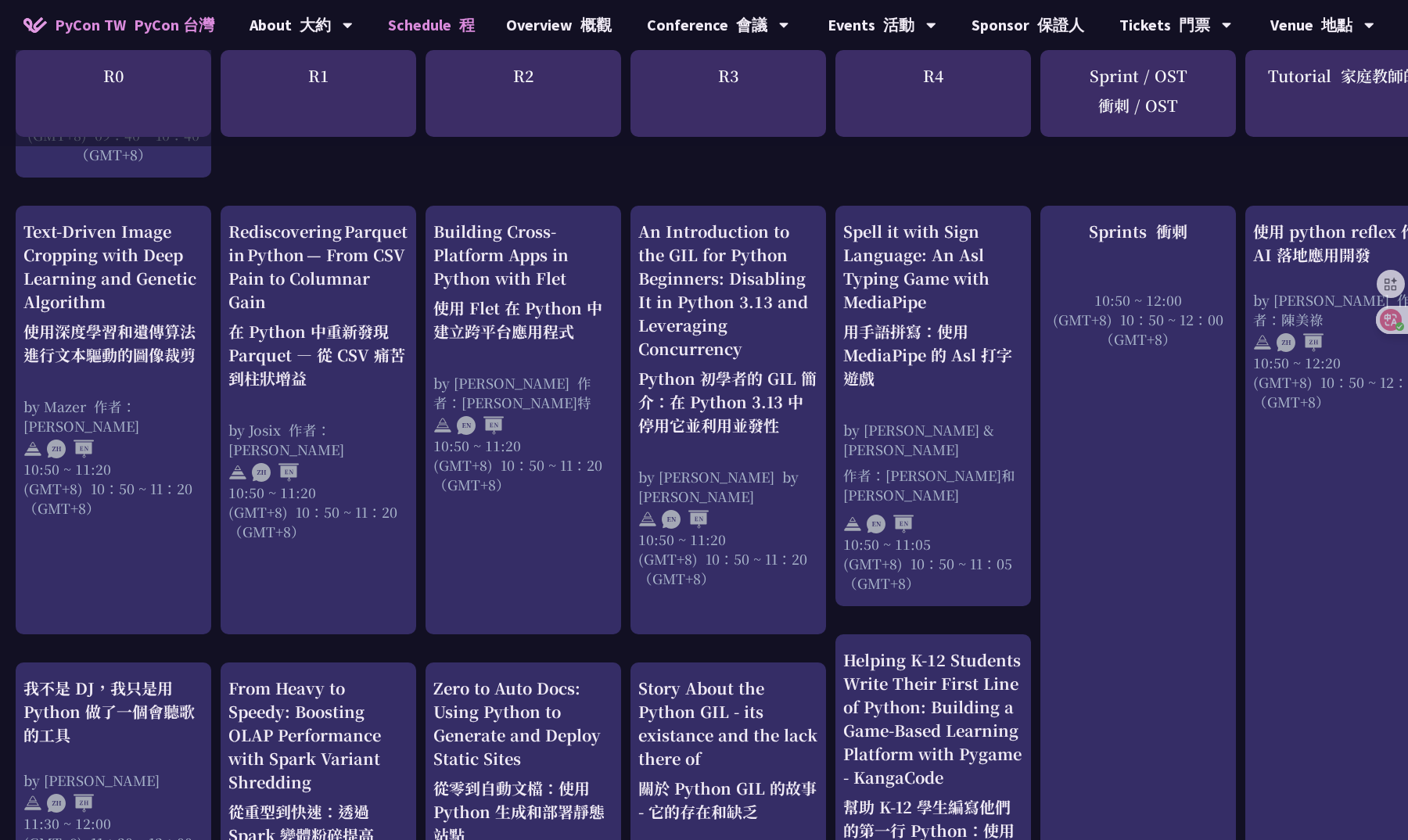
scroll to position [698, 2]
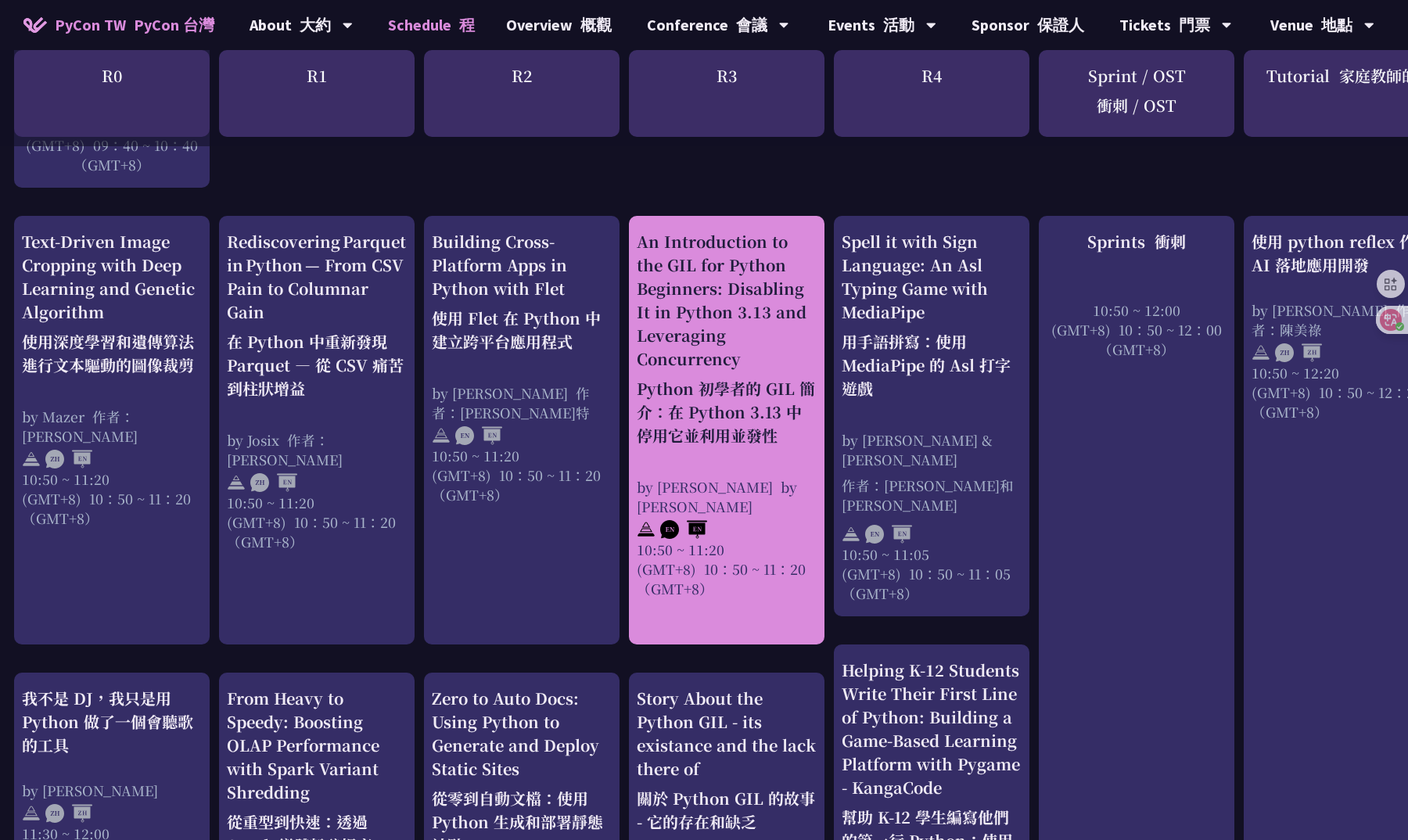
click at [710, 323] on div "An Introduction to the GIL for Python Beginners: Disabling It in Python 3.13 an…" at bounding box center [726, 342] width 180 height 224
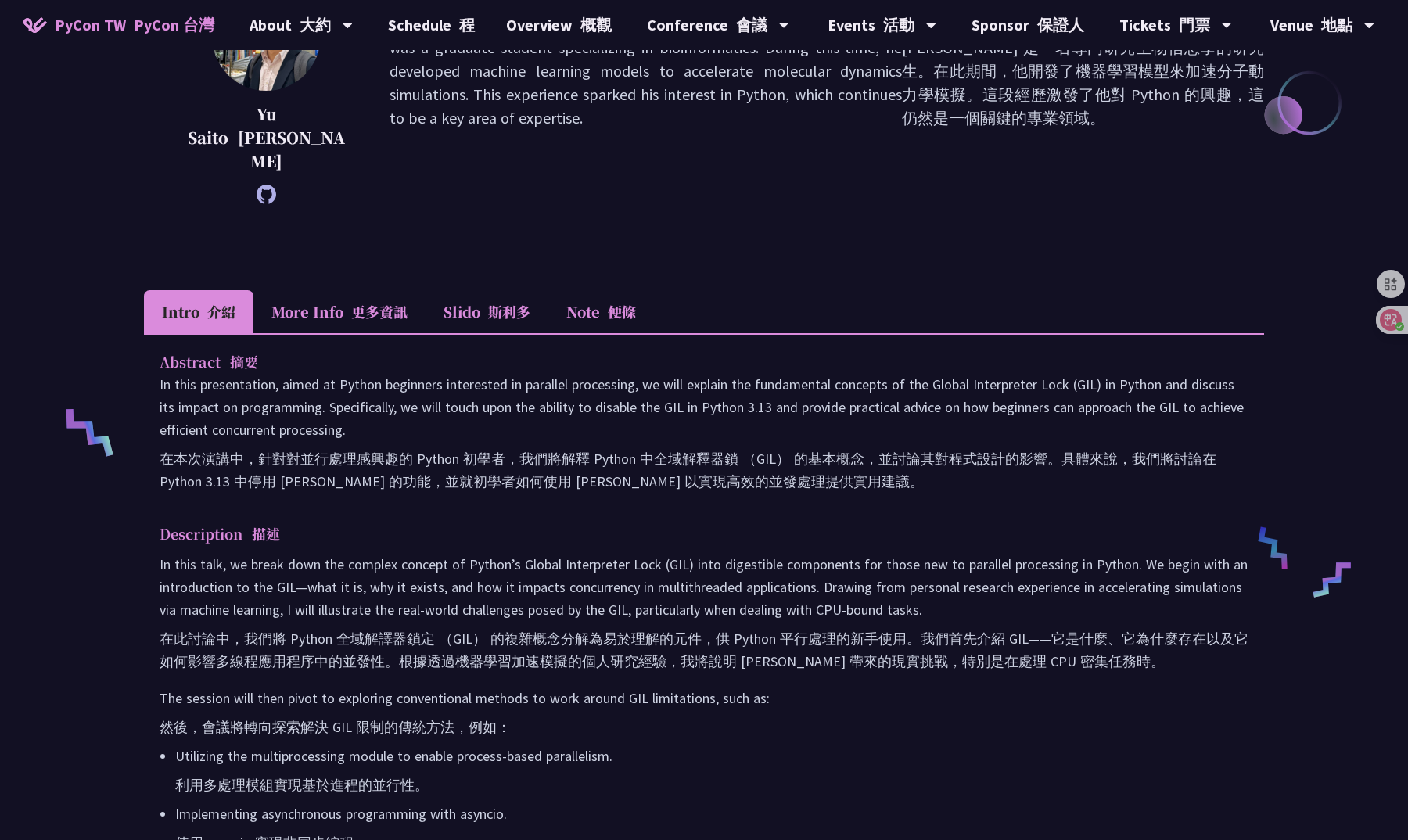
scroll to position [361, 0]
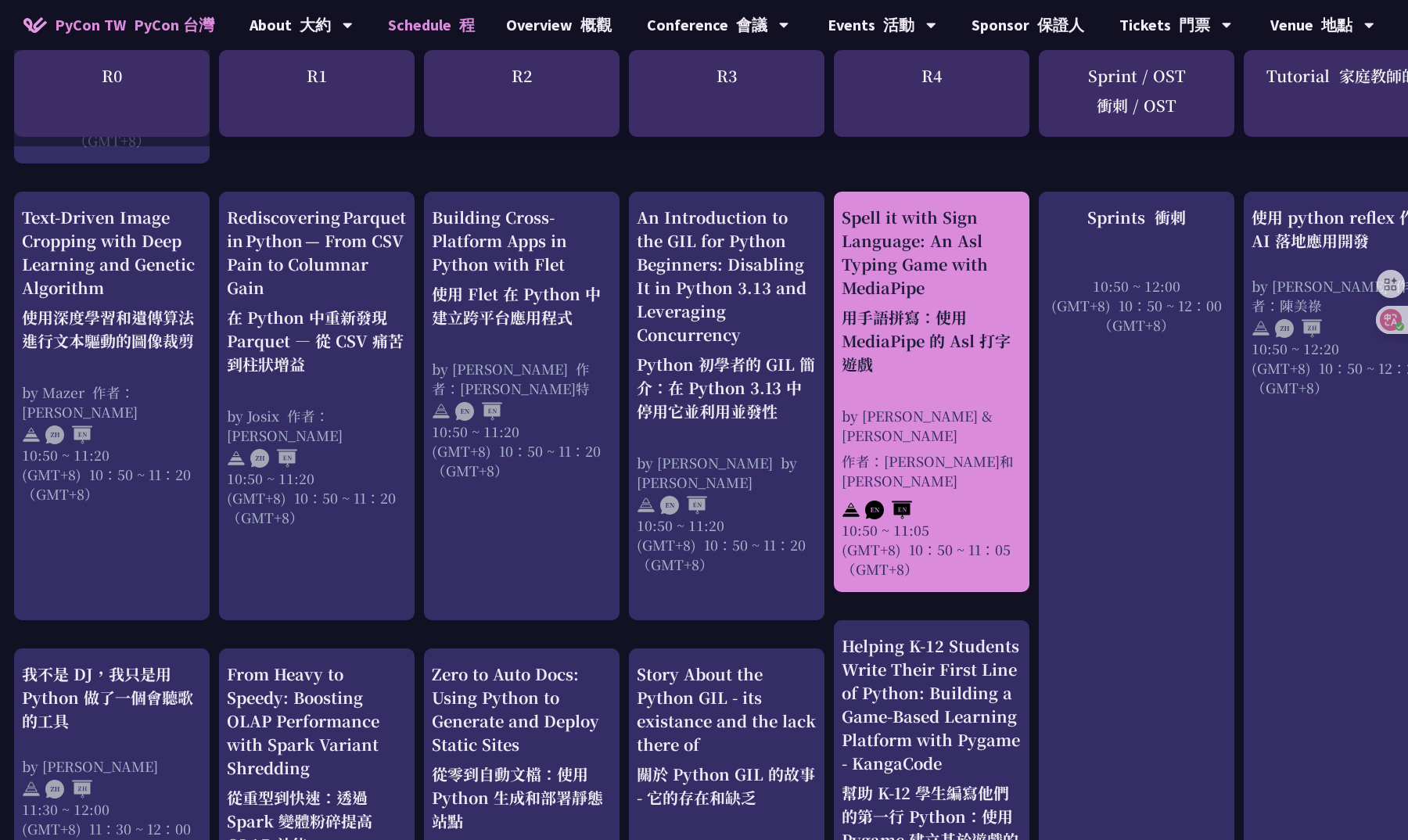
scroll to position [718, 0]
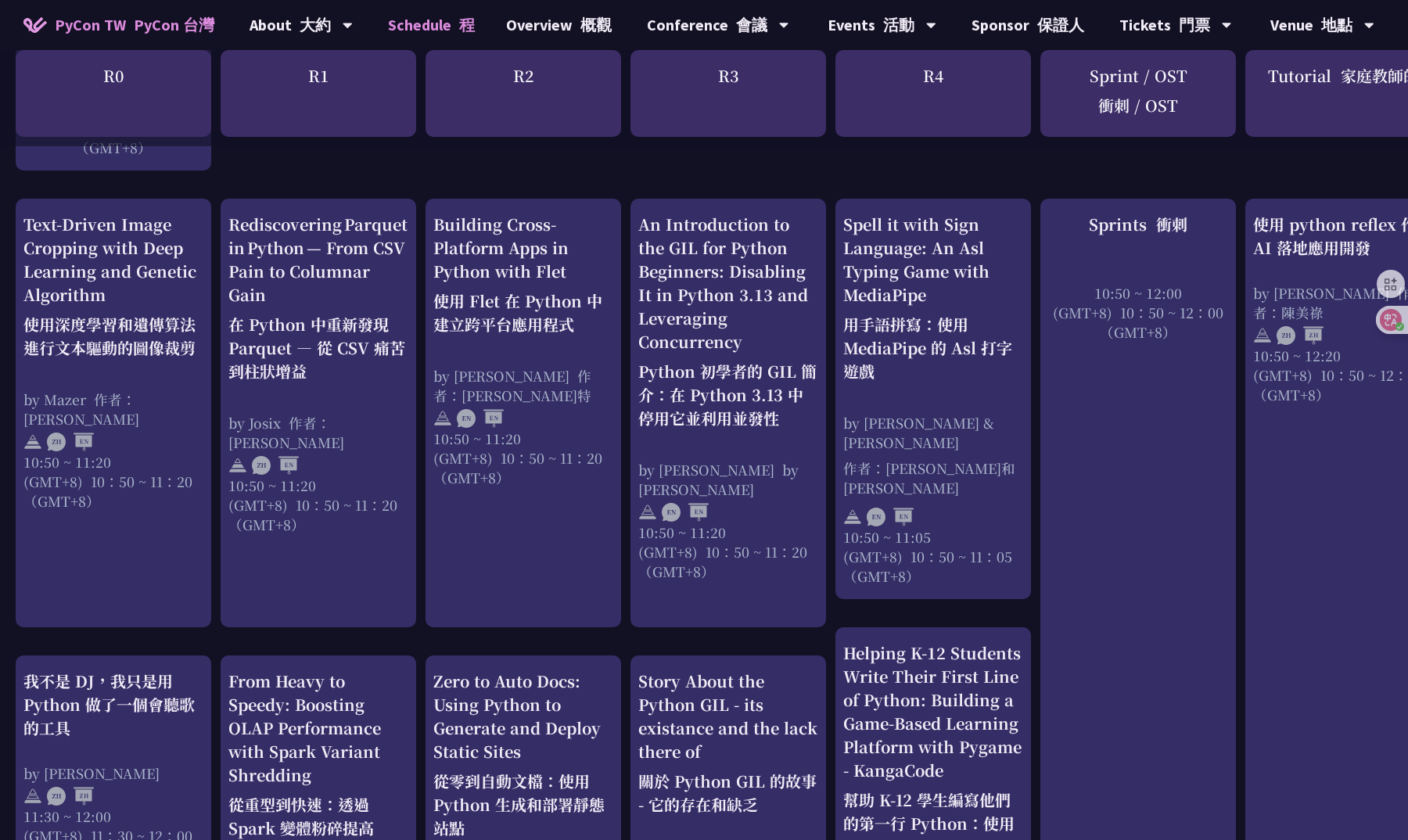
scroll to position [704, 0]
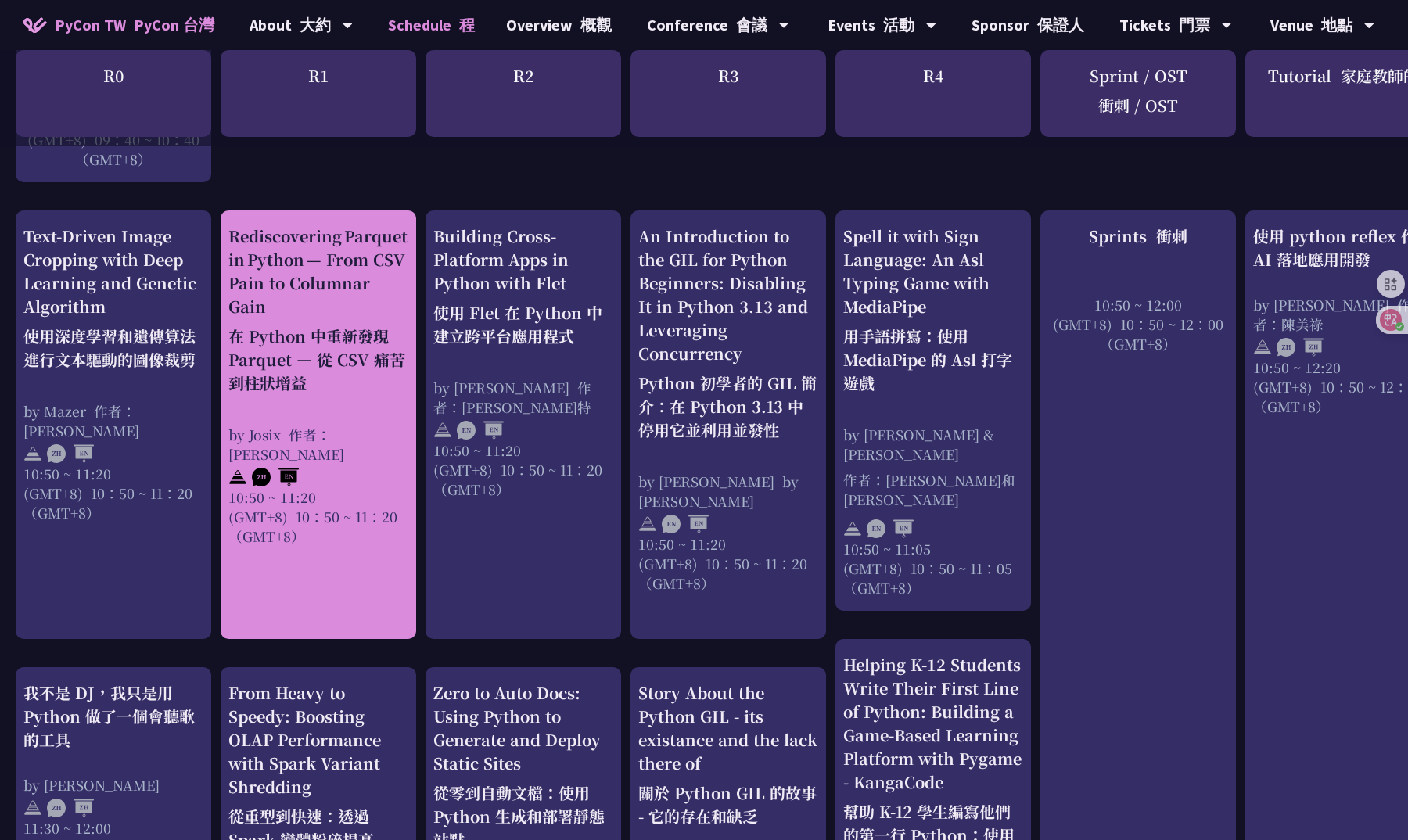
click at [396, 296] on div "Rediscovering Parquet in Python — From CSV Pain to Columnar Gain 在 Python 中重新發現…" at bounding box center [319, 312] width 180 height 177
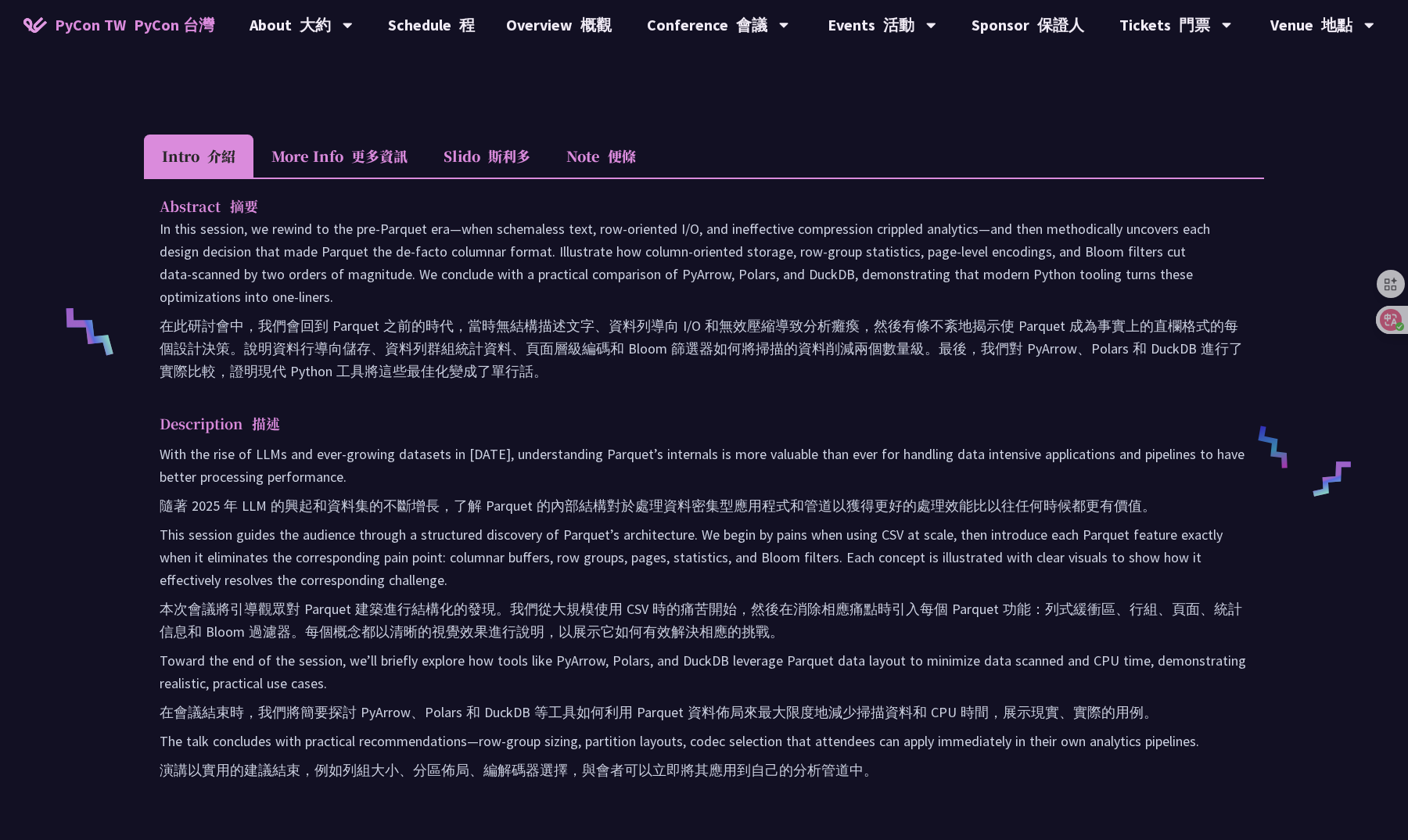
scroll to position [468, 0]
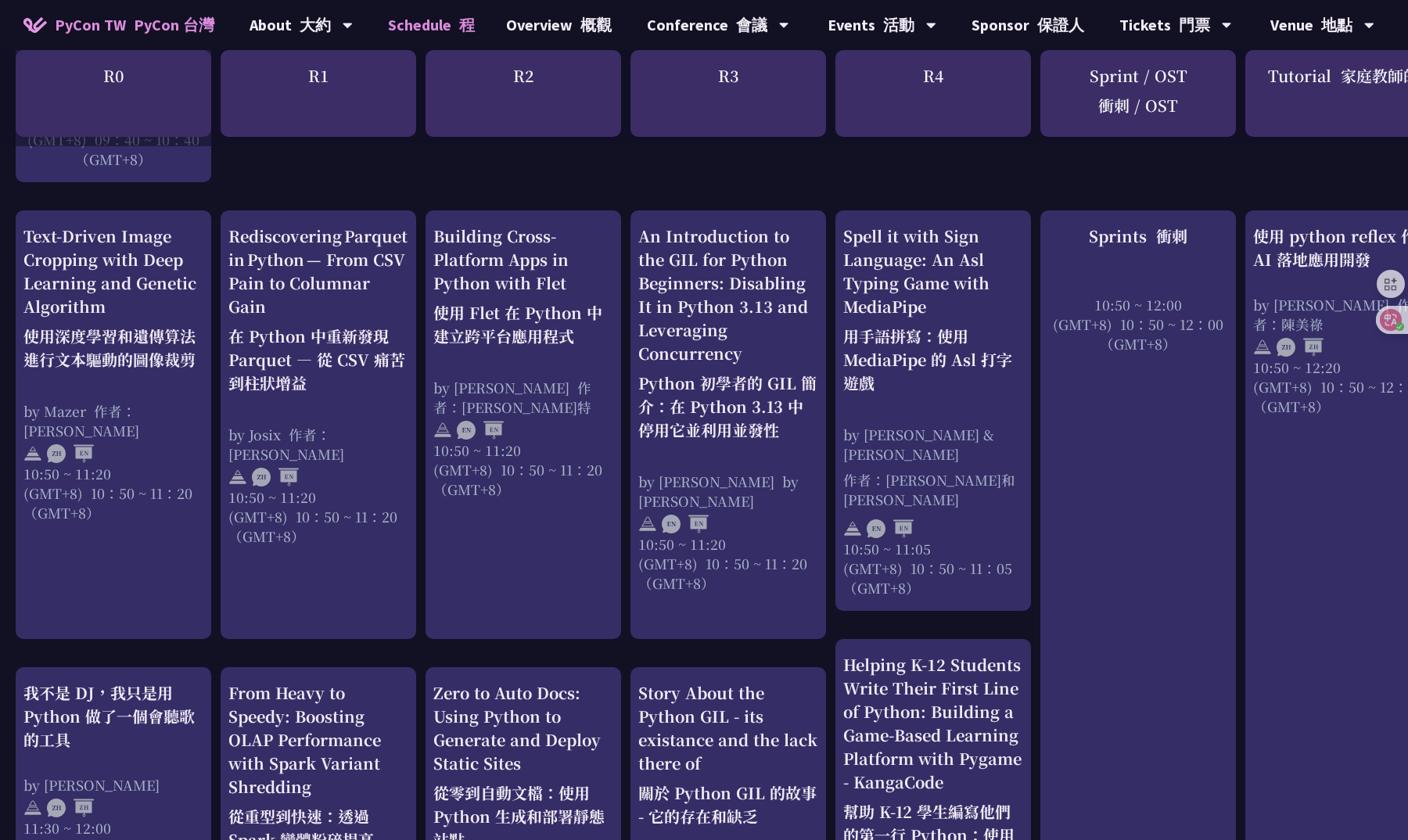
scroll to position [688, 0]
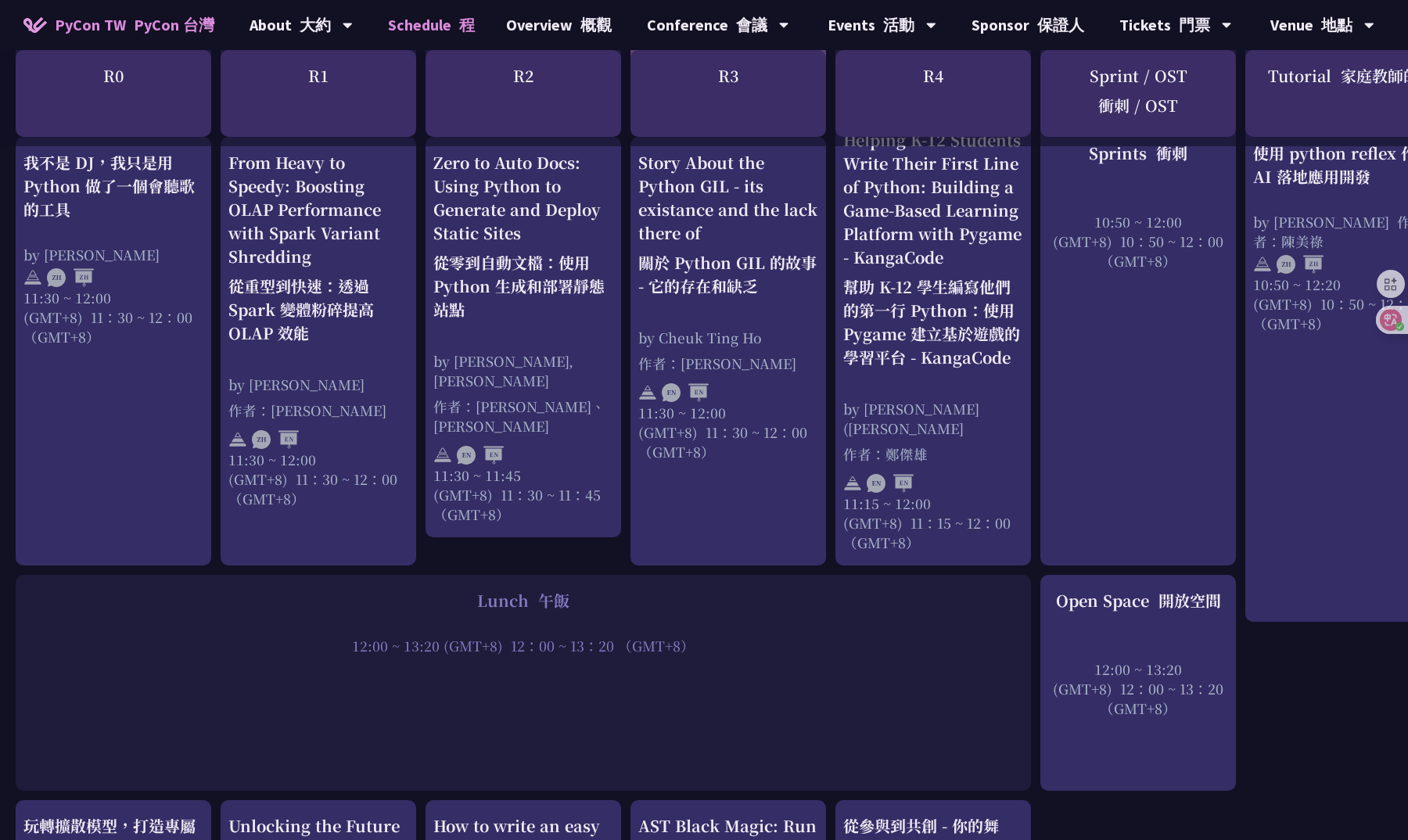
scroll to position [1409, 0]
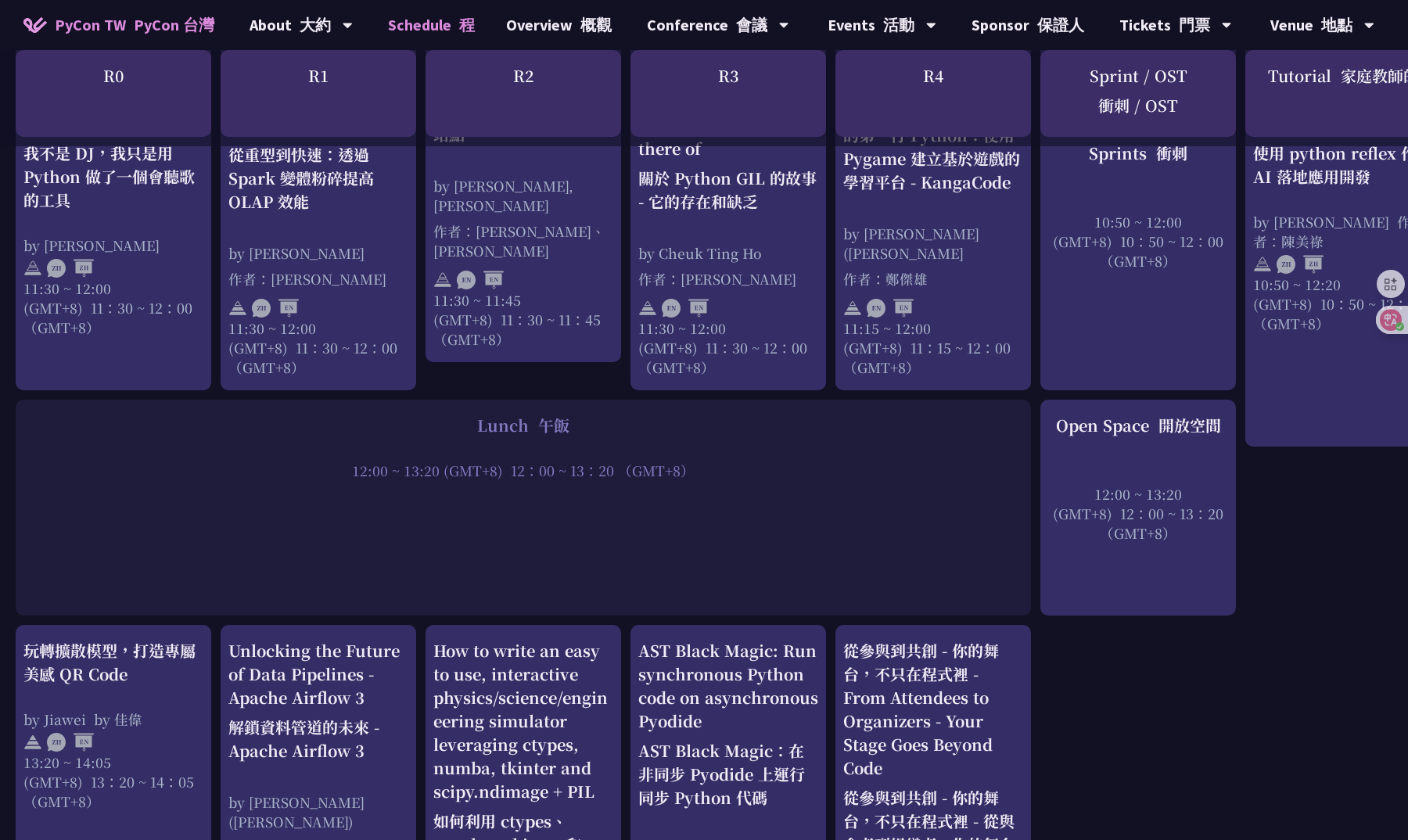
drag, startPoint x: 506, startPoint y: 411, endPoint x: 732, endPoint y: 411, distance: 226.0
click at [732, 460] on div "12:00 ~ 13:20 (GMT+8) 12：00 ~ 13：20 （GMT+8）" at bounding box center [523, 470] width 999 height 19
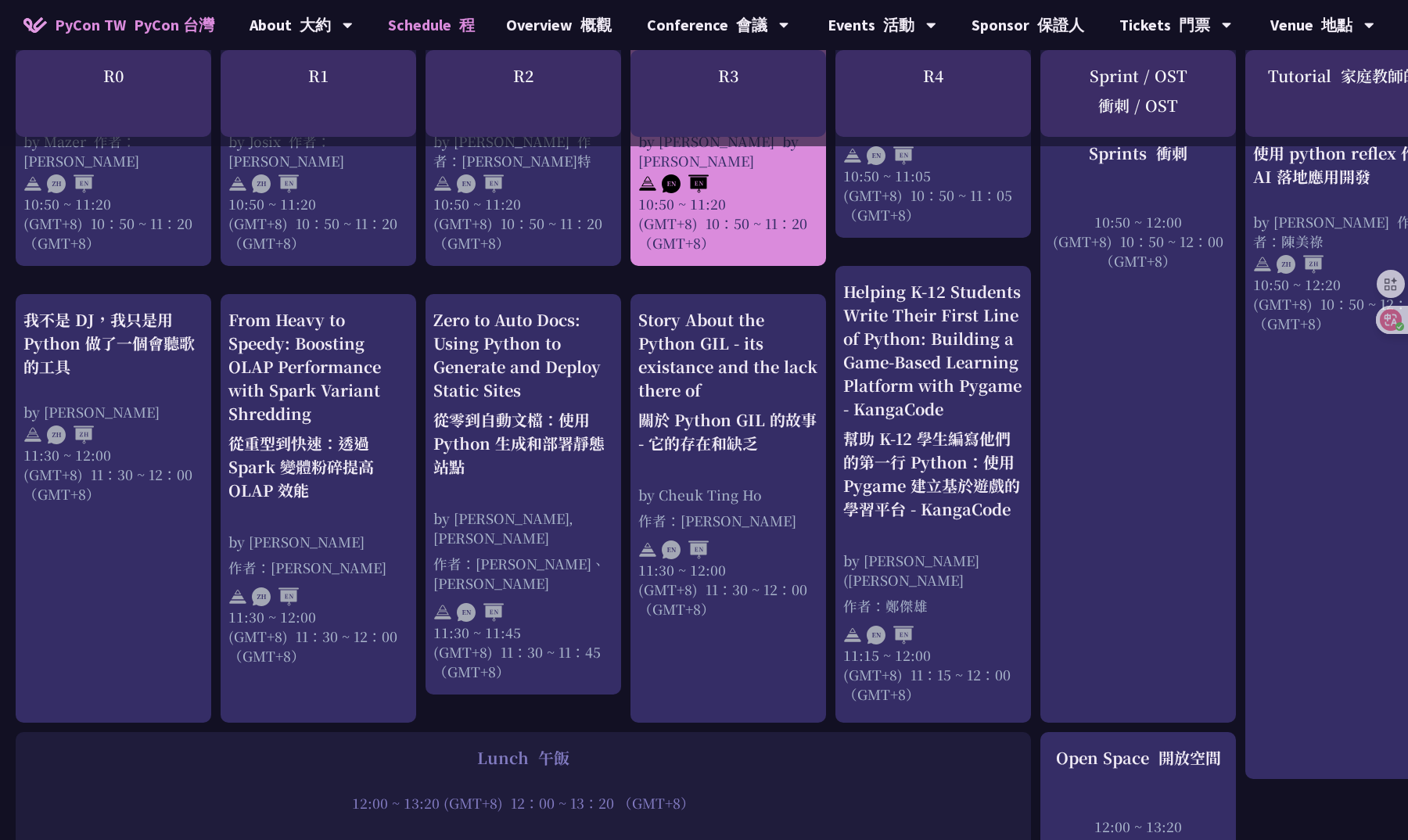
scroll to position [1081, 0]
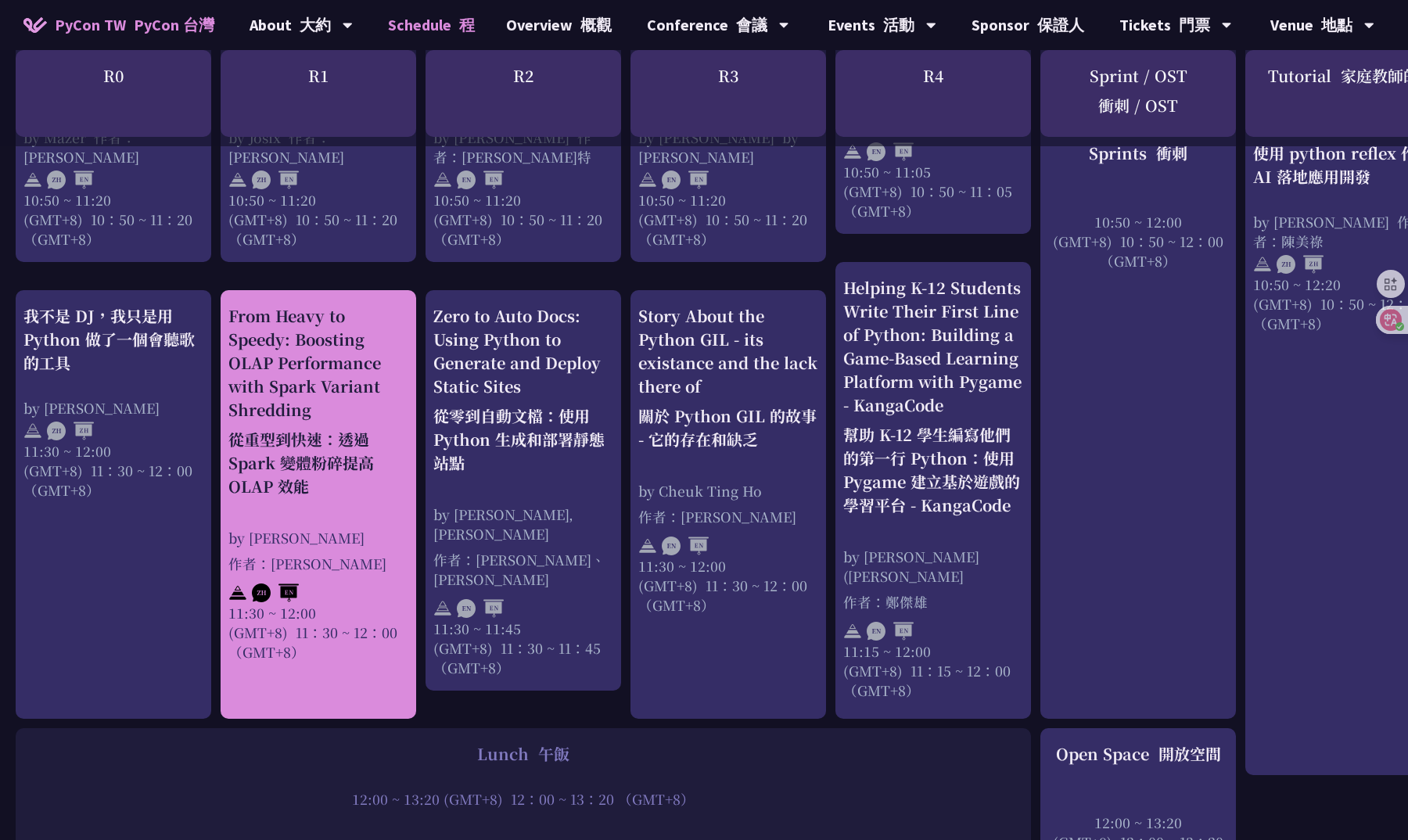
click at [345, 469] on div "From Heavy to Speedy: Boosting OLAP Performance with Spark Variant Shredding 從重…" at bounding box center [319, 483] width 180 height 357
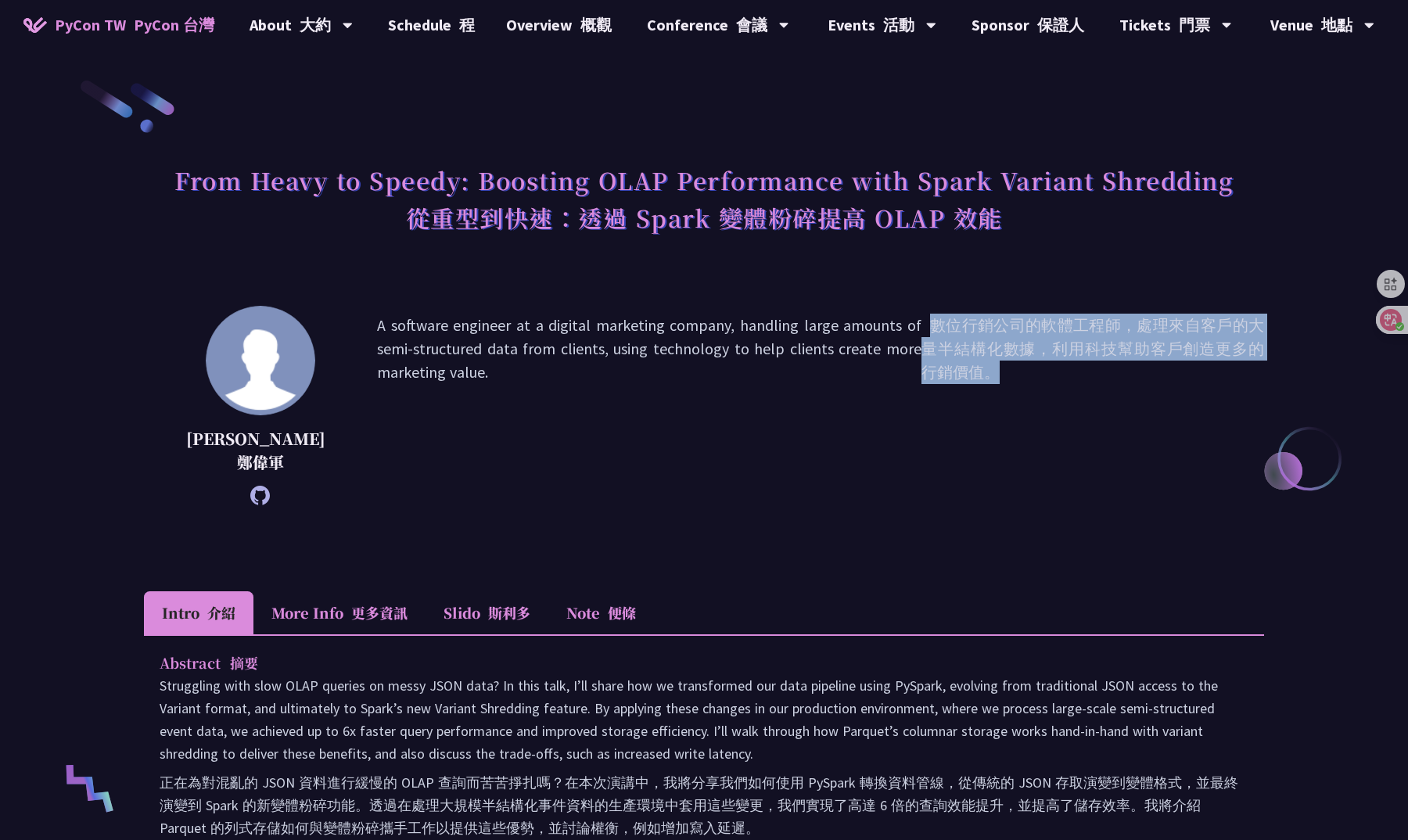
drag, startPoint x: 928, startPoint y: 320, endPoint x: 1033, endPoint y: 410, distance: 138.3
click at [1033, 410] on font "數位行銷公司的軟體工程師，處理來自客戶的大量半結構化數據，利用科技幫助客戶創造更多的行銷價值。" at bounding box center [1092, 405] width 342 height 184
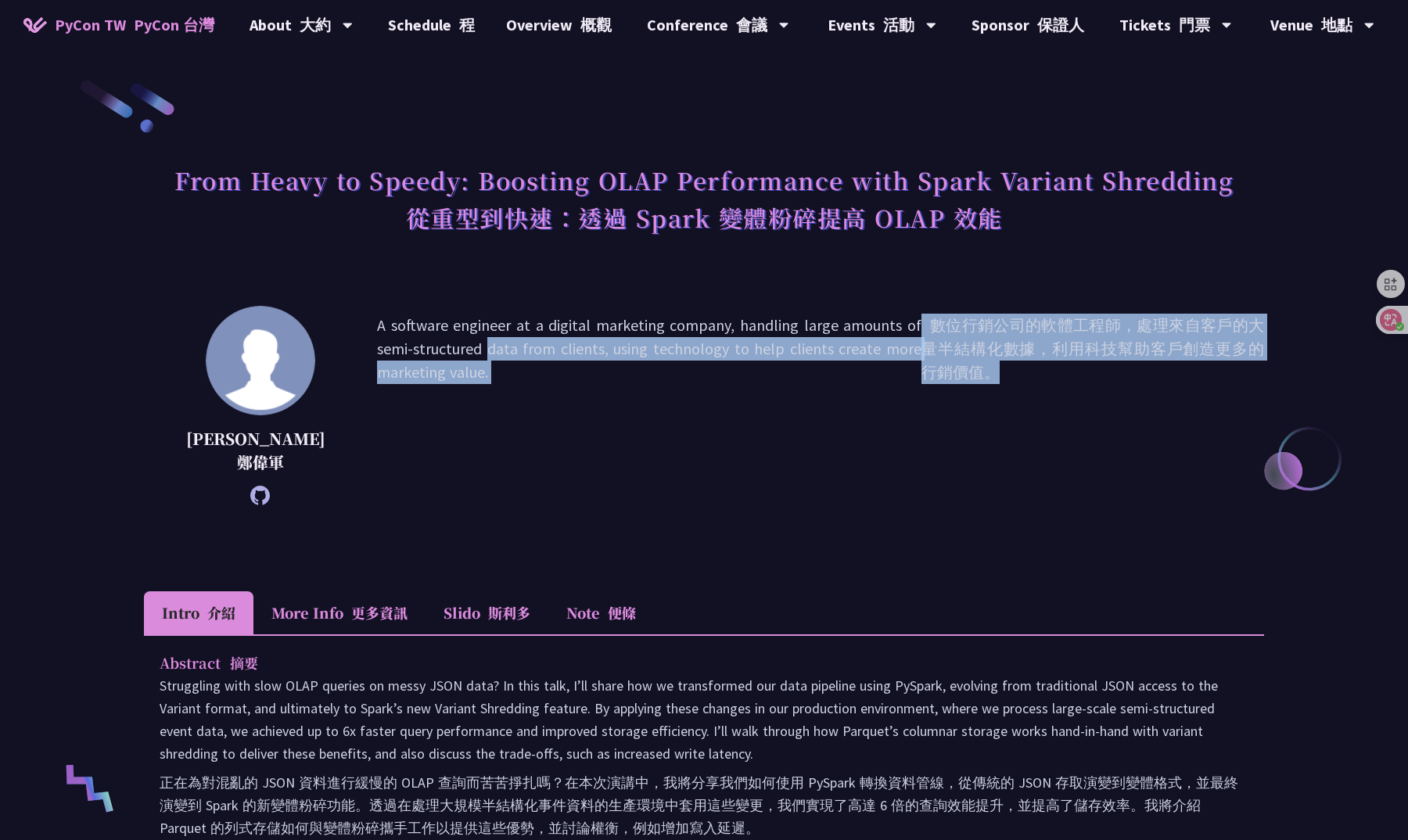
drag, startPoint x: 920, startPoint y: 318, endPoint x: 1005, endPoint y: 386, distance: 108.9
click at [1005, 386] on p "A software engineer at a digital marketing company, handling large amounts of s…" at bounding box center [820, 405] width 886 height 184
click at [1005, 386] on font "數位行銷公司的軟體工程師，處理來自客戶的大量半結構化數據，利用科技幫助客戶創造更多的行銷價值。" at bounding box center [1092, 405] width 342 height 184
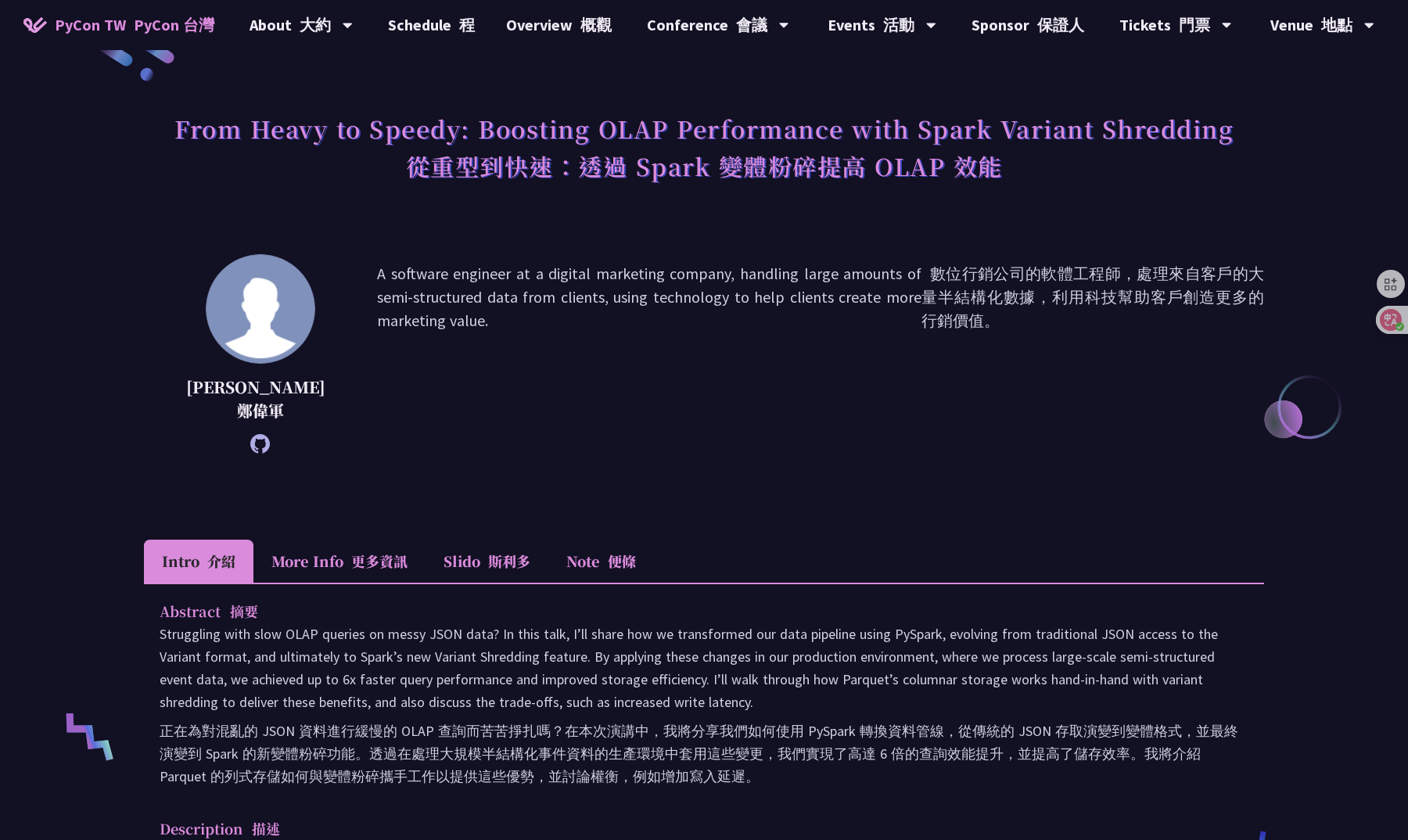
scroll to position [52, 0]
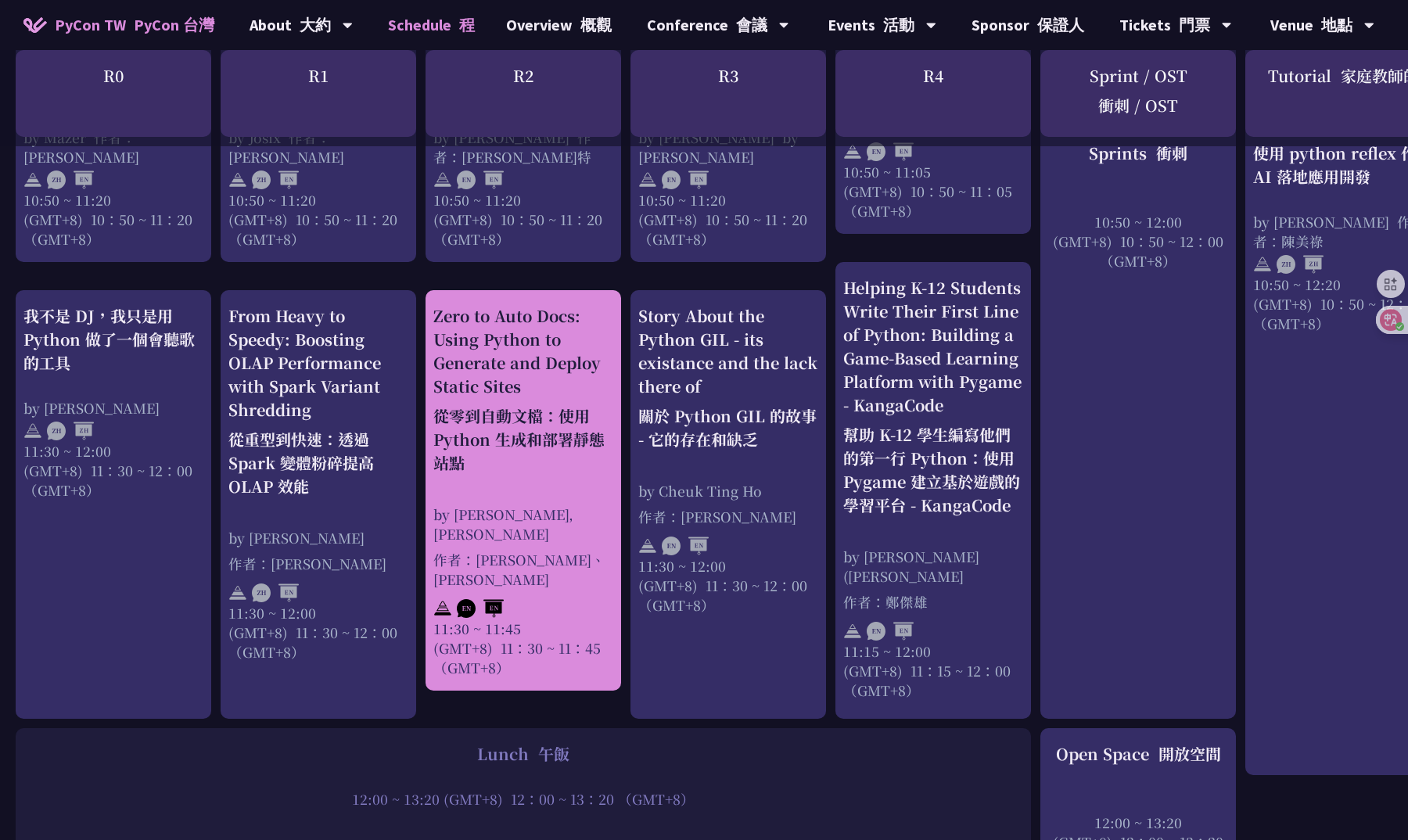
click at [544, 424] on div "Zero to Auto Docs: Using Python to Generate and Deploy Static Sites 從零到自動文檔：使用 …" at bounding box center [523, 393] width 180 height 177
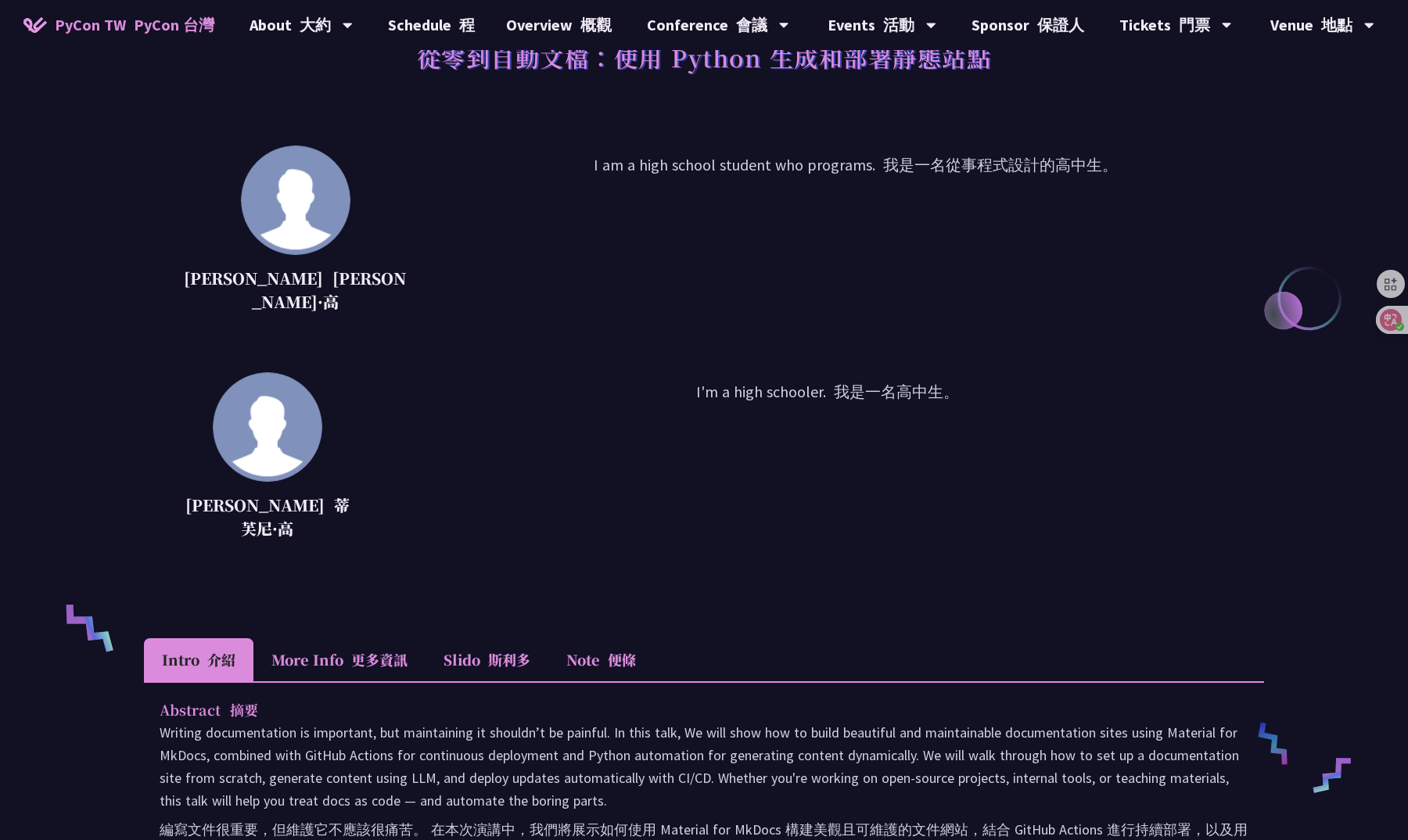
scroll to position [158, 0]
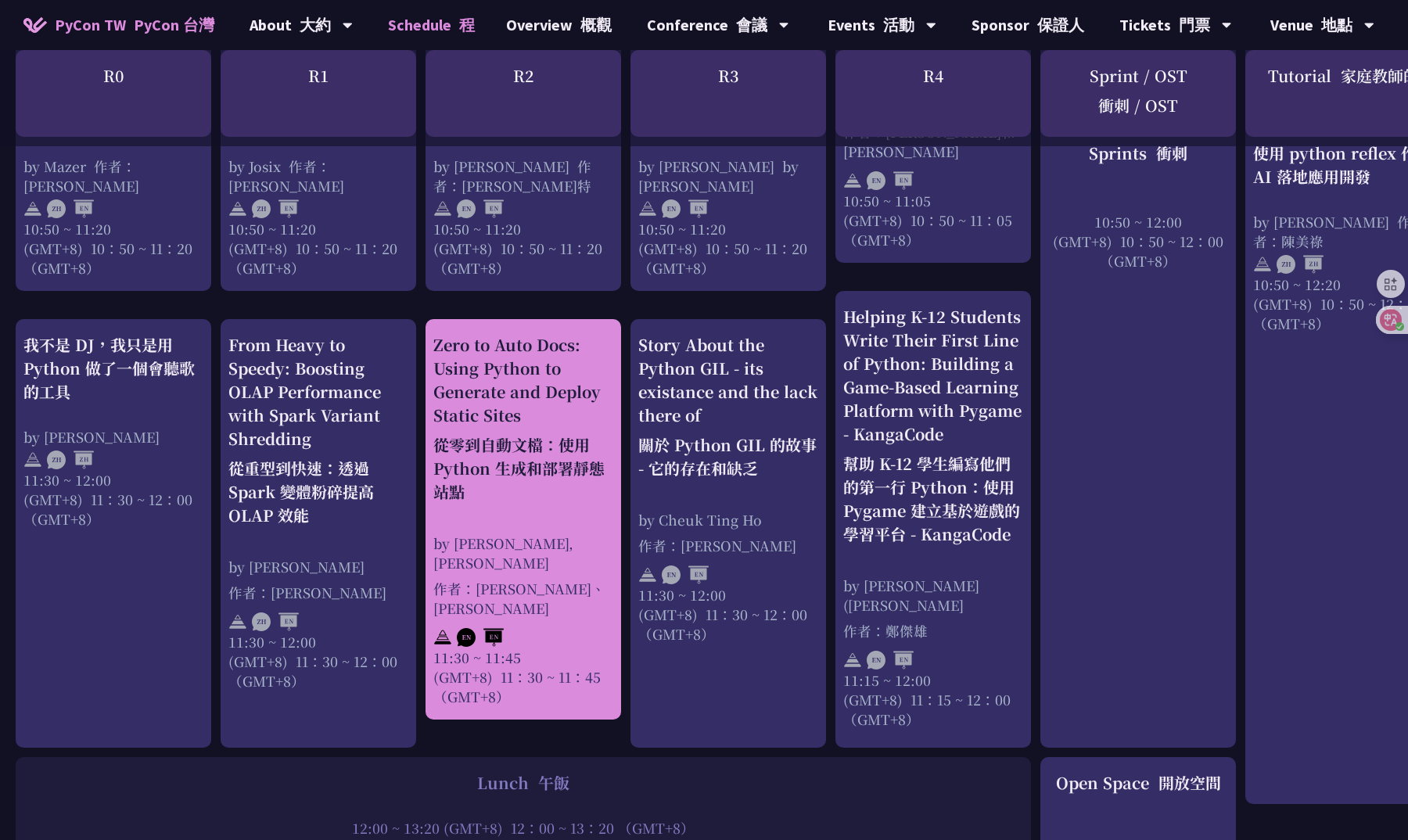
scroll to position [1082, 0]
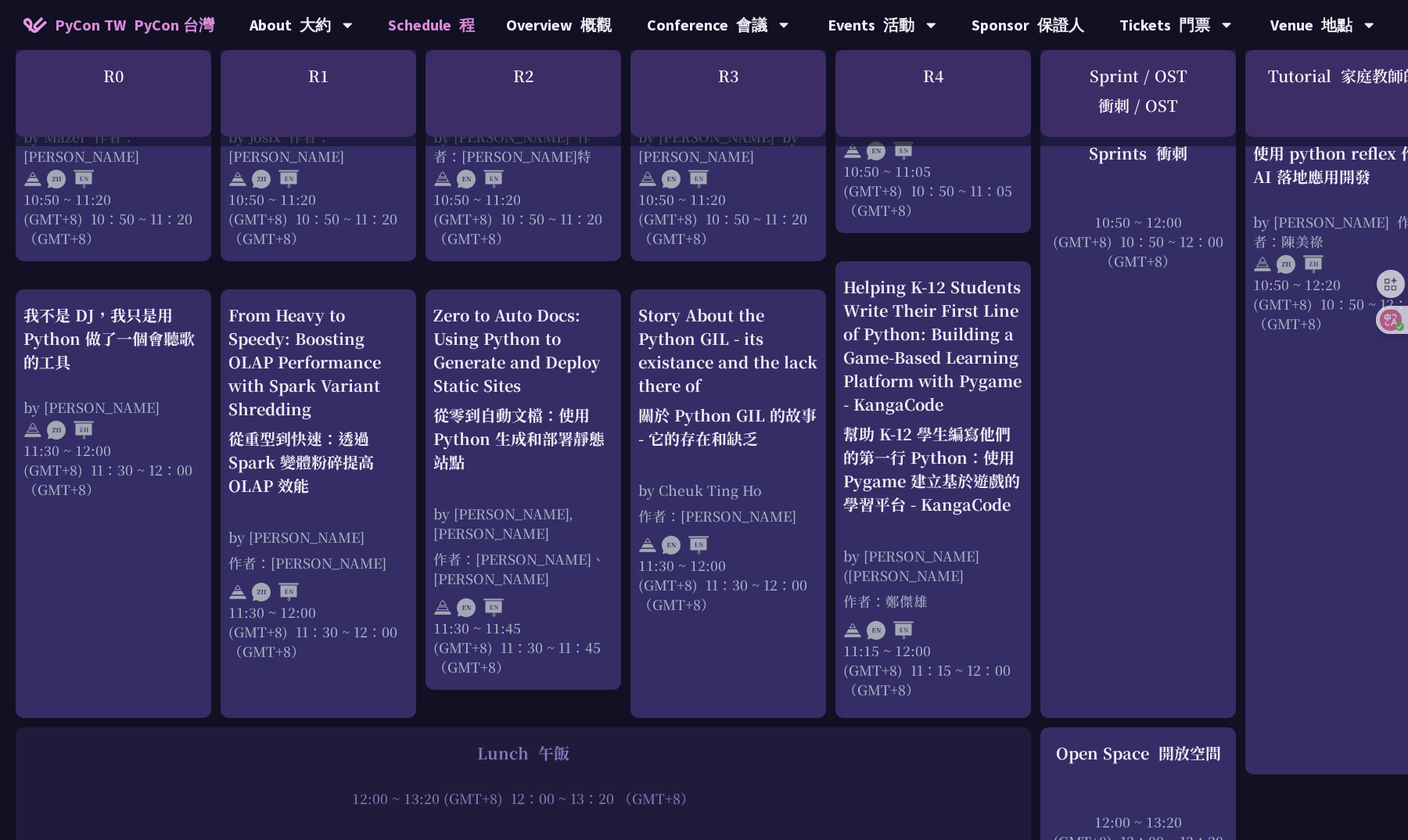
click at [820, 788] on div "12:00 ~ 13:20 (GMT+8) 12：00 ~ 13：20 （GMT+8）" at bounding box center [523, 798] width 999 height 19
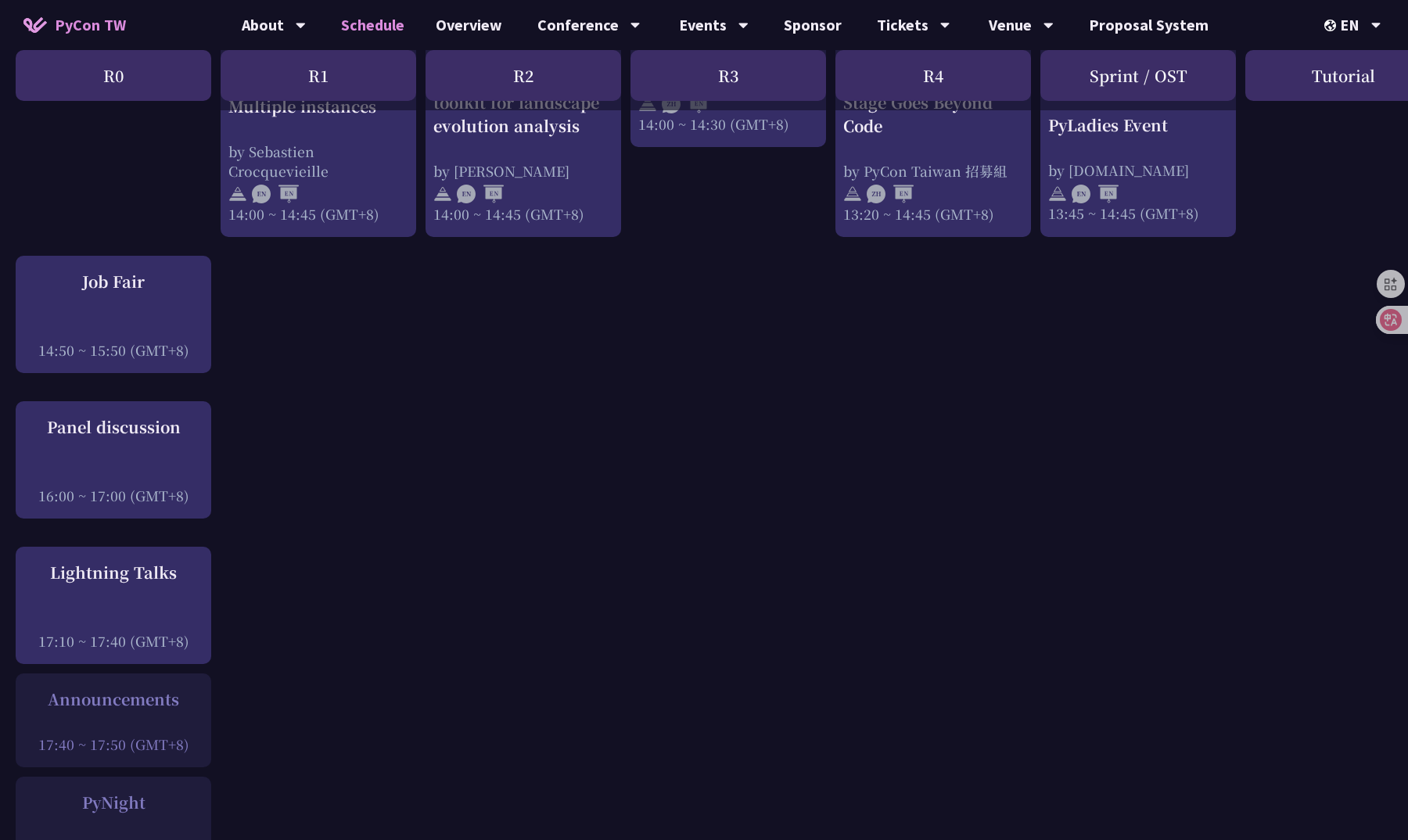
scroll to position [1757, 0]
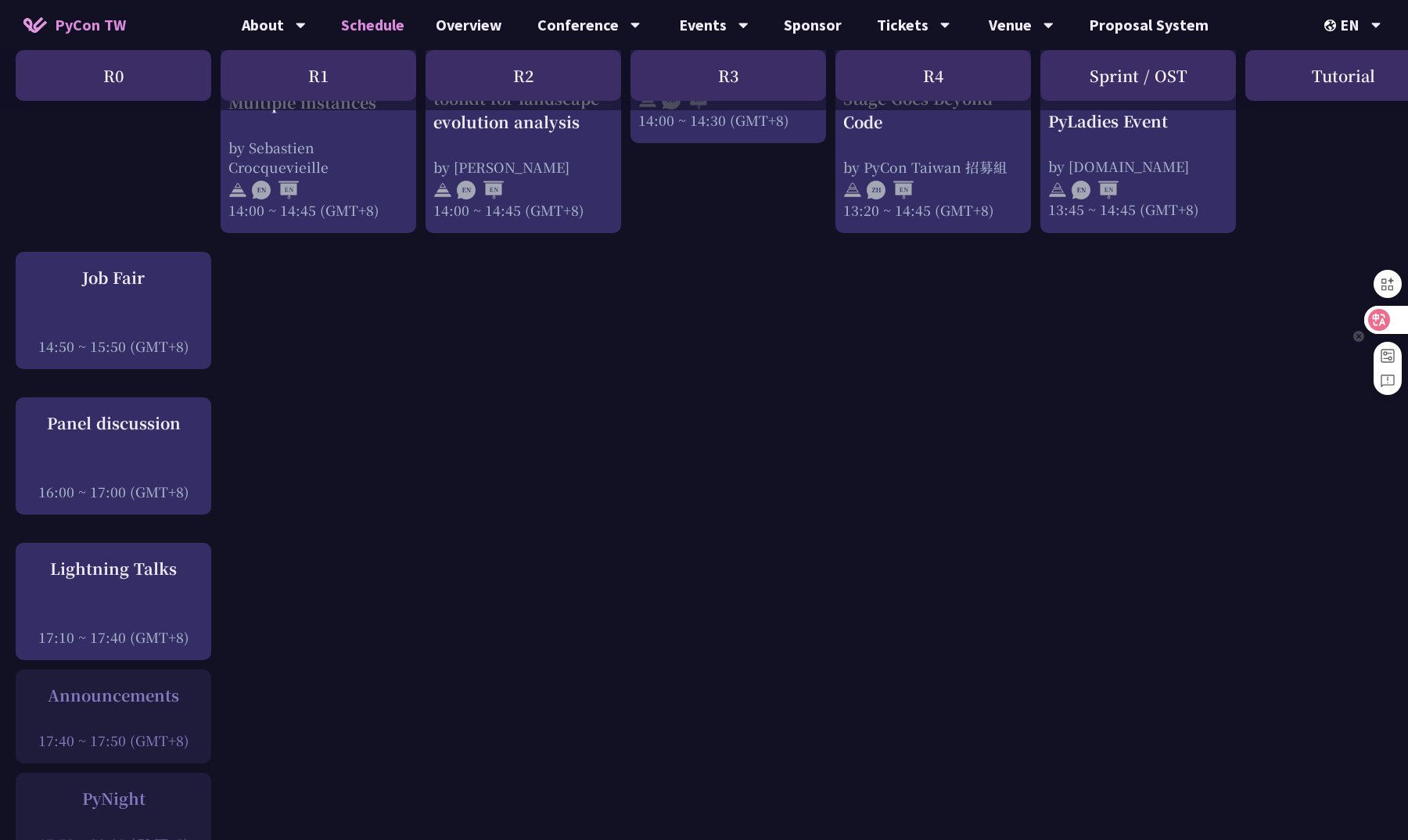
click at [1377, 330] on icon at bounding box center [1378, 319] width 22 height 22
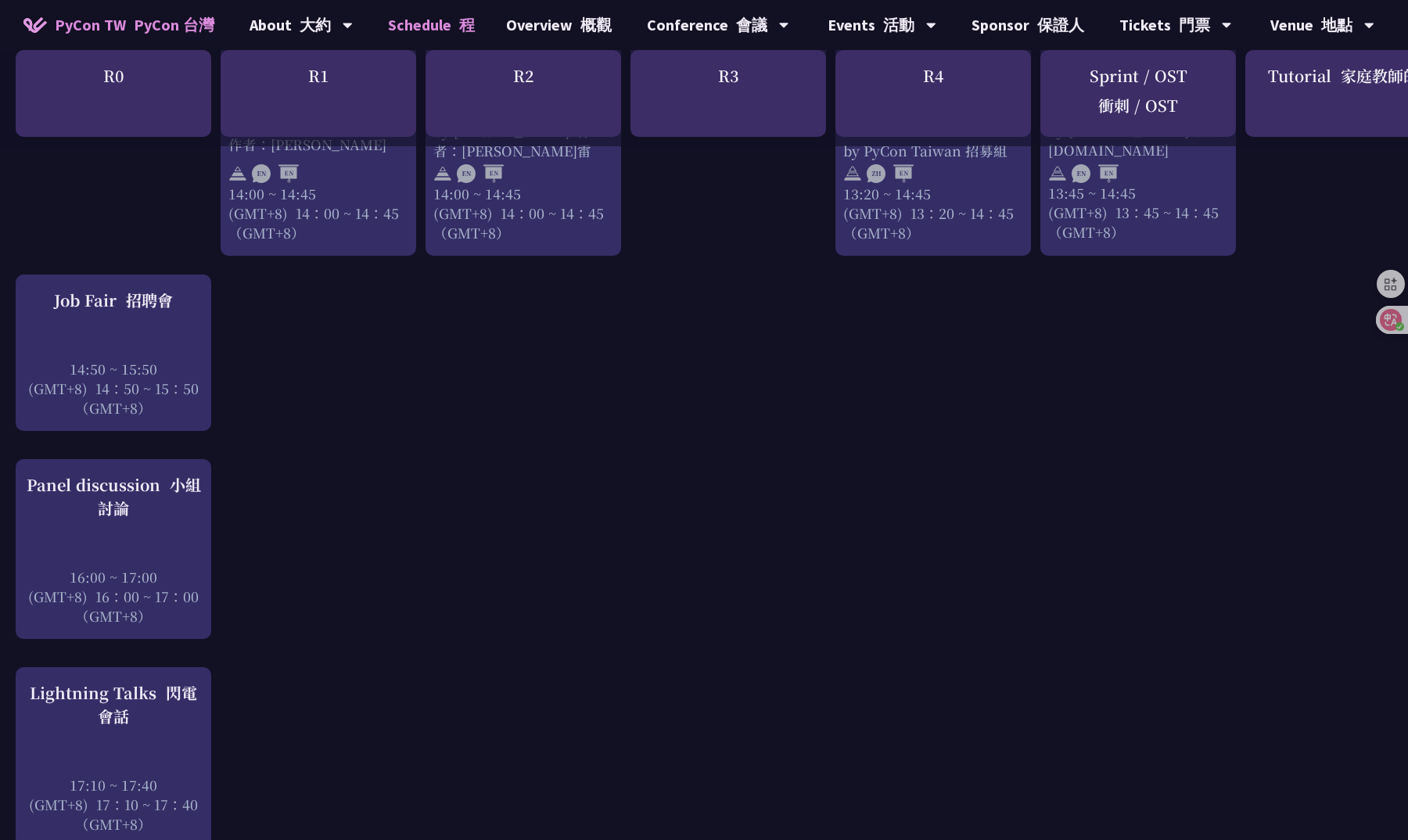
scroll to position [1926, 0]
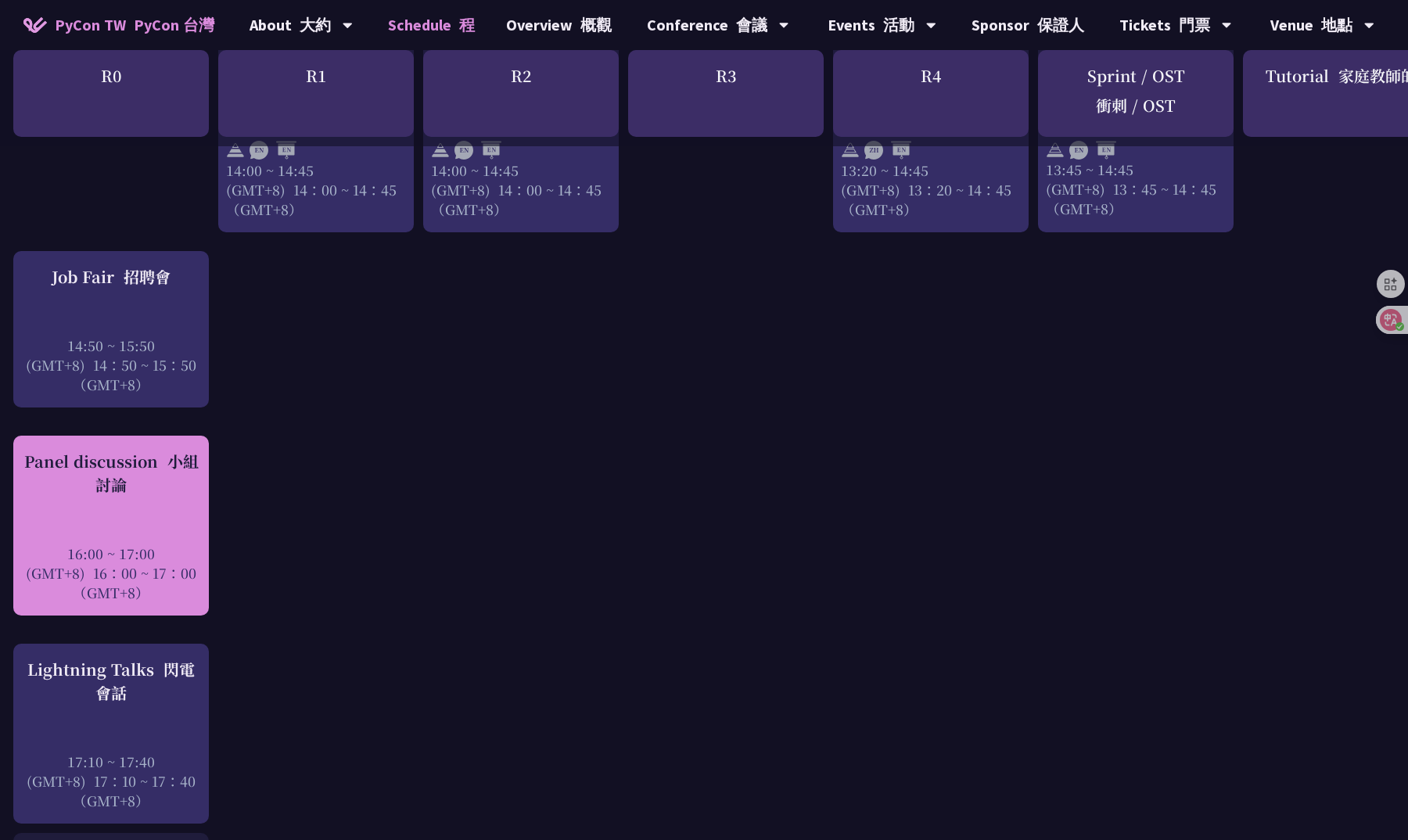
click at [67, 543] on div at bounding box center [111, 531] width 180 height 24
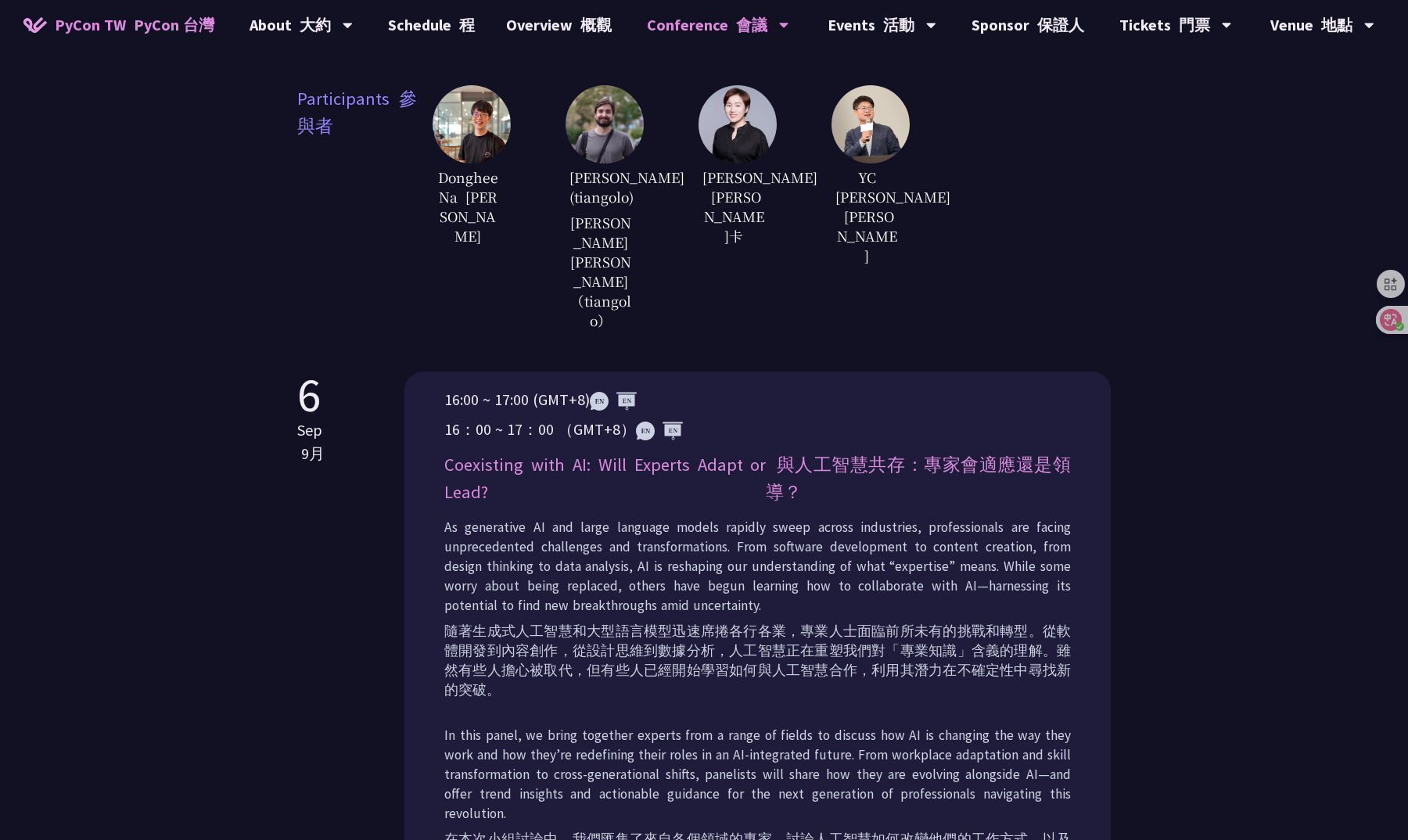
scroll to position [888, 0]
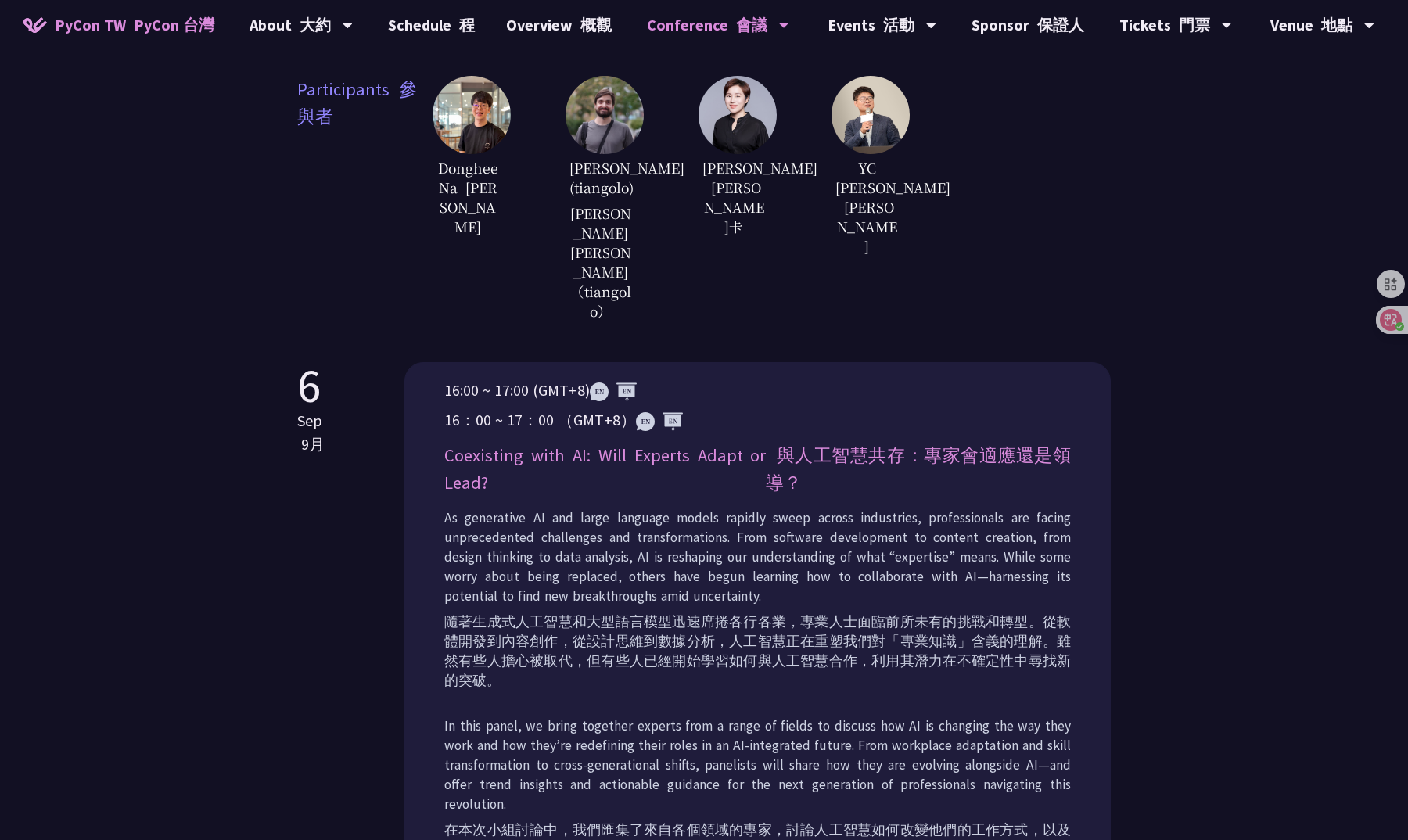
click at [190, 524] on div "Panel Discussion 小組討論 Since [DATE], Panel Discussion has become a key part of P…" at bounding box center [704, 179] width 1408 height 2136
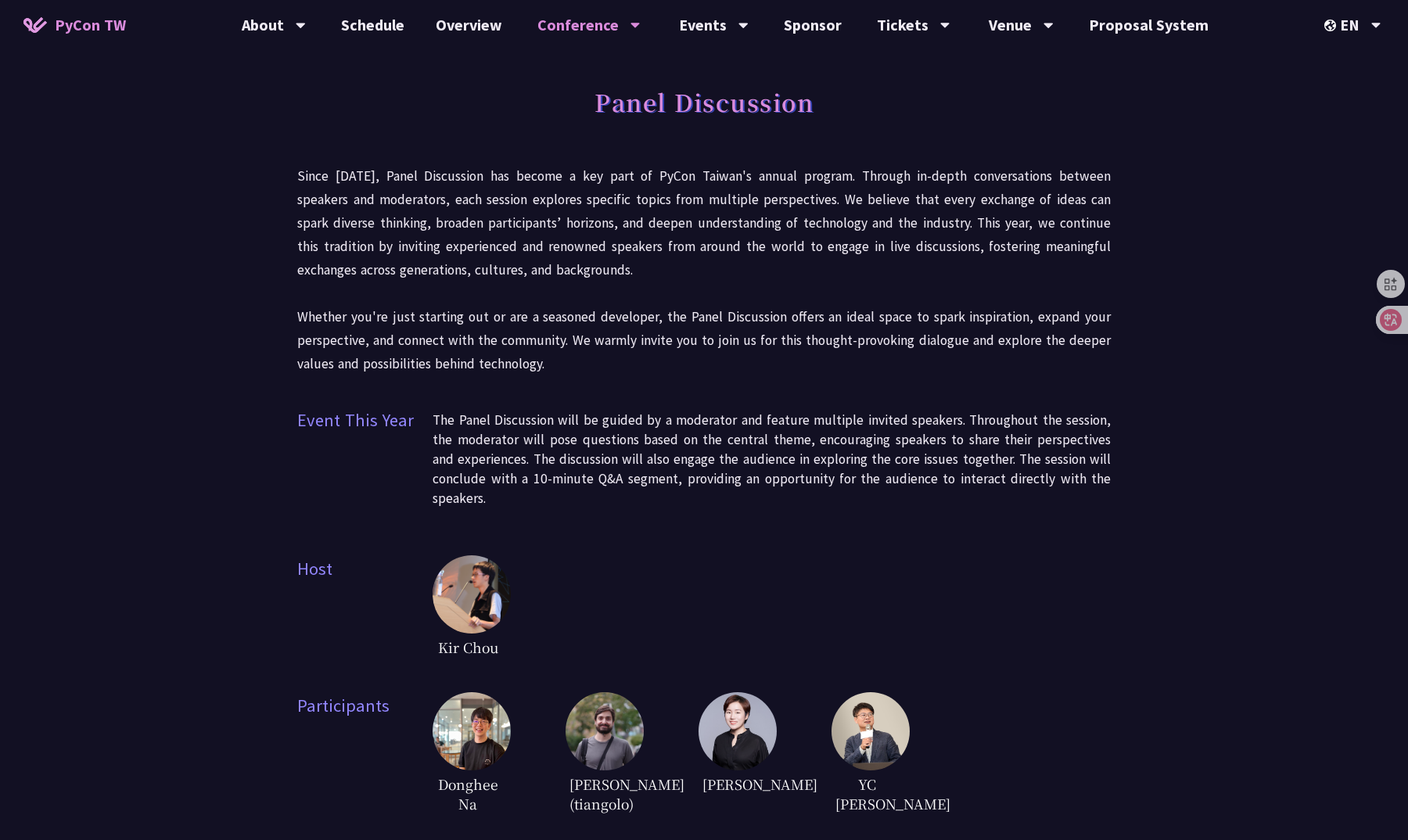
scroll to position [0, 0]
click at [95, 17] on span "PyCon TW" at bounding box center [90, 24] width 71 height 24
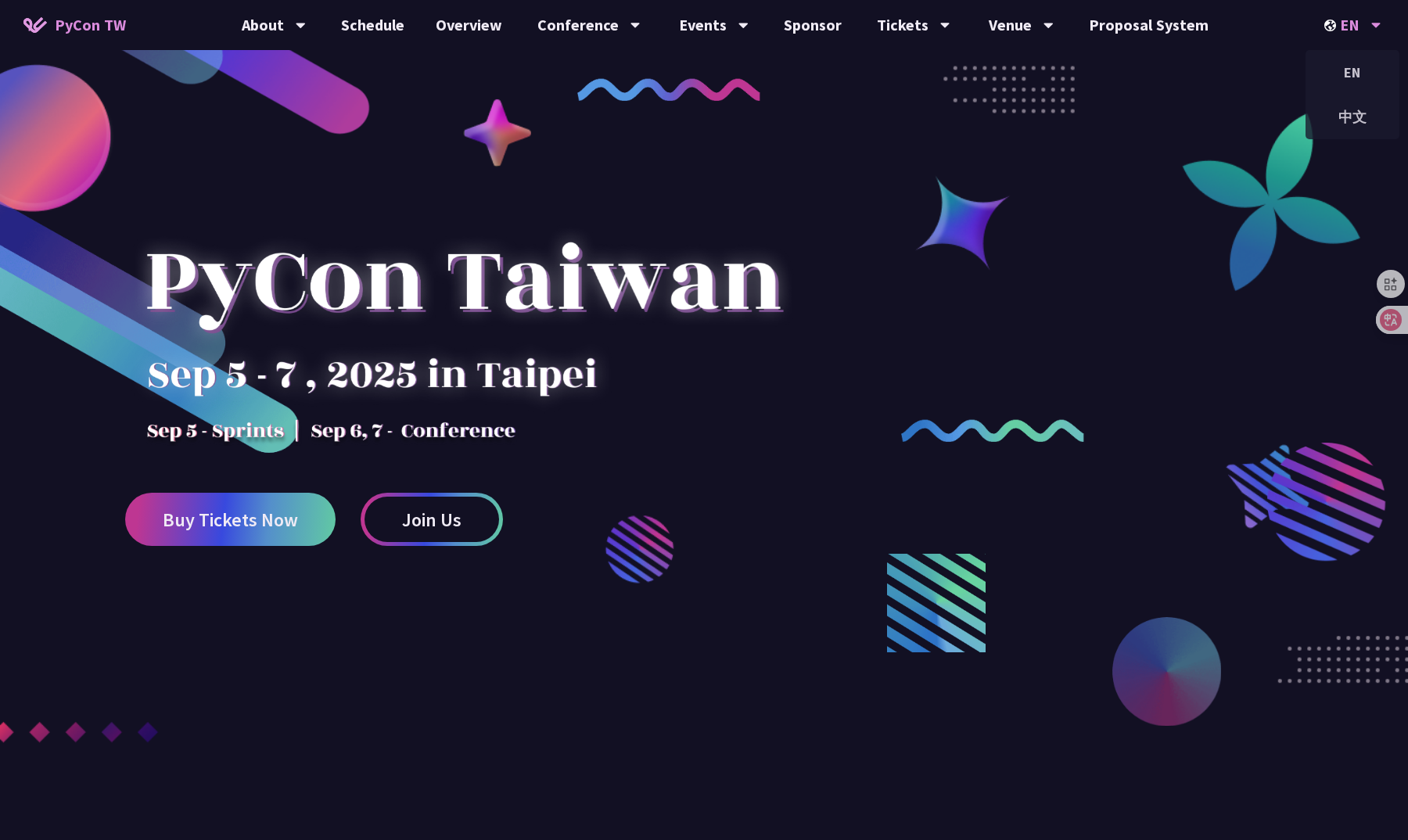
click at [1353, 22] on div "EN" at bounding box center [1352, 24] width 57 height 50
click at [1349, 114] on div "中文" at bounding box center [1352, 117] width 94 height 37
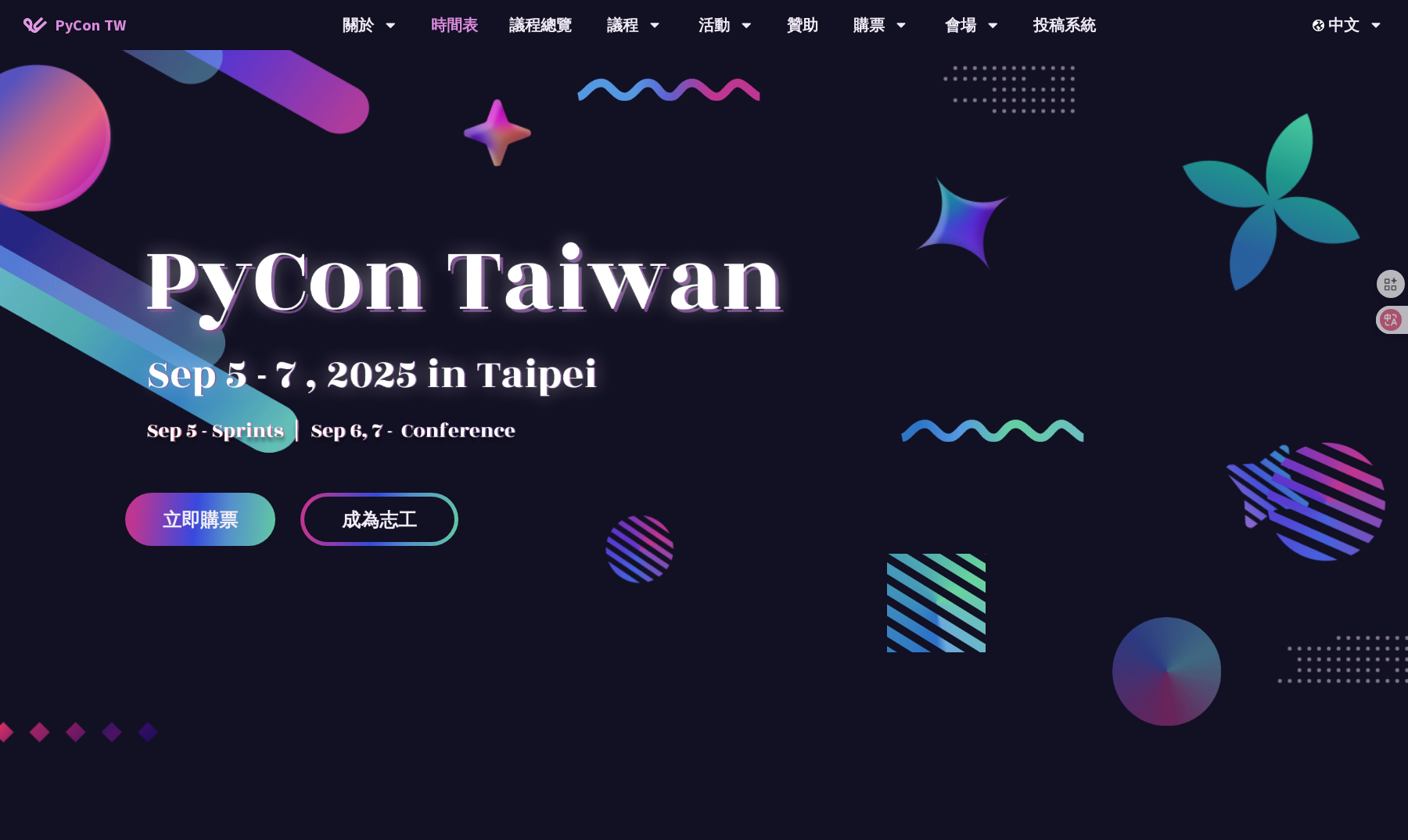
click at [447, 11] on link "時間表" at bounding box center [454, 24] width 78 height 50
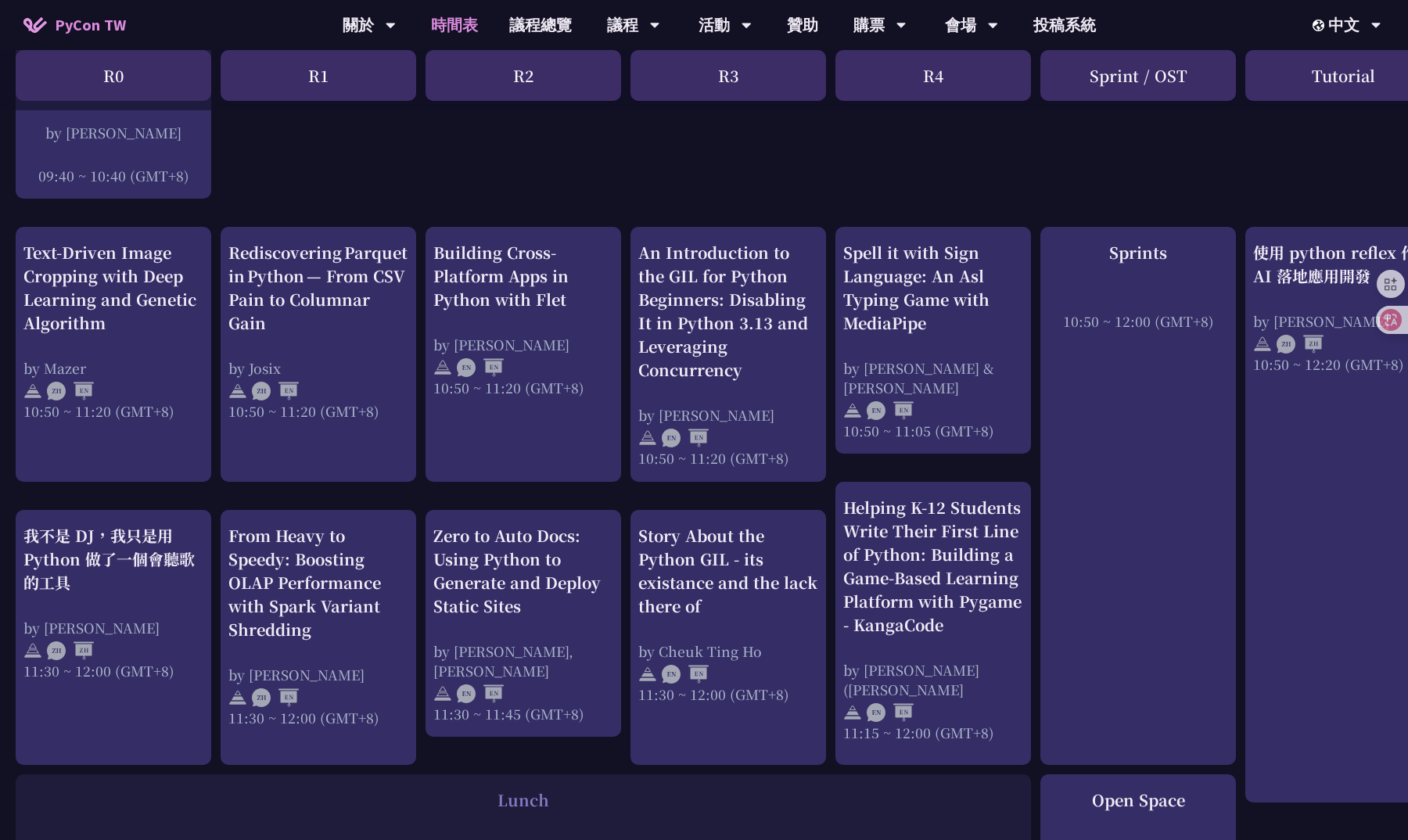
scroll to position [331, 0]
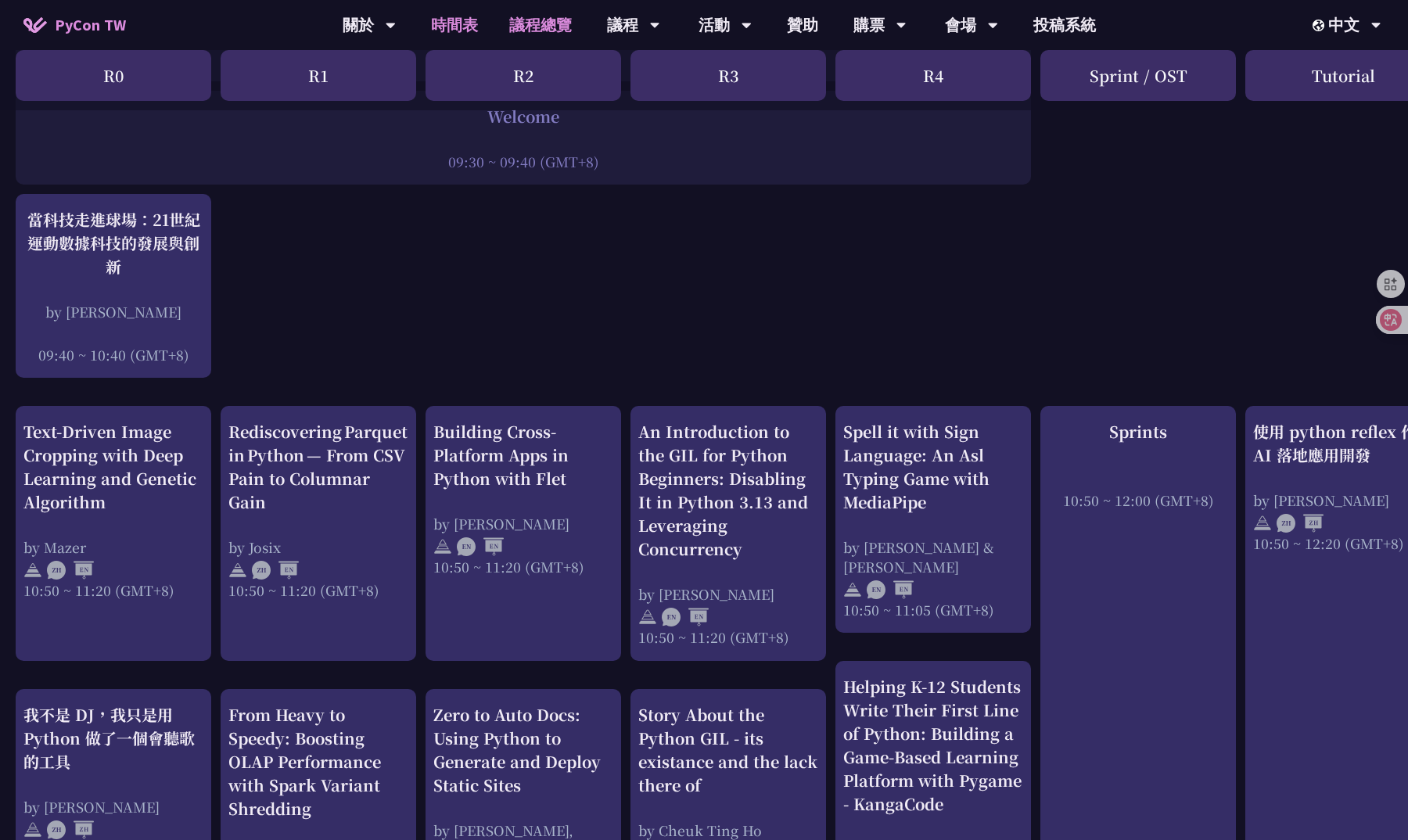
click at [560, 29] on link "議程總覽" at bounding box center [540, 24] width 94 height 50
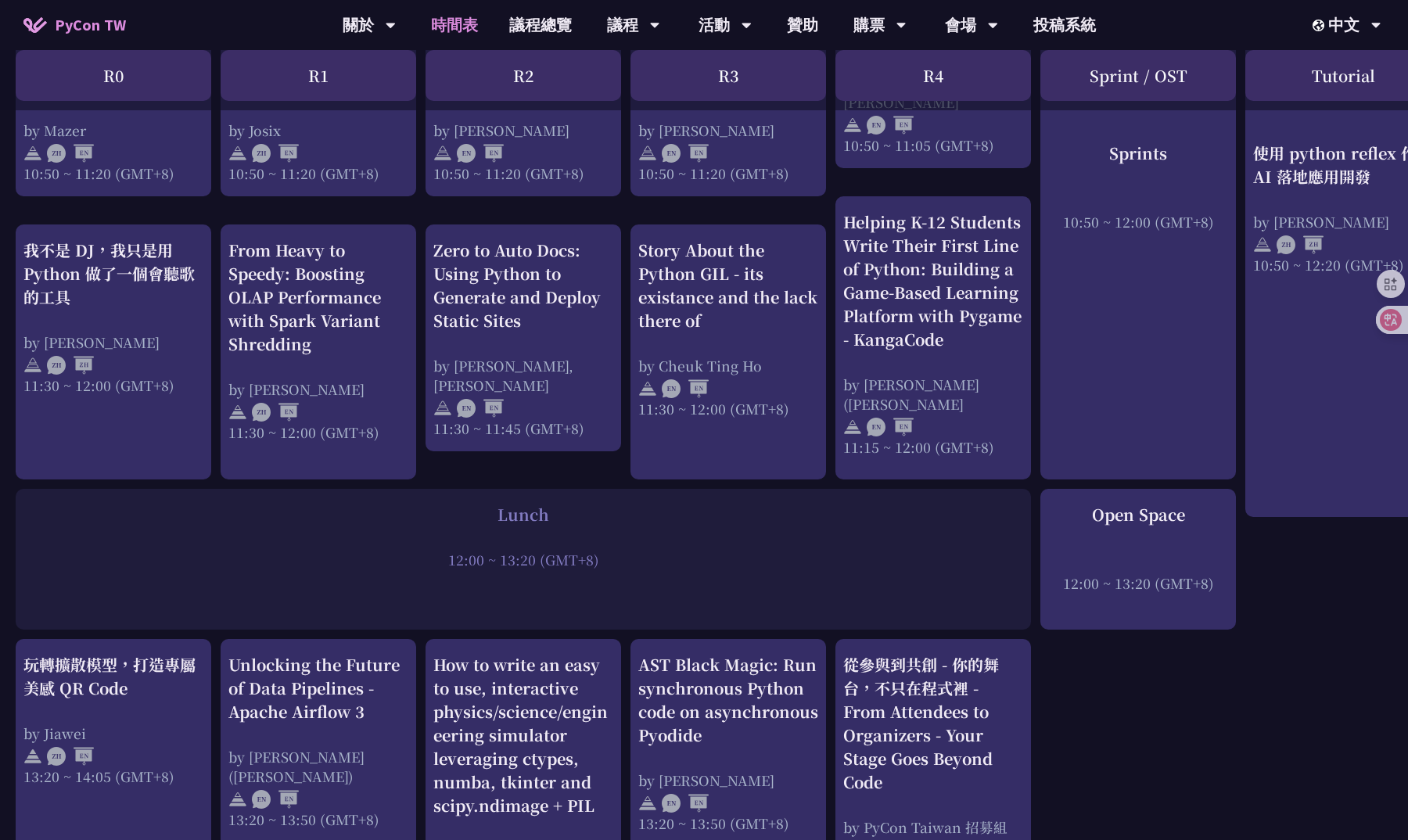
scroll to position [789, 0]
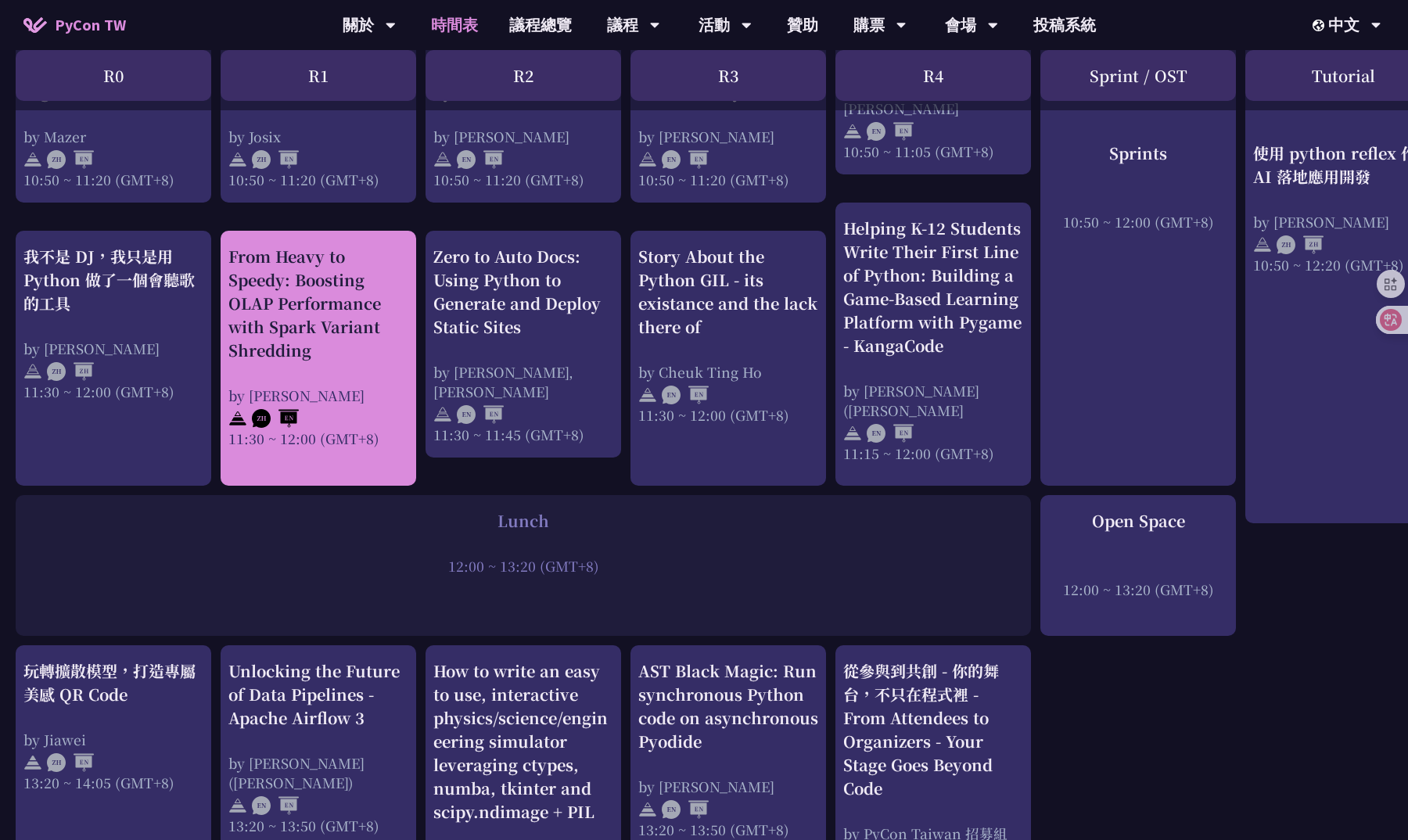
click at [387, 391] on div "by Wei Jun Cheng" at bounding box center [319, 396] width 180 height 19
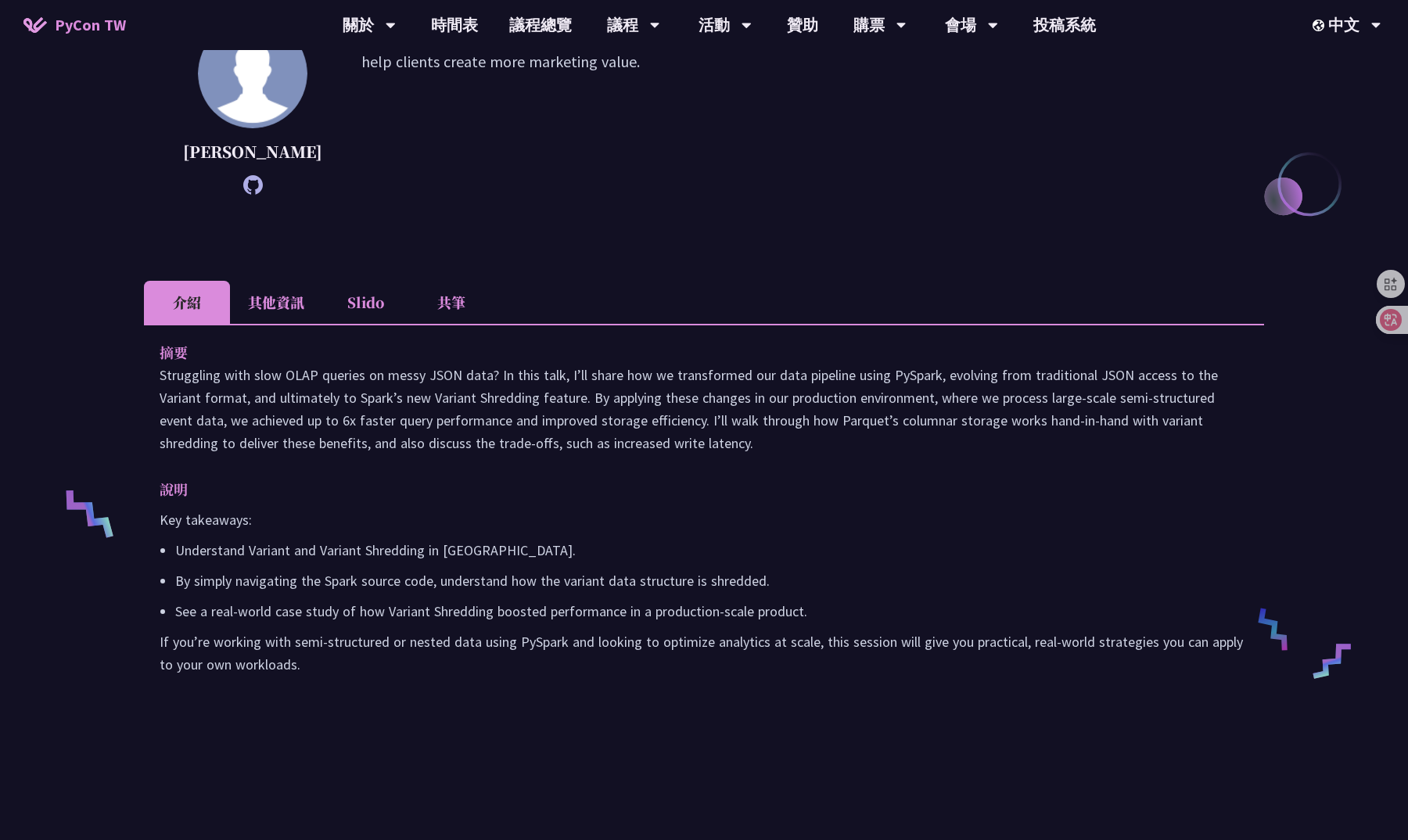
scroll to position [377, 0]
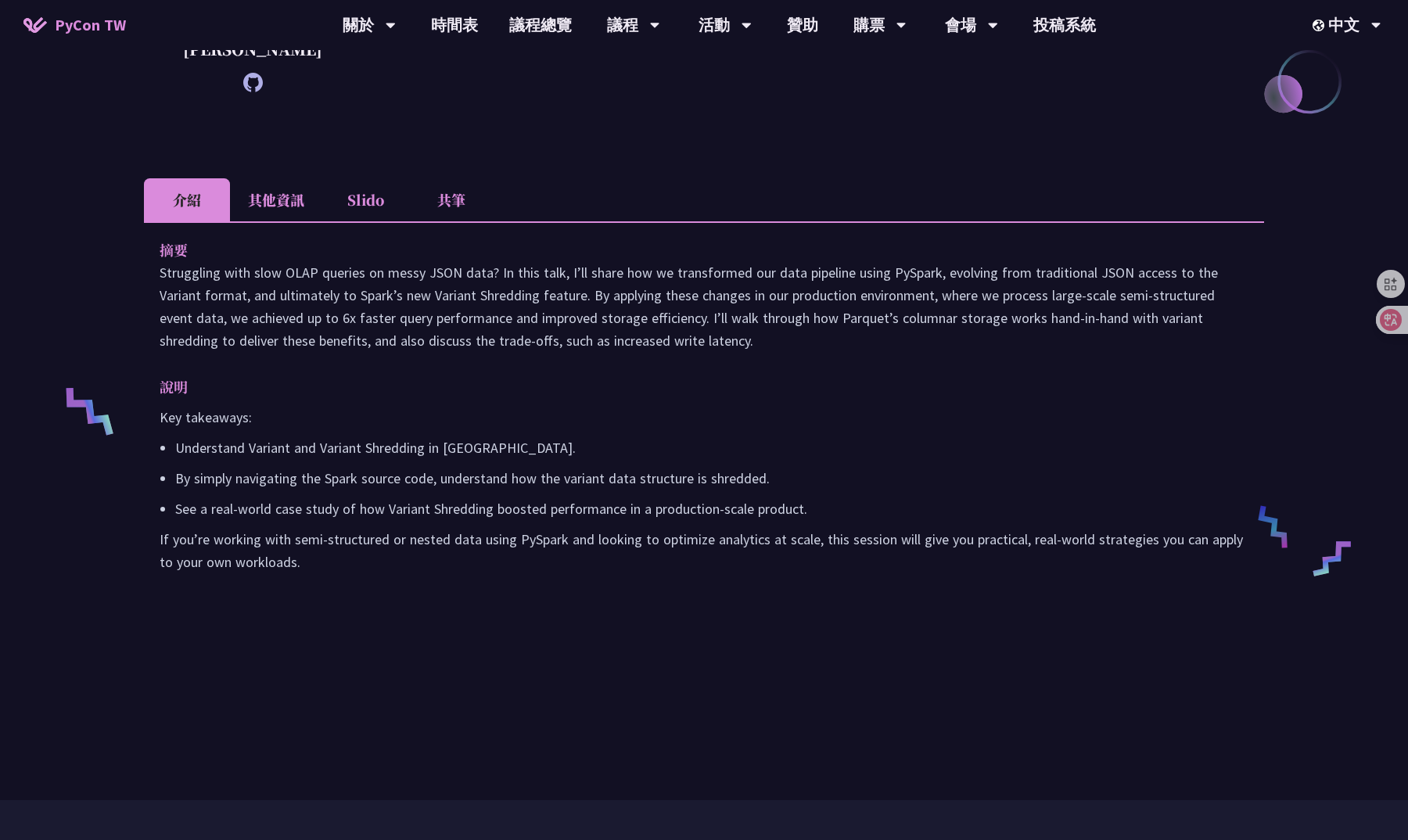
click at [435, 220] on li "共筆" at bounding box center [451, 200] width 86 height 43
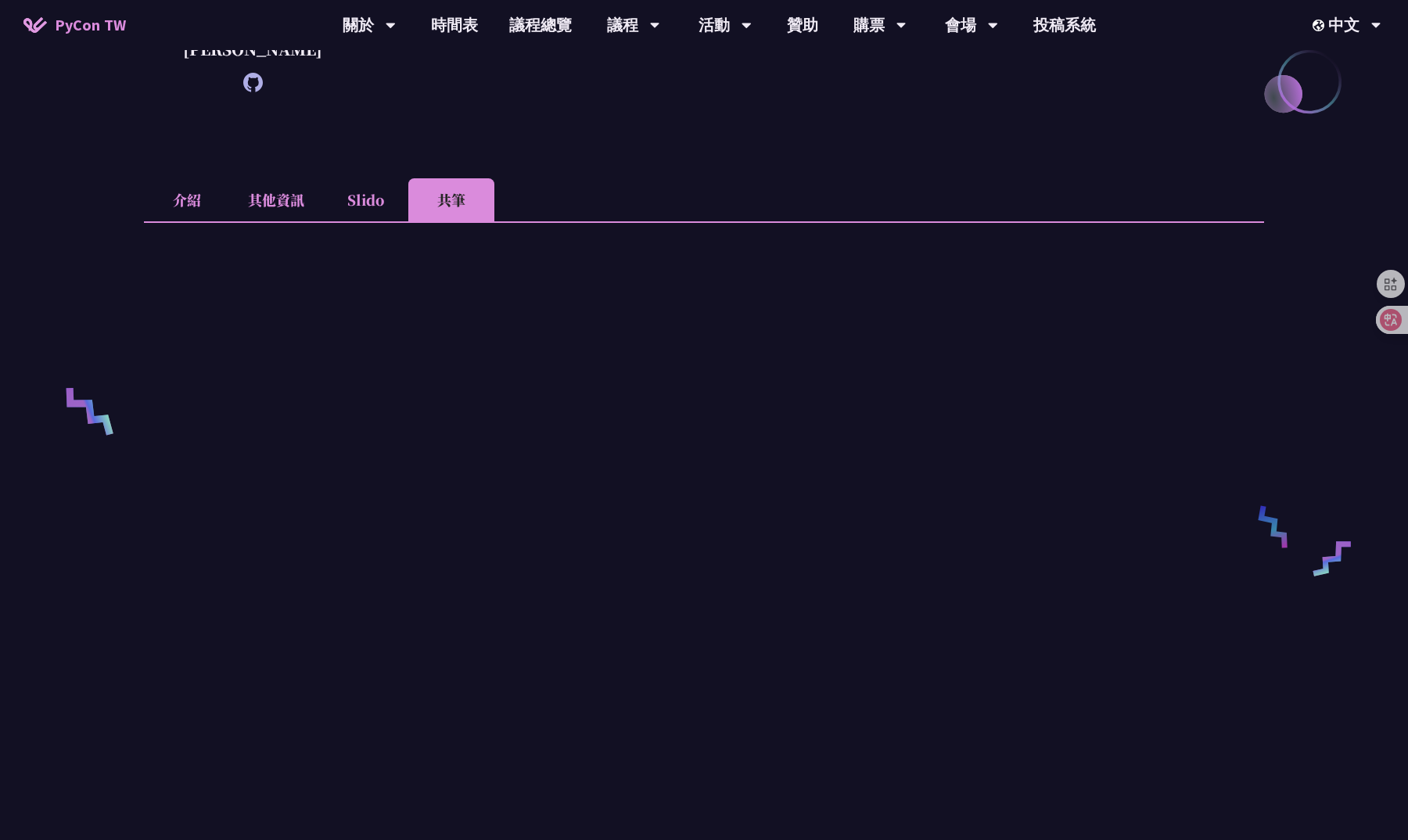
scroll to position [519, 0]
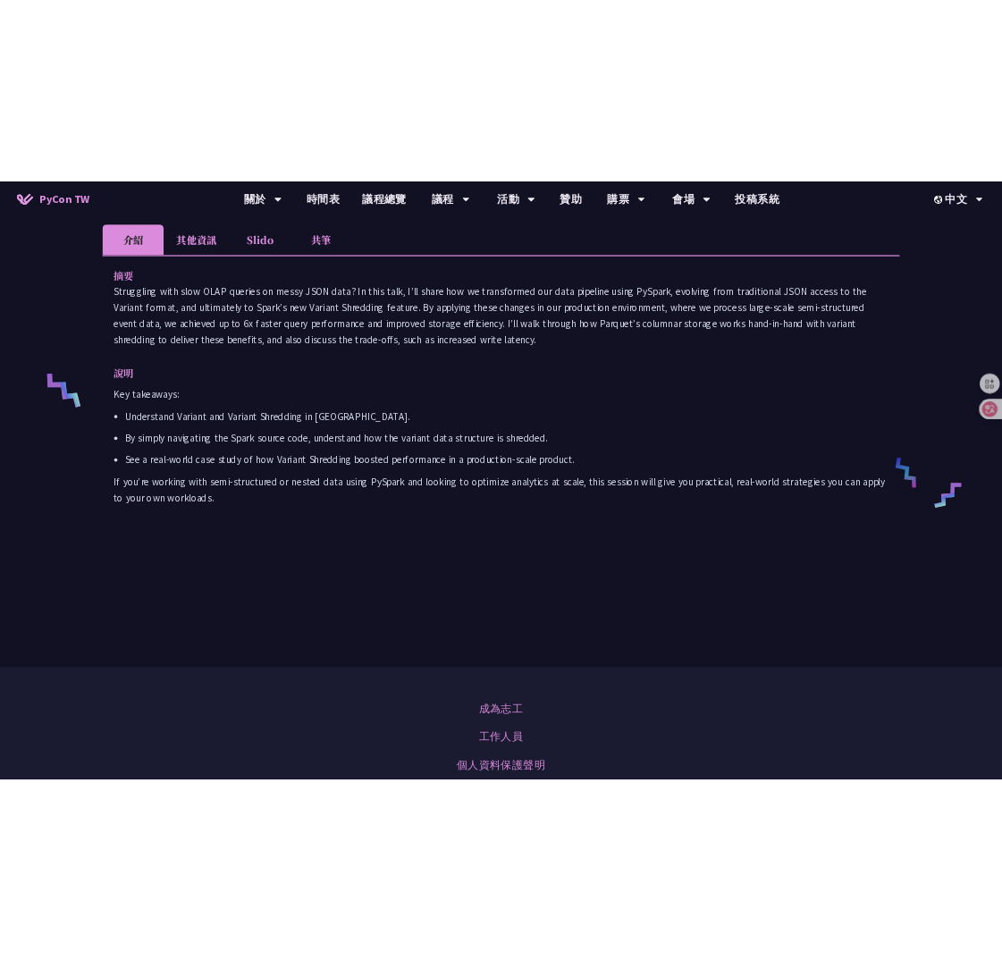
scroll to position [599, 0]
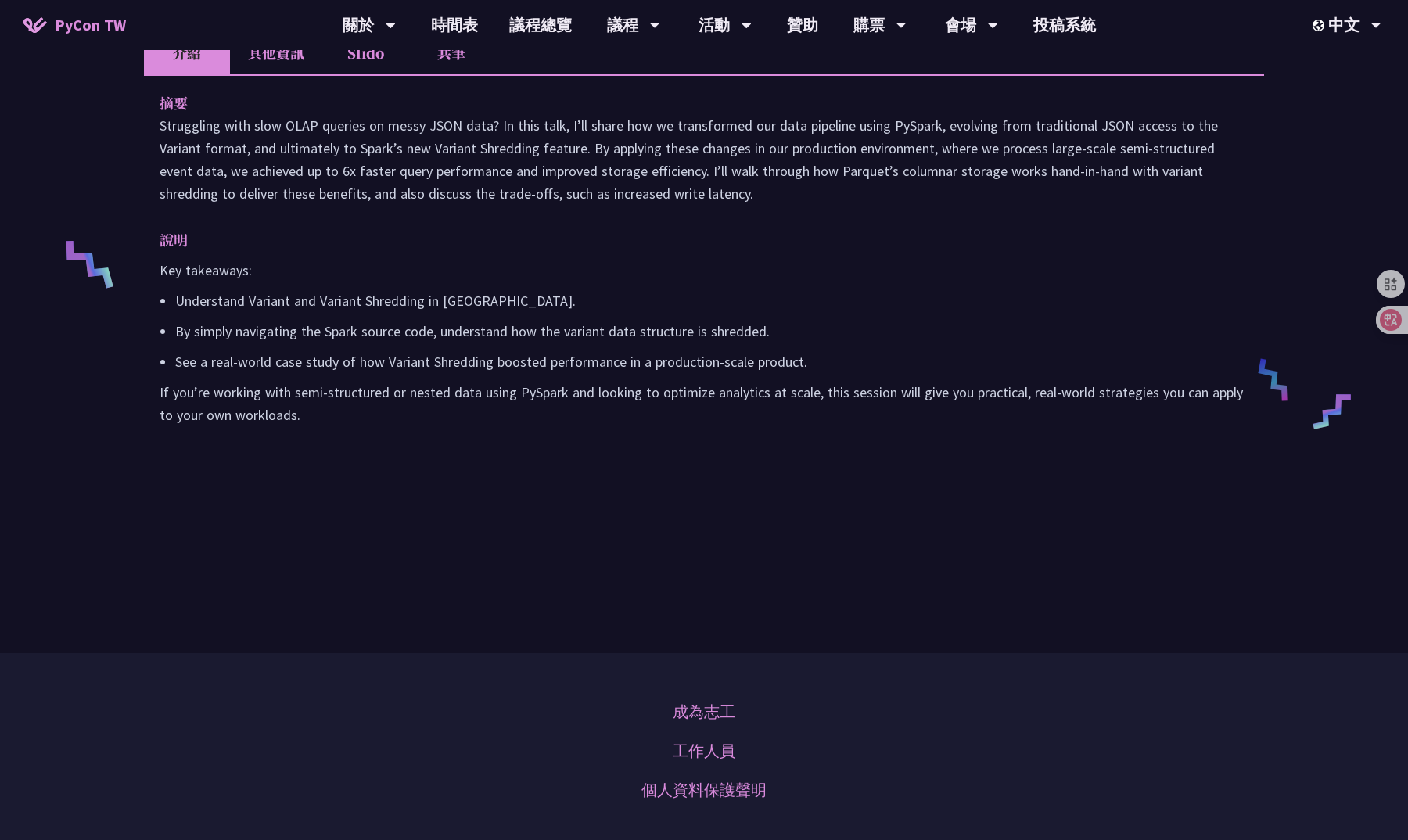
click at [459, 74] on li "共筆" at bounding box center [451, 52] width 86 height 43
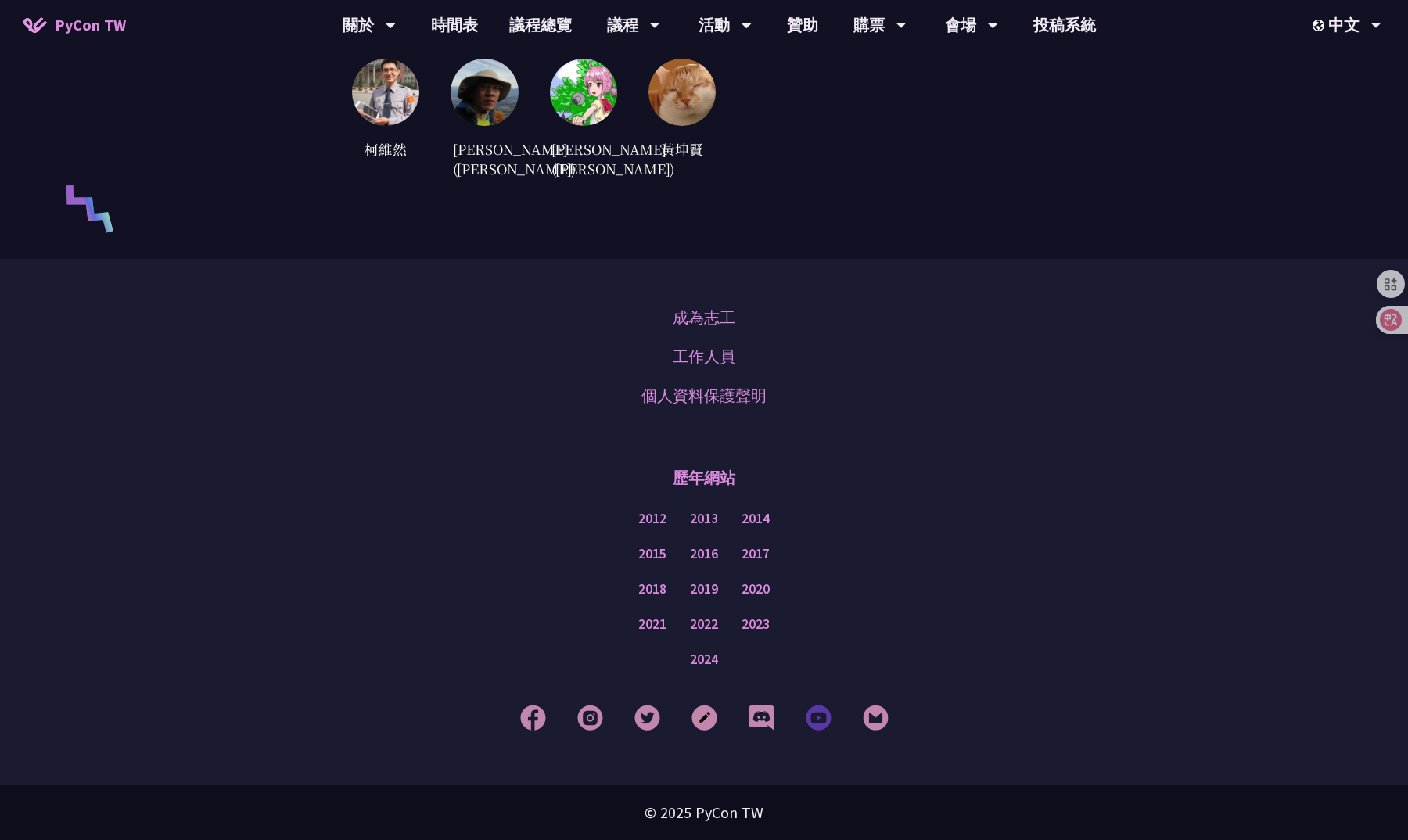
scroll to position [4370, 0]
click at [753, 721] on img at bounding box center [760, 717] width 25 height 25
